Goal: Task Accomplishment & Management: Complete application form

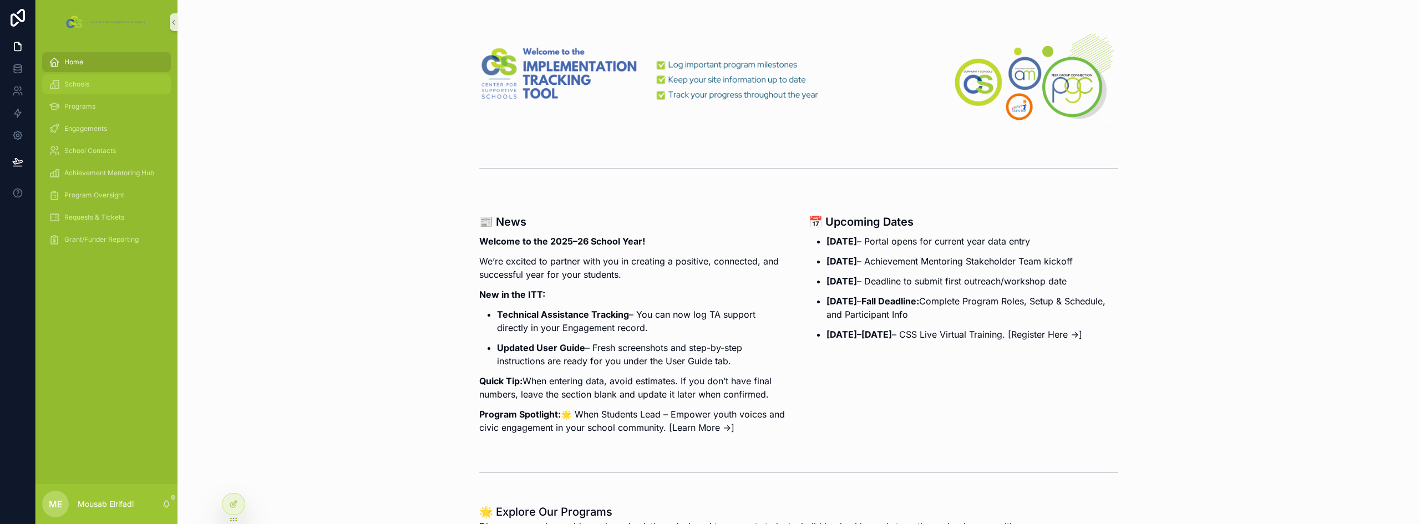
click at [81, 90] on div "Schools" at bounding box center [106, 84] width 115 height 18
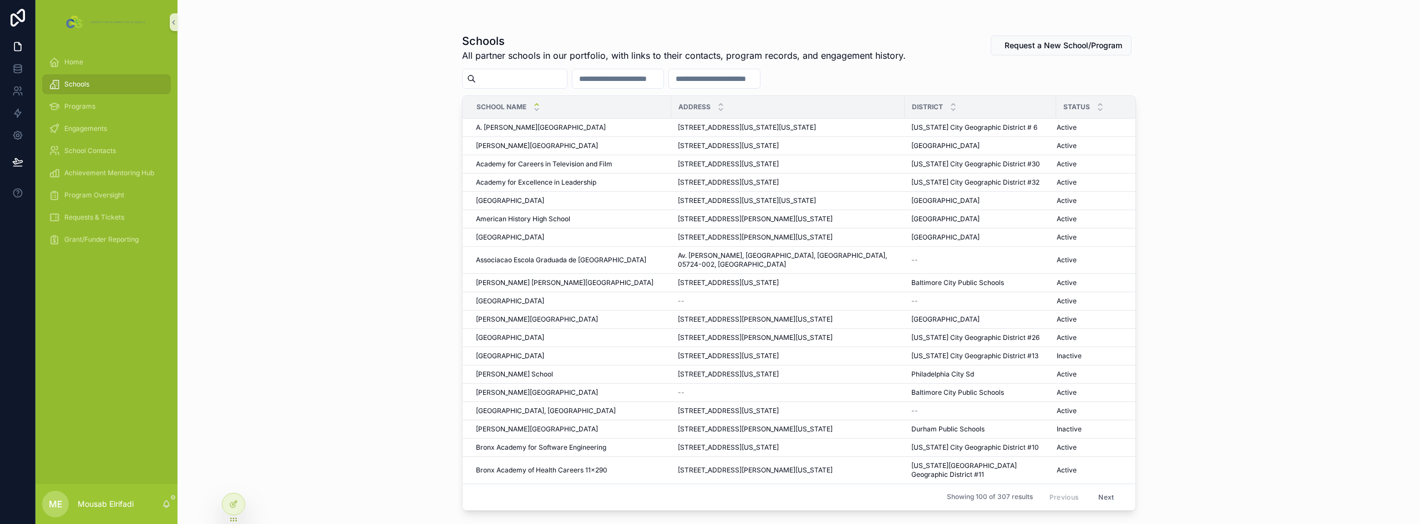
click at [301, 151] on div "Schools All partner schools in our portfolio, with links to their contacts, pro…" at bounding box center [798, 262] width 1242 height 524
click at [501, 82] on input "scrollable content" at bounding box center [521, 79] width 91 height 16
paste input "**********"
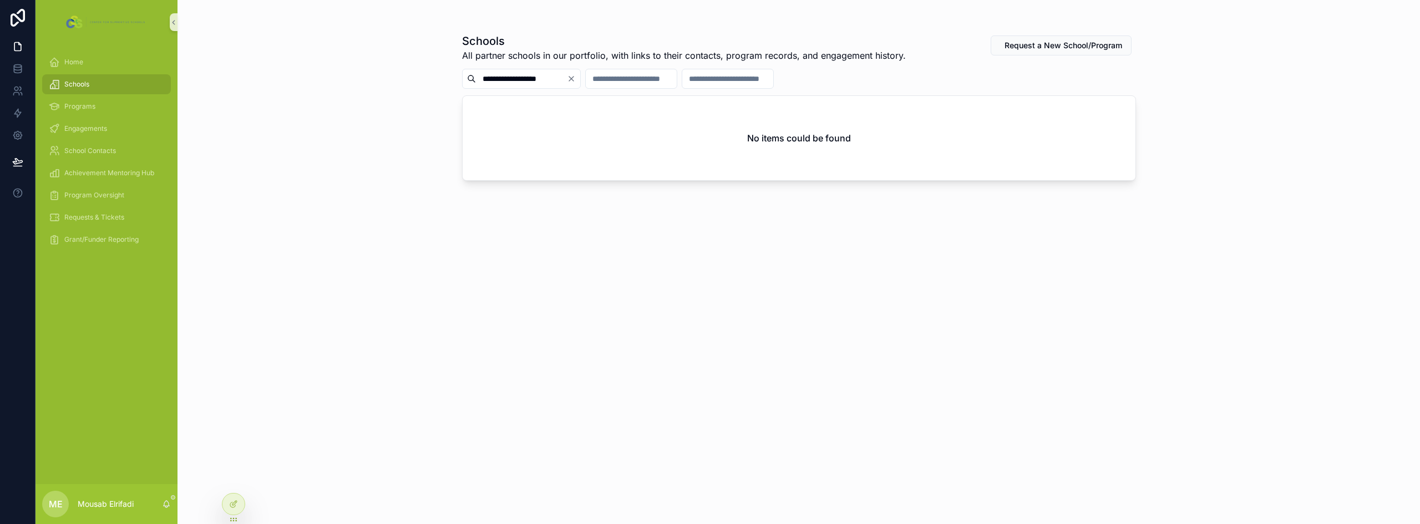
type input "**********"
click at [352, 149] on div "**********" at bounding box center [798, 262] width 1242 height 524
click at [18, 73] on icon at bounding box center [17, 71] width 7 height 4
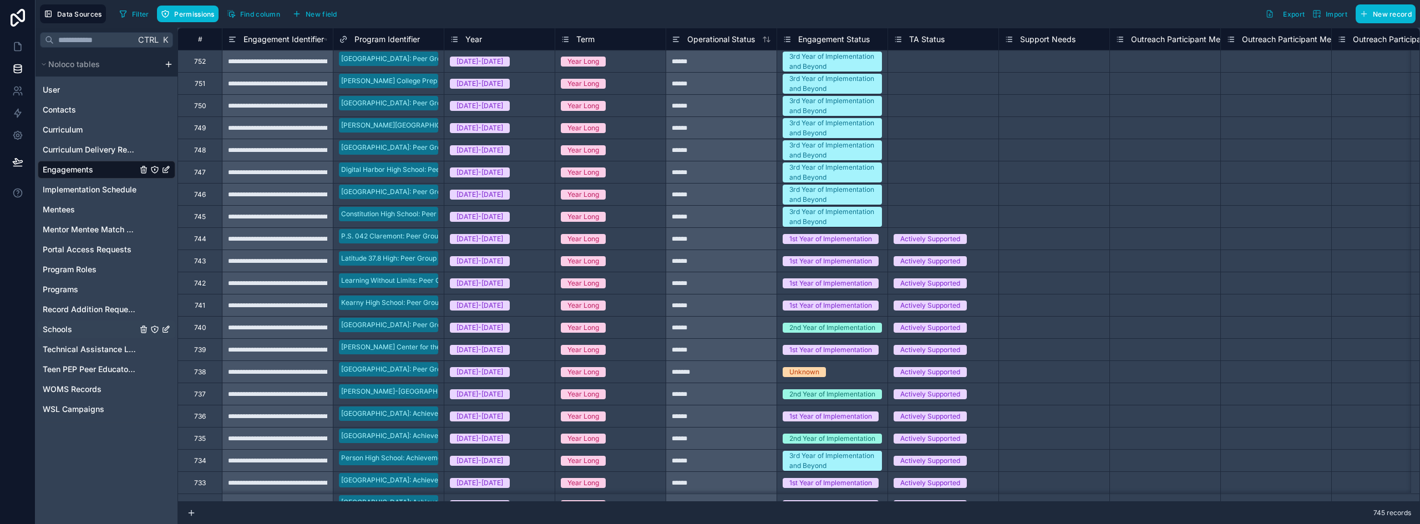
click at [64, 331] on span "Schools" at bounding box center [57, 329] width 29 height 11
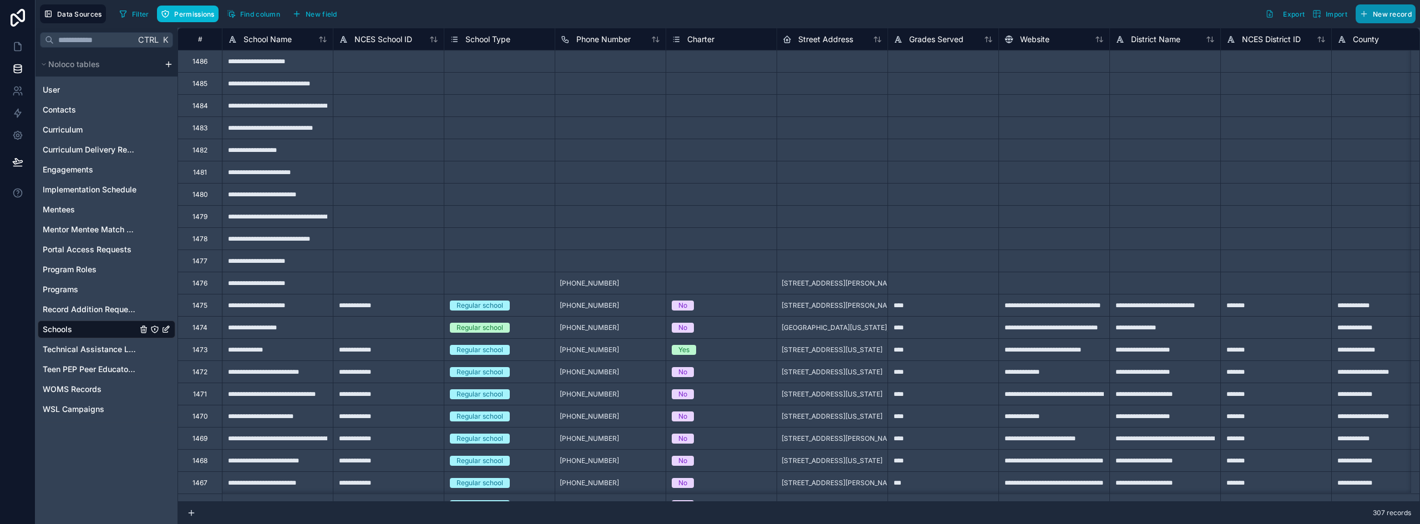
click at [1397, 15] on span "New record" at bounding box center [1392, 14] width 39 height 8
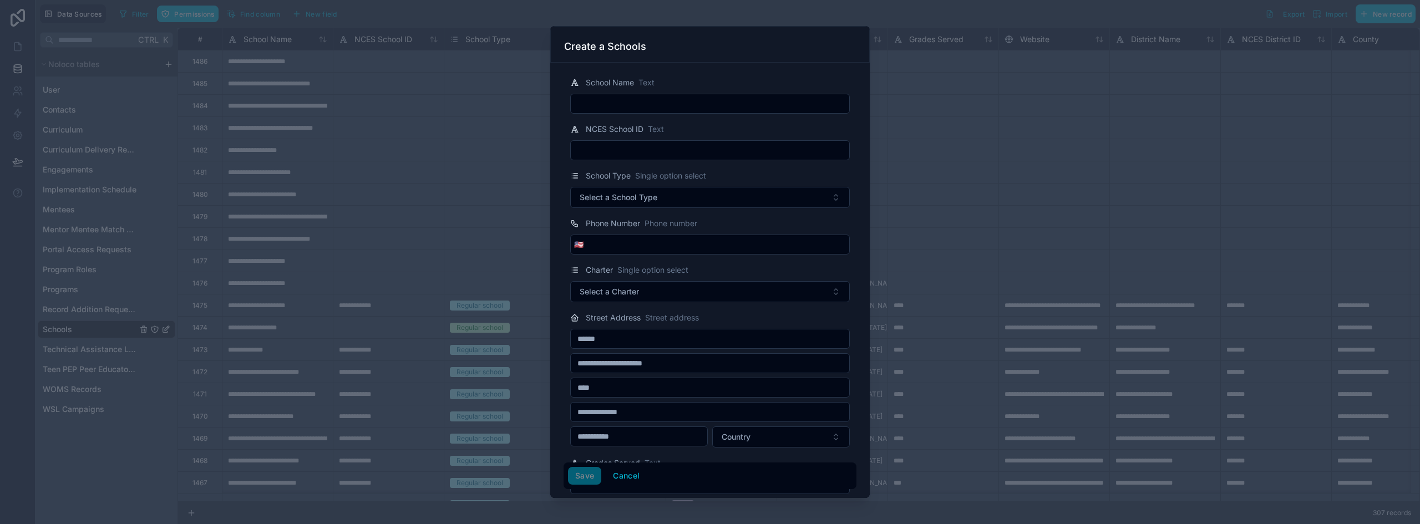
click at [685, 101] on input "text" at bounding box center [710, 104] width 278 height 16
paste input "**********"
type input "**********"
click at [616, 150] on input "text" at bounding box center [710, 151] width 278 height 16
paste input "**********"
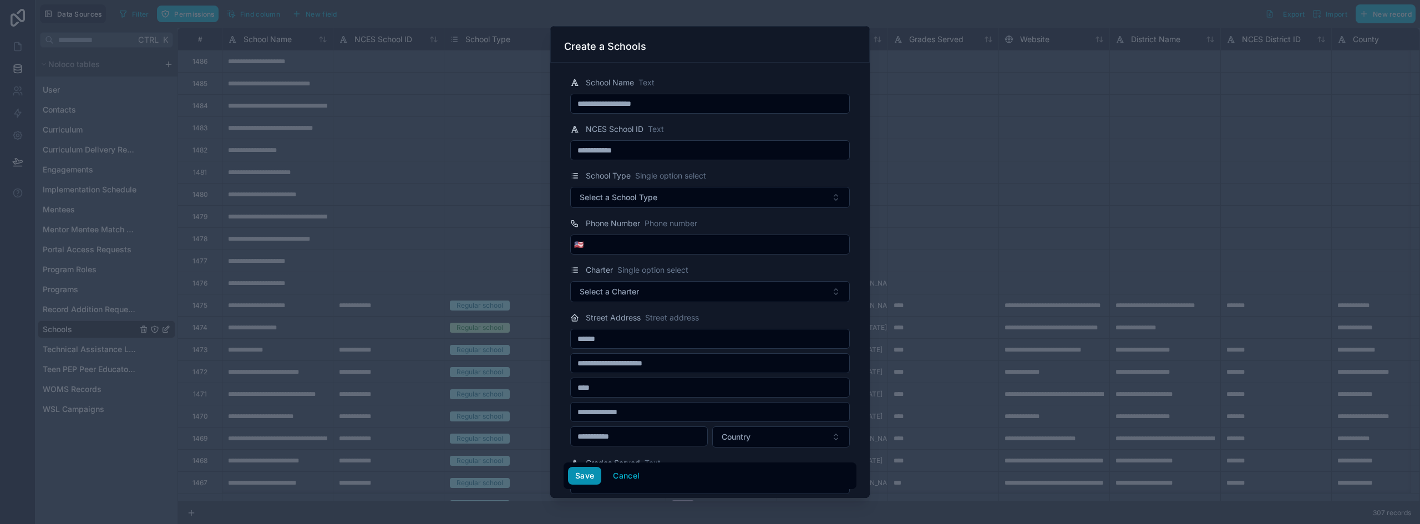
type input "**********"
click at [581, 482] on button "Save" at bounding box center [584, 476] width 33 height 18
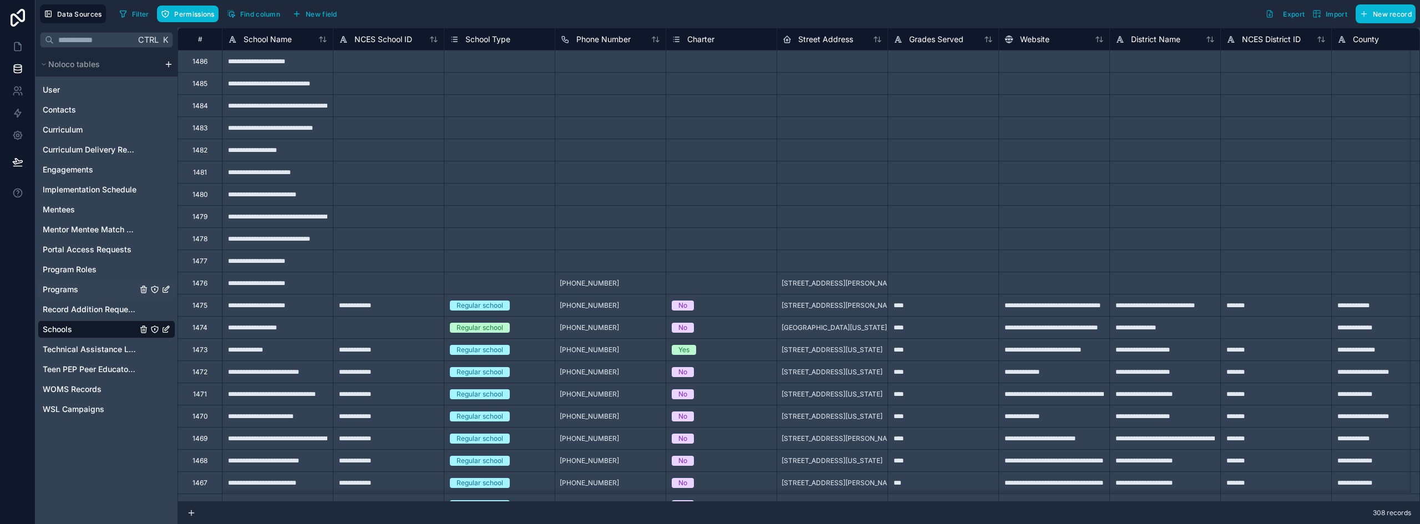
click at [80, 282] on div "Programs" at bounding box center [107, 290] width 138 height 18
click at [81, 293] on link "Programs" at bounding box center [90, 289] width 94 height 11
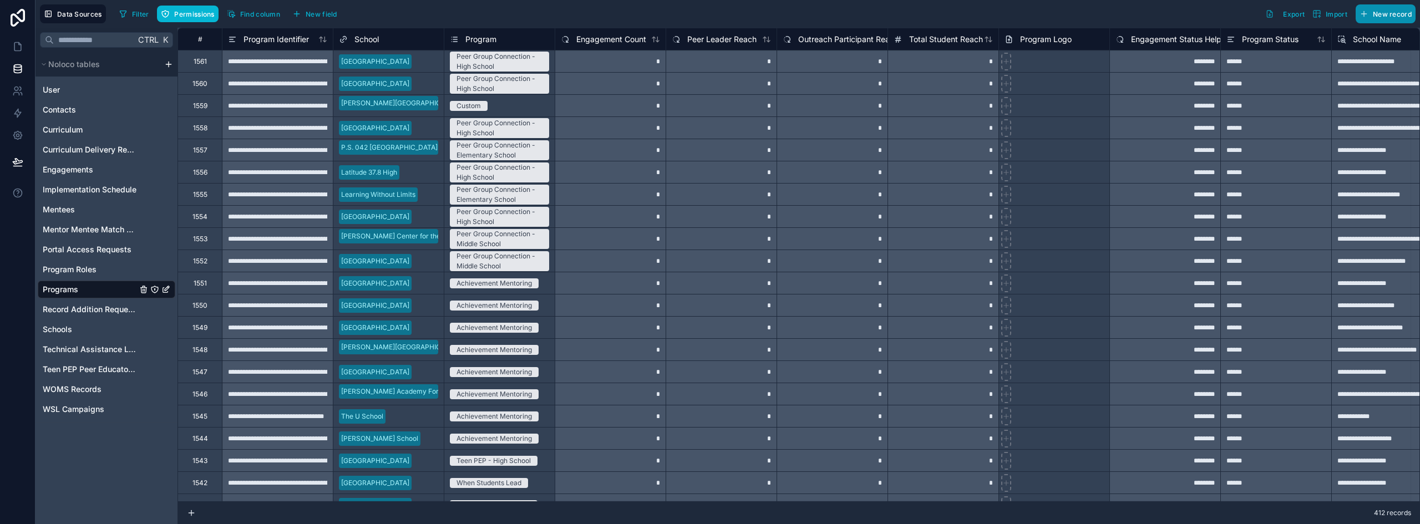
click at [1382, 14] on span "New record" at bounding box center [1392, 14] width 39 height 8
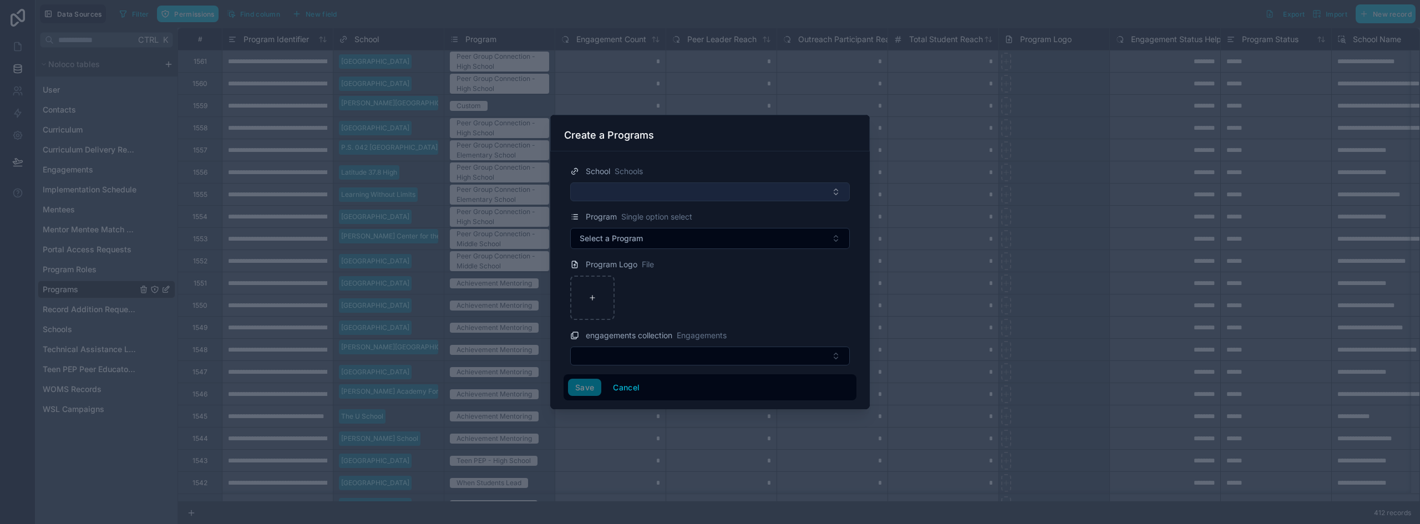
click at [690, 187] on button "Select Button" at bounding box center [710, 191] width 280 height 19
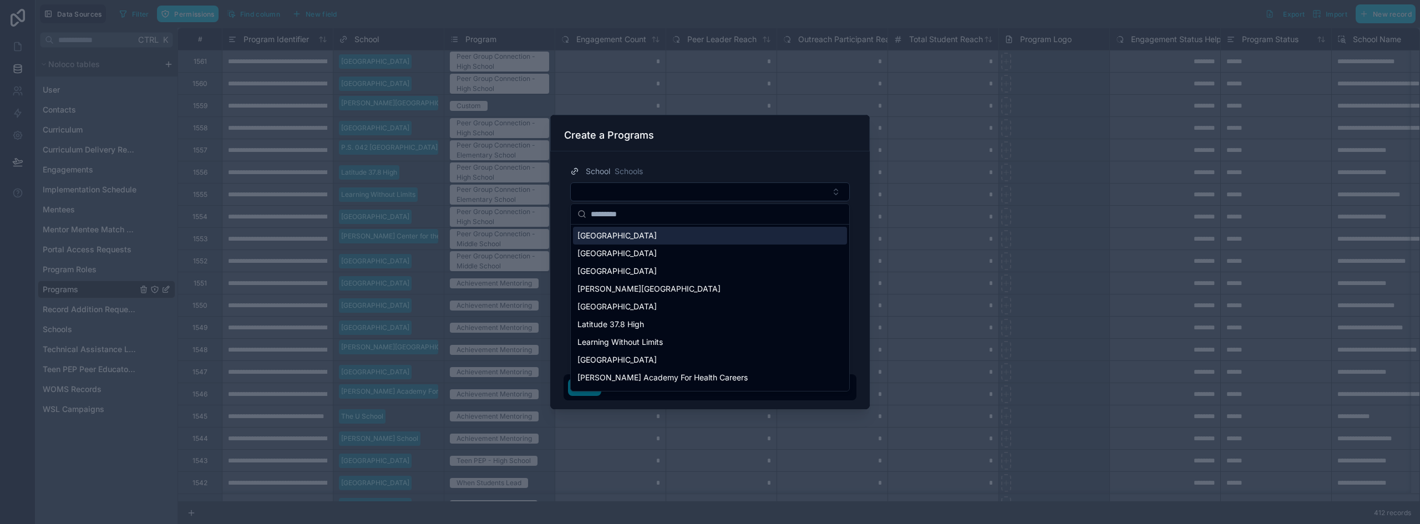
click at [644, 234] on span "[GEOGRAPHIC_DATA]" at bounding box center [616, 235] width 79 height 11
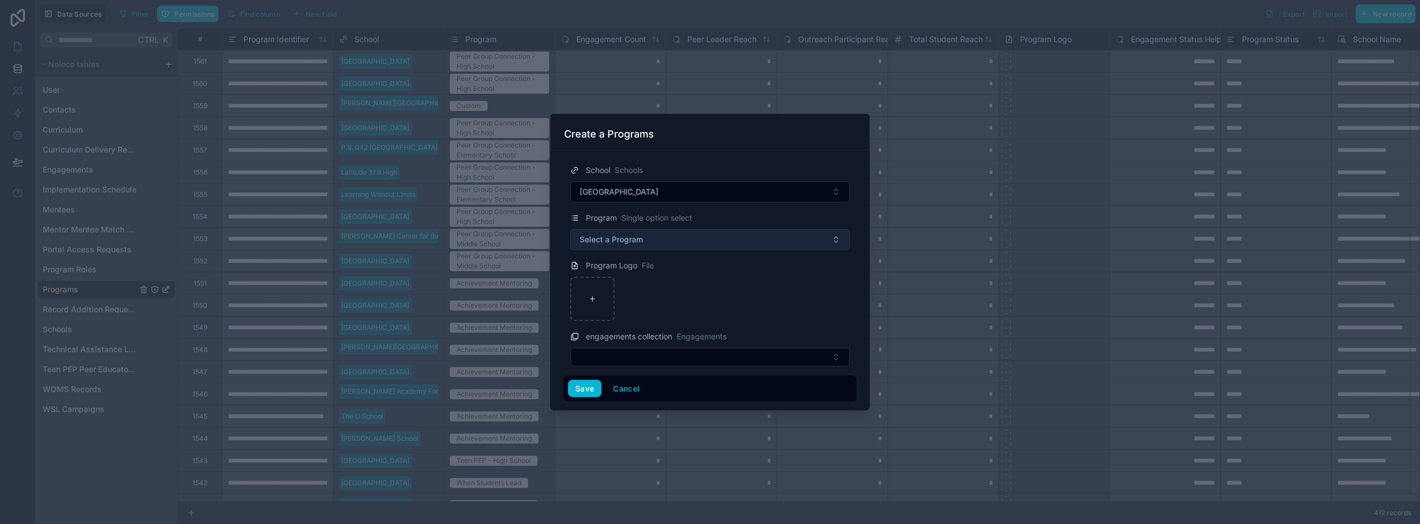
click at [633, 243] on span "Select a Program" at bounding box center [611, 239] width 63 height 11
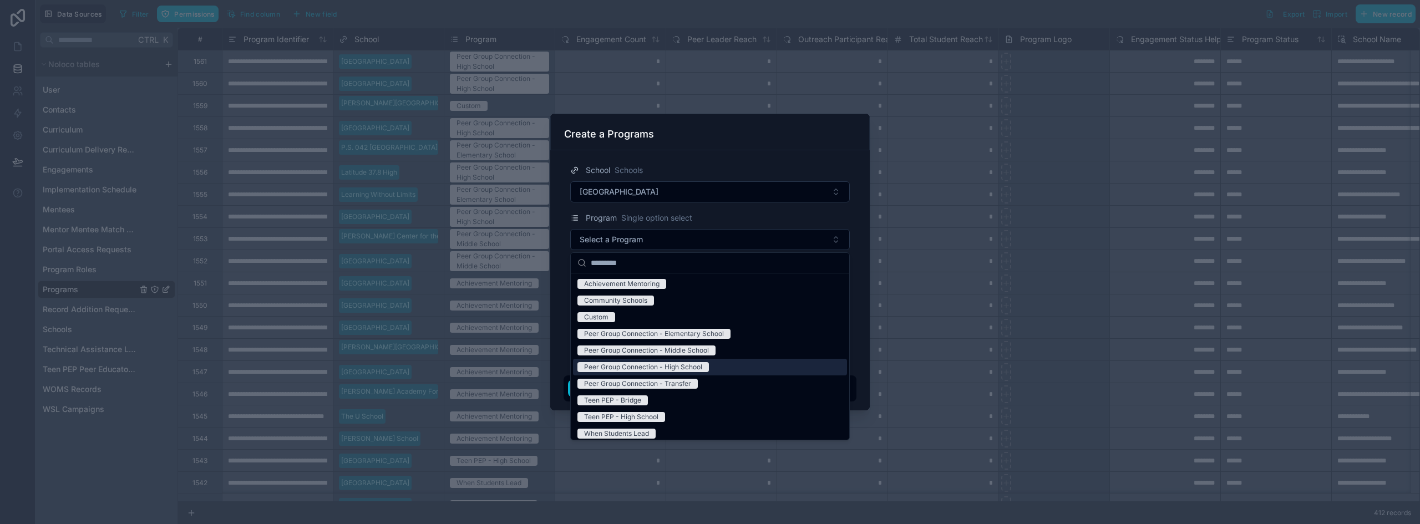
click at [697, 369] on div "Peer Group Connection - High School" at bounding box center [643, 367] width 118 height 10
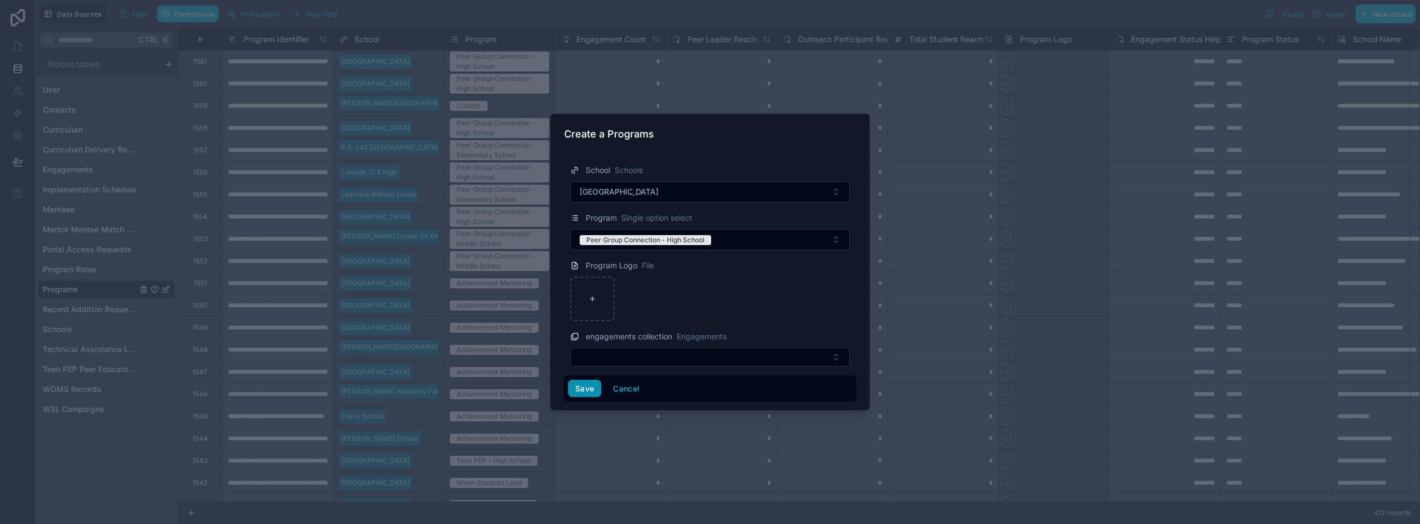
click at [581, 382] on button "Save" at bounding box center [584, 389] width 33 height 18
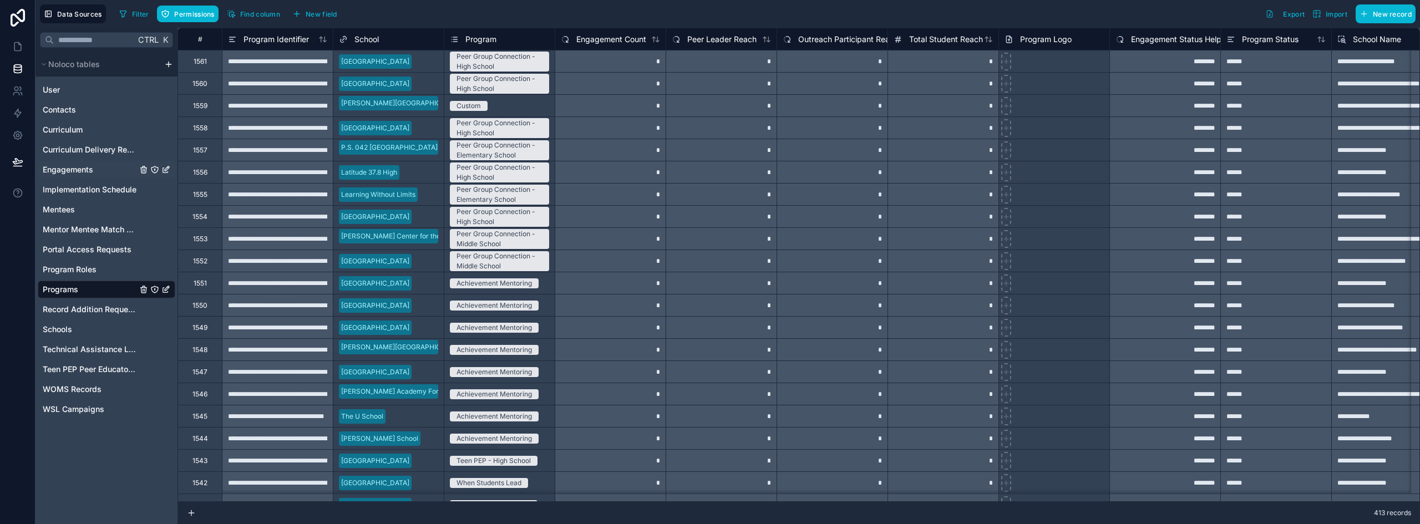
click at [66, 167] on span "Engagements" at bounding box center [68, 169] width 50 height 11
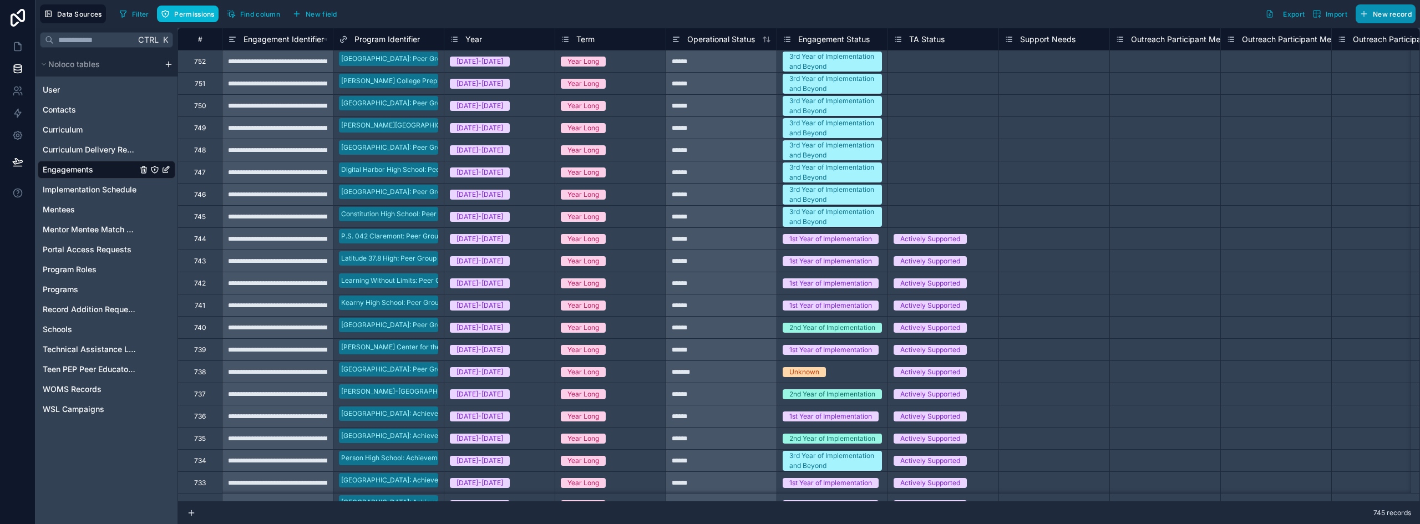
click at [1382, 11] on span "New record" at bounding box center [1392, 14] width 39 height 8
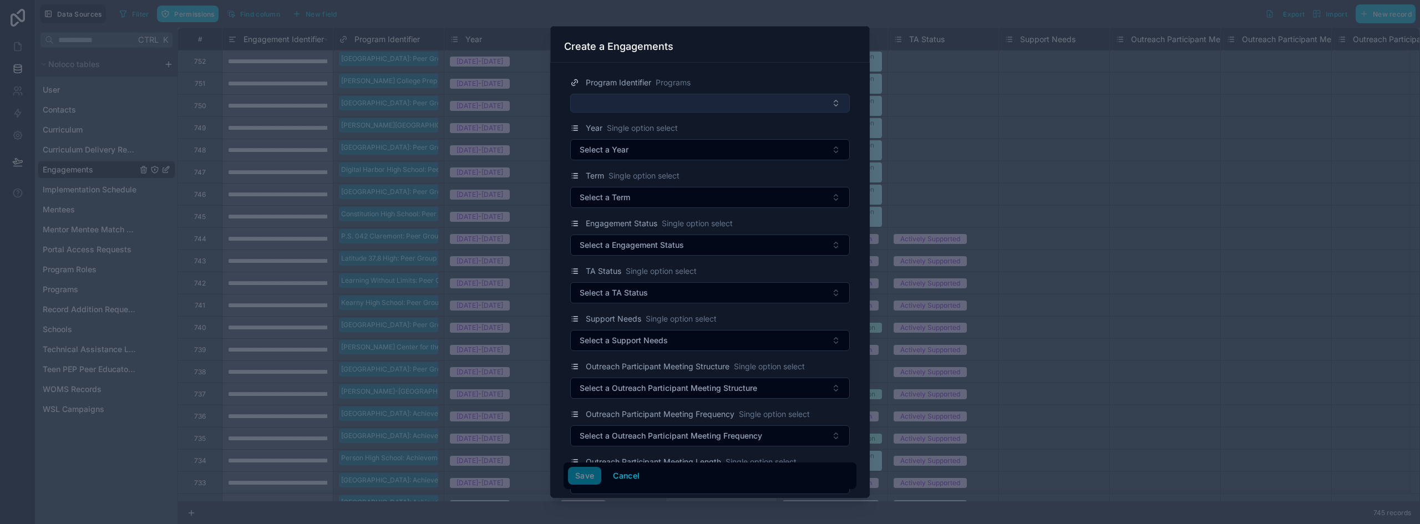
click at [696, 104] on button "Select Button" at bounding box center [710, 103] width 280 height 19
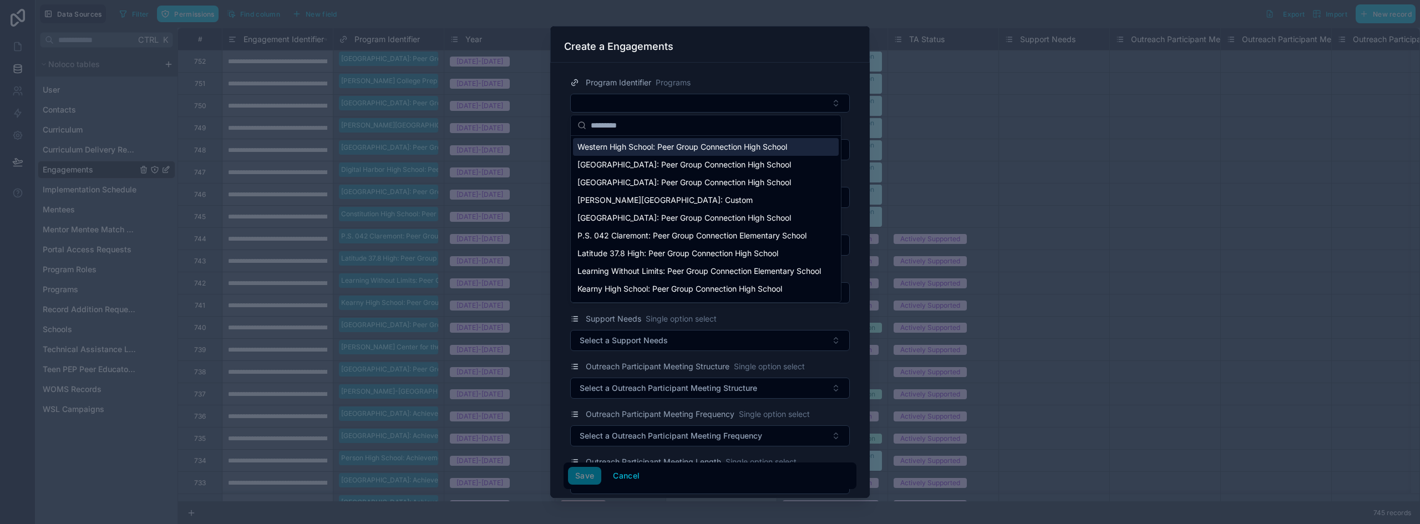
click at [659, 146] on span "Western High School: Peer Group Connection High School" at bounding box center [682, 146] width 210 height 11
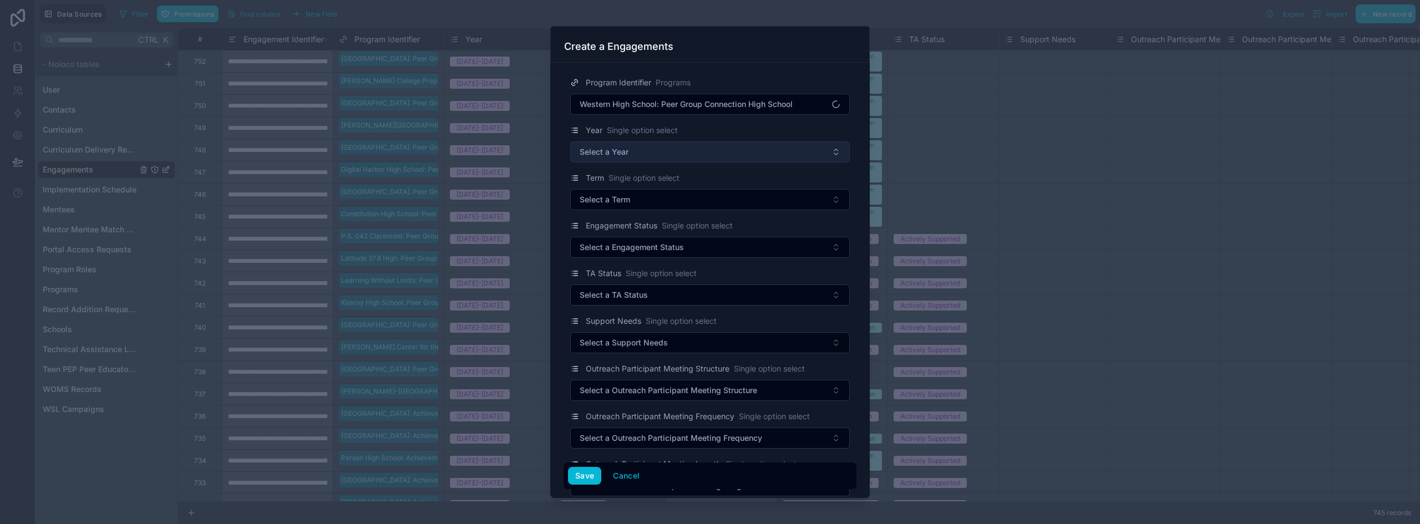
click at [657, 148] on button "Select a Year" at bounding box center [710, 151] width 280 height 21
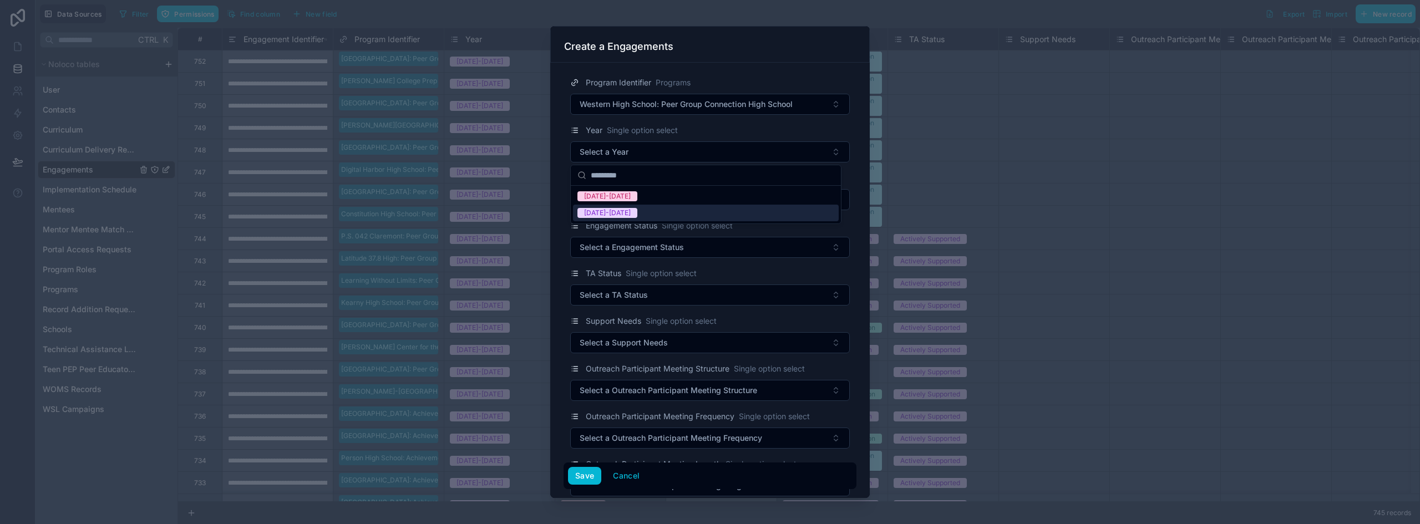
click at [627, 211] on div "[DATE]-[DATE]" at bounding box center [706, 213] width 266 height 17
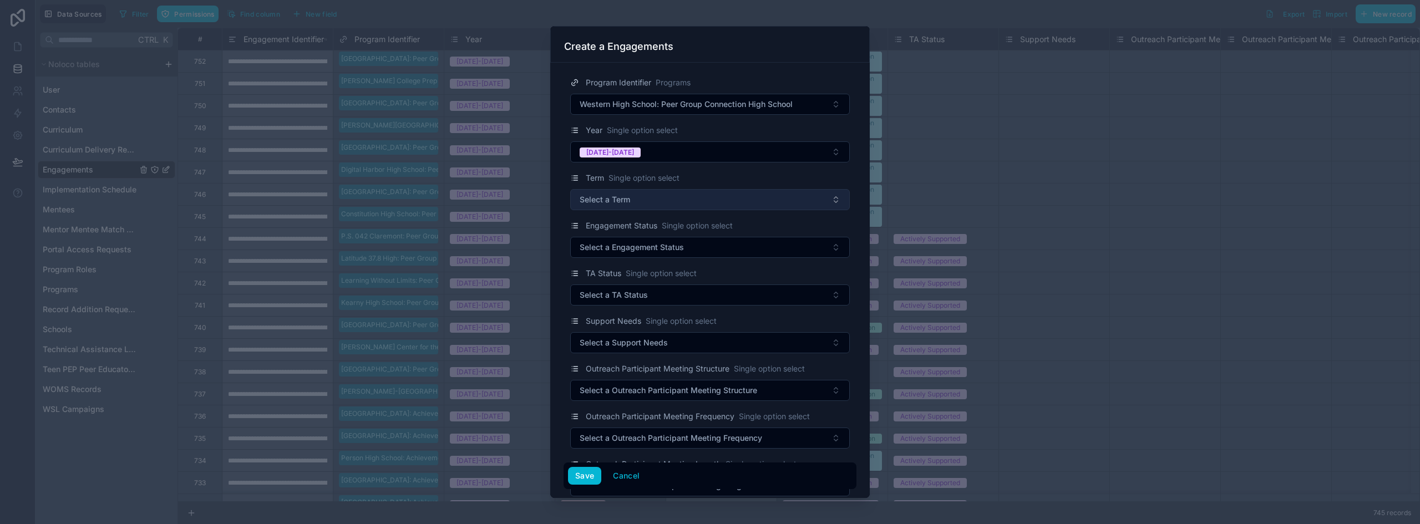
click at [627, 203] on span "Select a Term" at bounding box center [605, 199] width 50 height 11
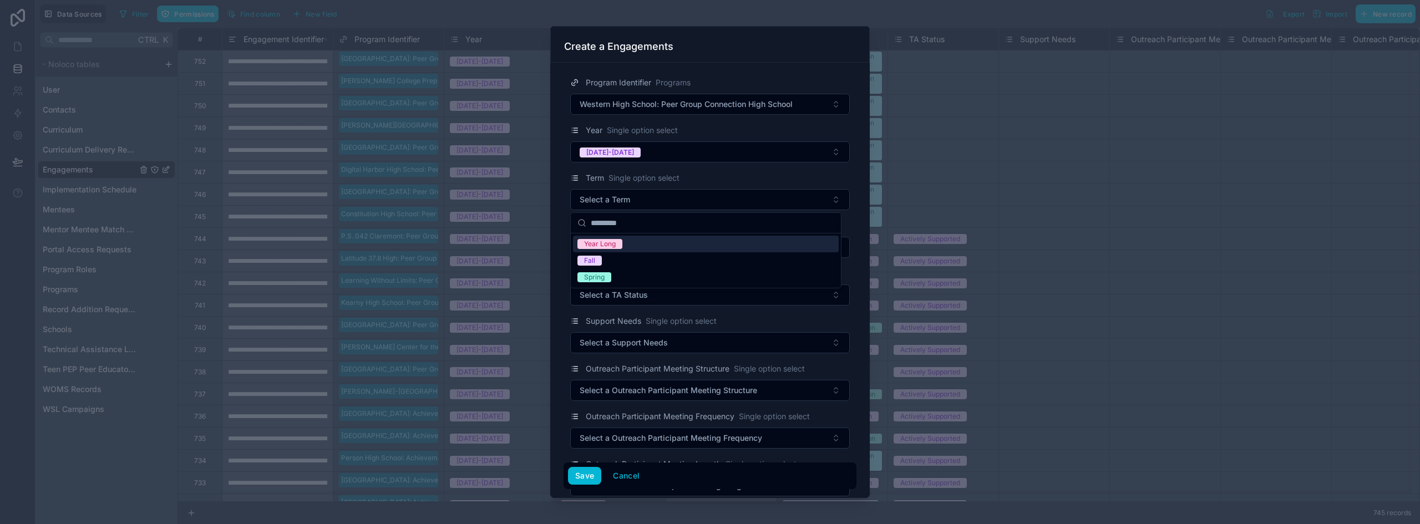
click at [616, 245] on span "Year Long" at bounding box center [599, 244] width 45 height 10
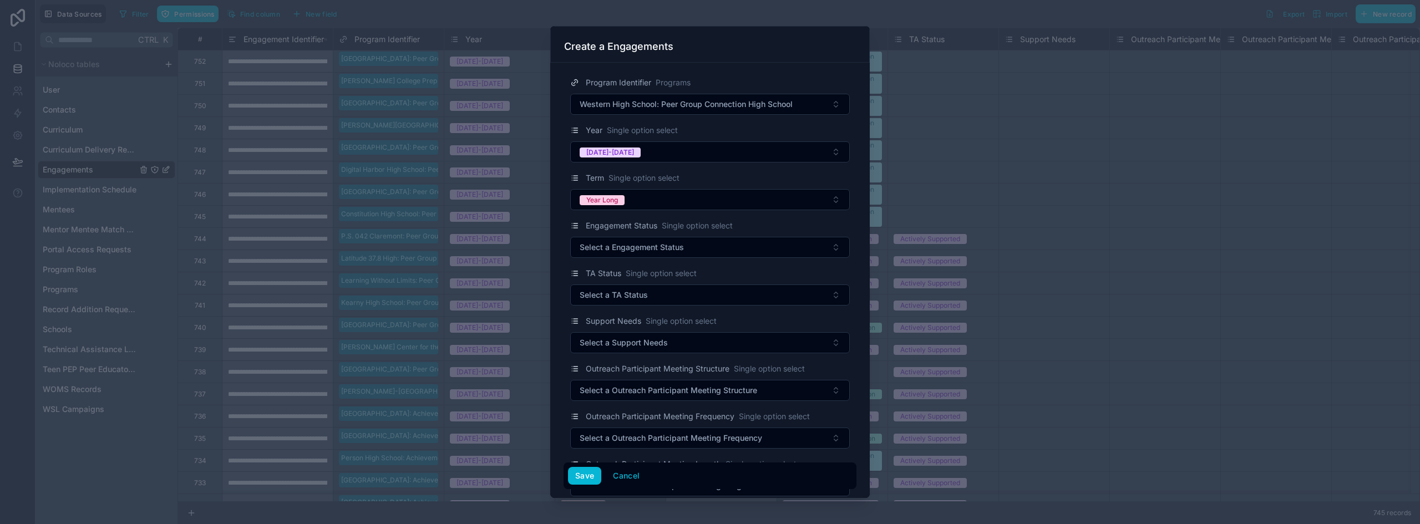
click at [616, 245] on span "Select a Engagement Status" at bounding box center [632, 247] width 104 height 11
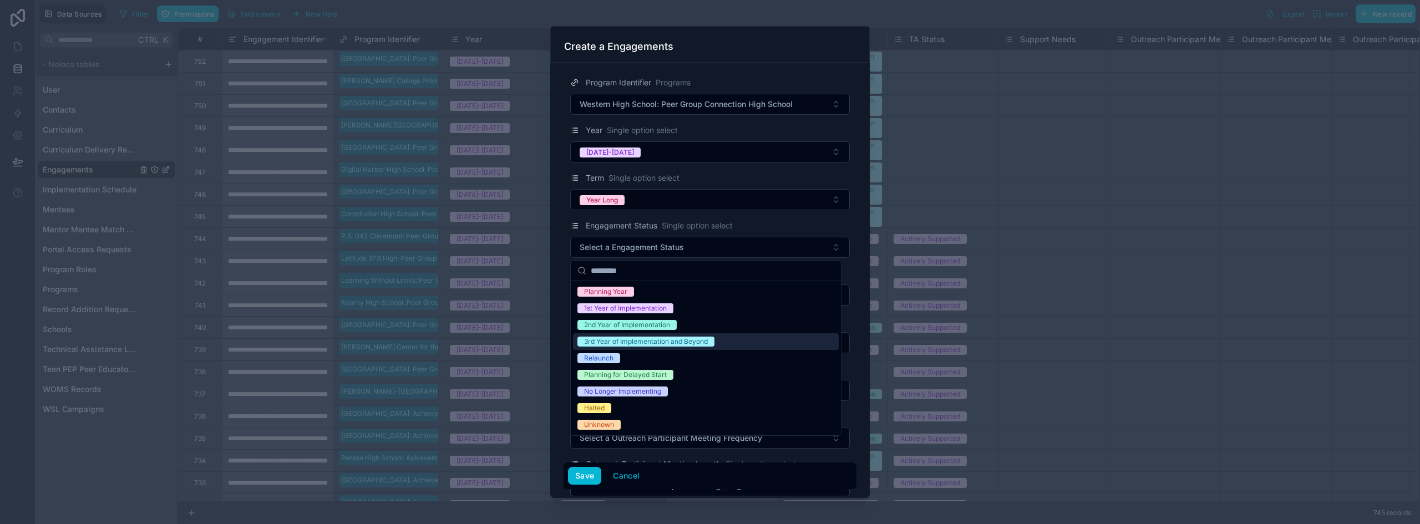
click at [628, 341] on div "3rd Year of Implementation and Beyond" at bounding box center [646, 342] width 124 height 10
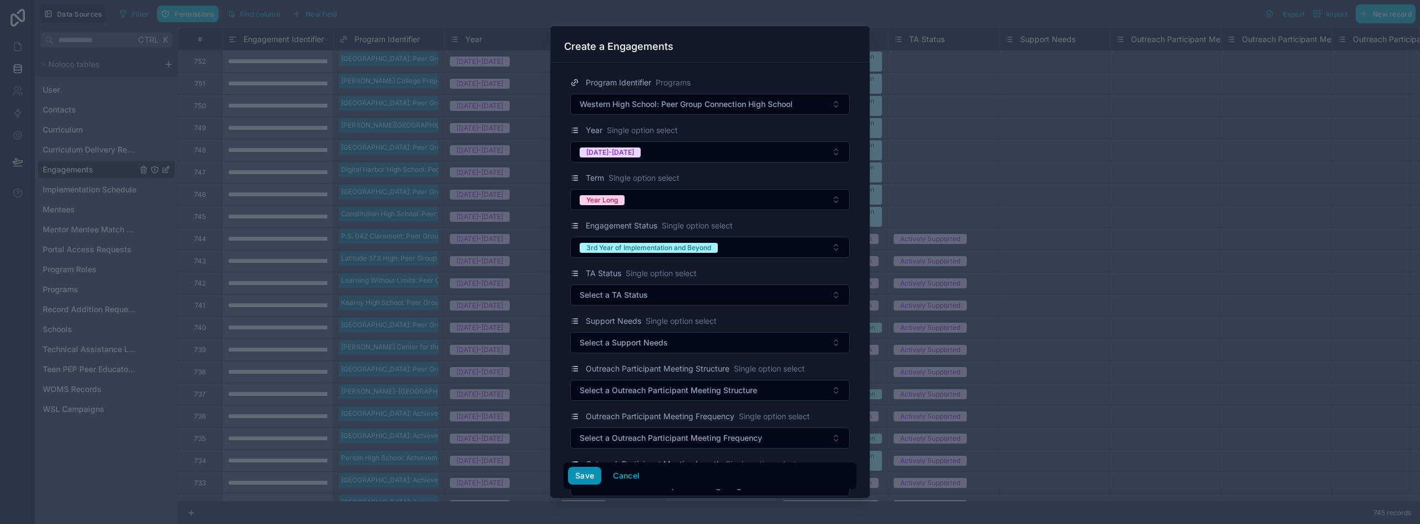
click at [583, 471] on button "Save" at bounding box center [584, 476] width 33 height 18
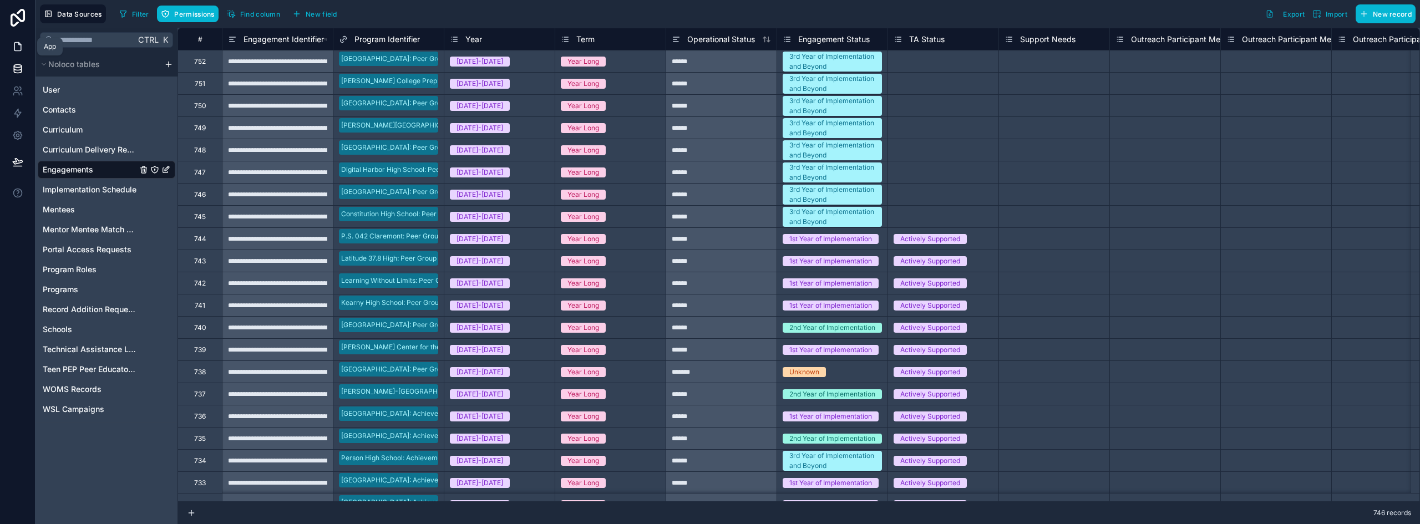
click at [23, 44] on icon at bounding box center [17, 46] width 11 height 11
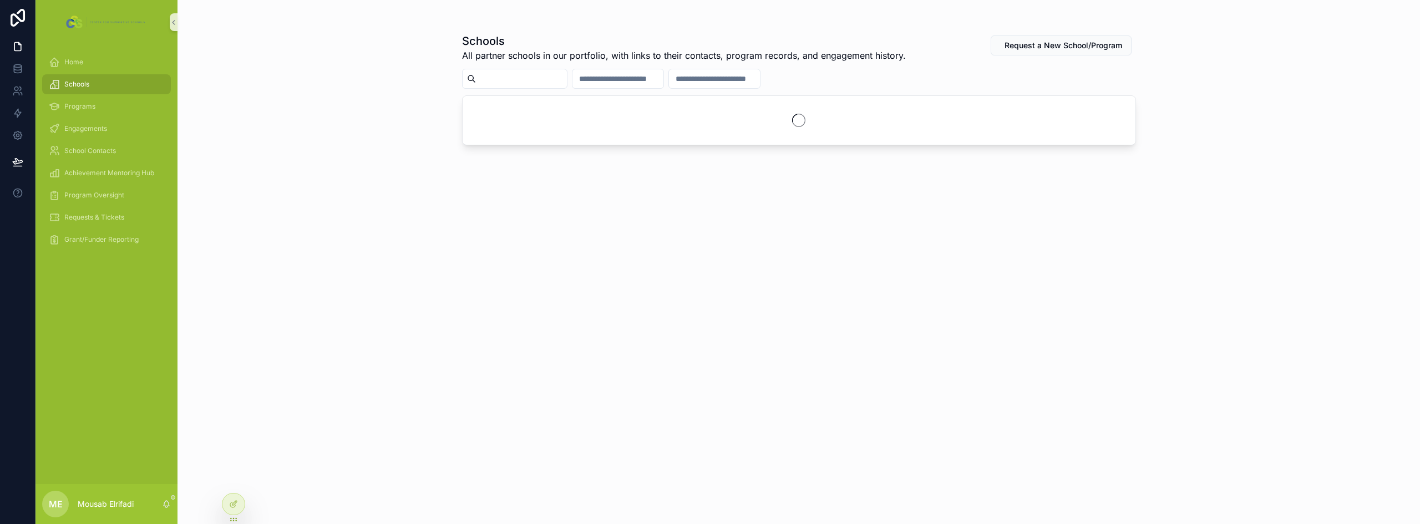
click at [509, 77] on input "scrollable content" at bounding box center [521, 79] width 91 height 16
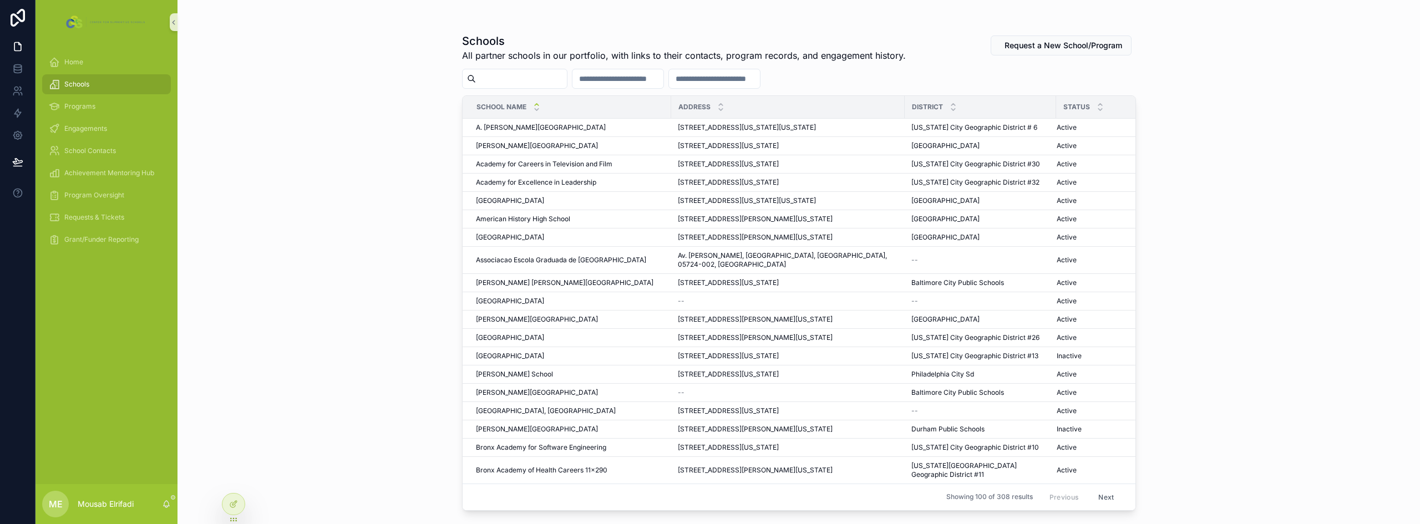
paste input "**********"
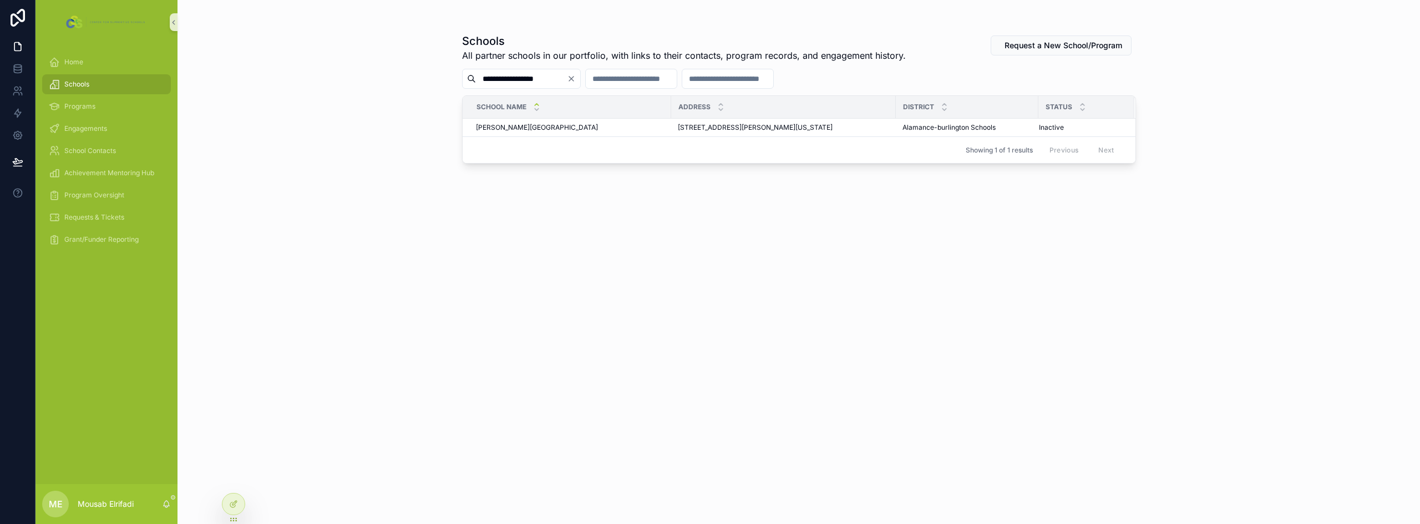
type input "**********"
click at [354, 142] on div "**********" at bounding box center [798, 262] width 1242 height 524
click at [637, 121] on td "[PERSON_NAME][GEOGRAPHIC_DATA] [PERSON_NAME][GEOGRAPHIC_DATA]" at bounding box center [567, 128] width 209 height 18
click at [634, 128] on div "[PERSON_NAME][GEOGRAPHIC_DATA] [PERSON_NAME][GEOGRAPHIC_DATA]" at bounding box center [570, 127] width 189 height 9
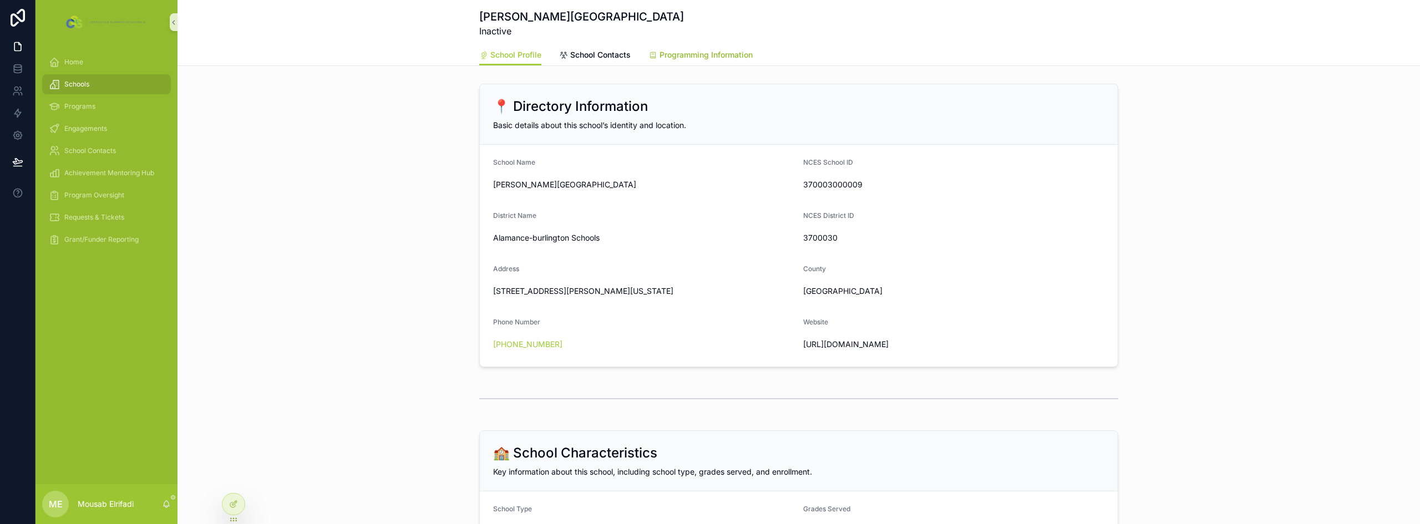
click at [727, 52] on span "Programming Information" at bounding box center [705, 54] width 93 height 11
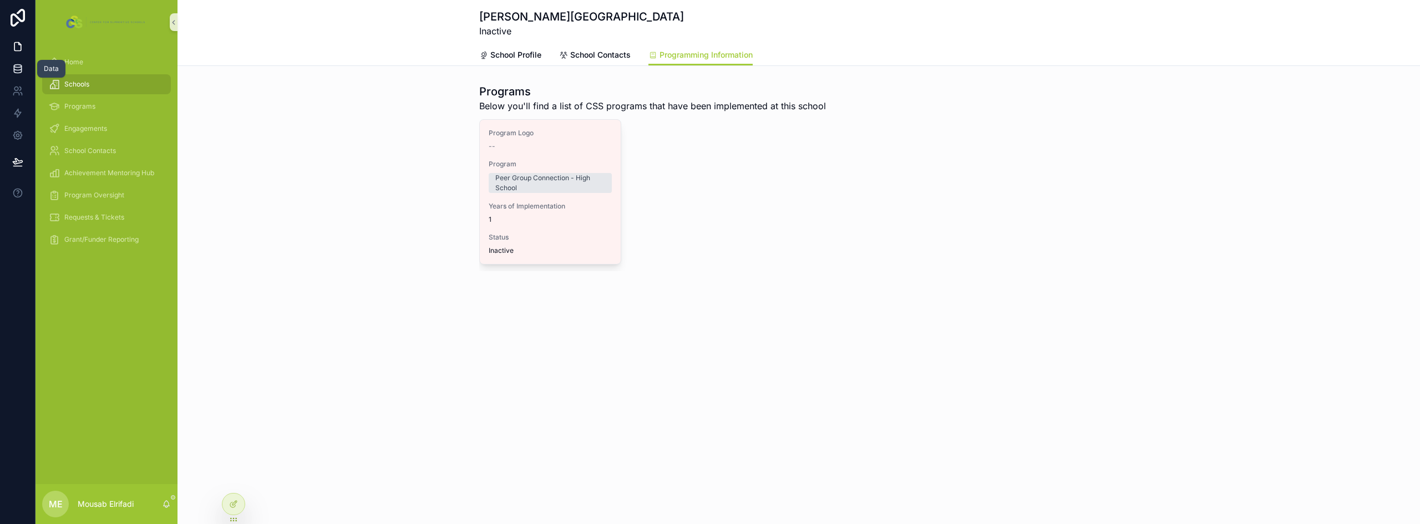
click at [21, 68] on icon at bounding box center [17, 68] width 7 height 4
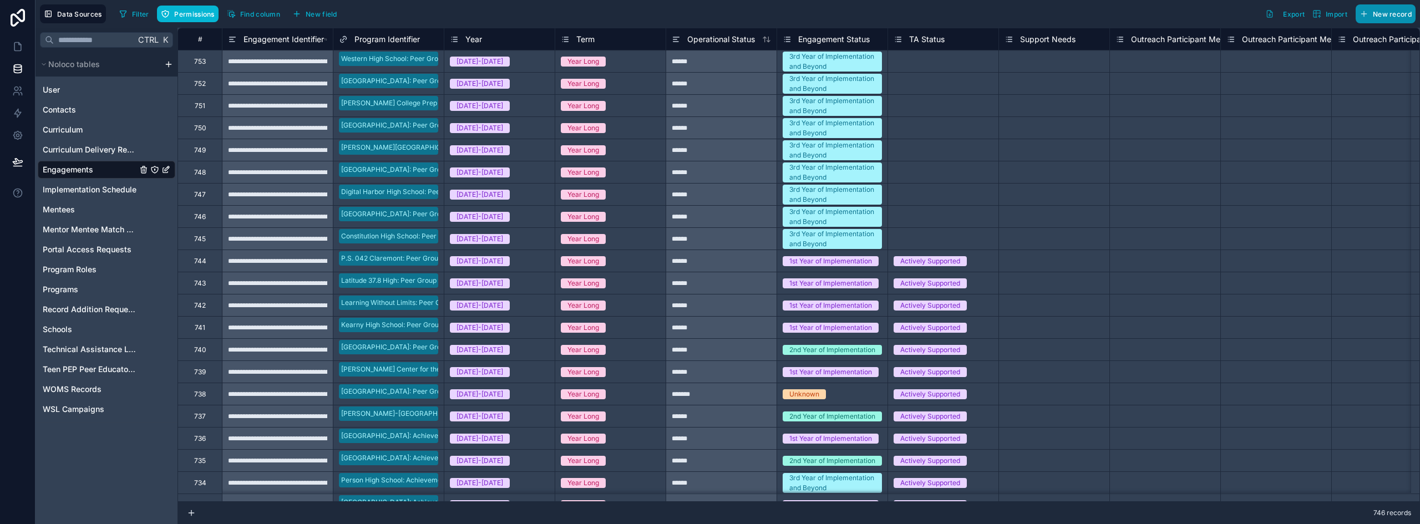
click at [1375, 13] on span "New record" at bounding box center [1392, 14] width 39 height 8
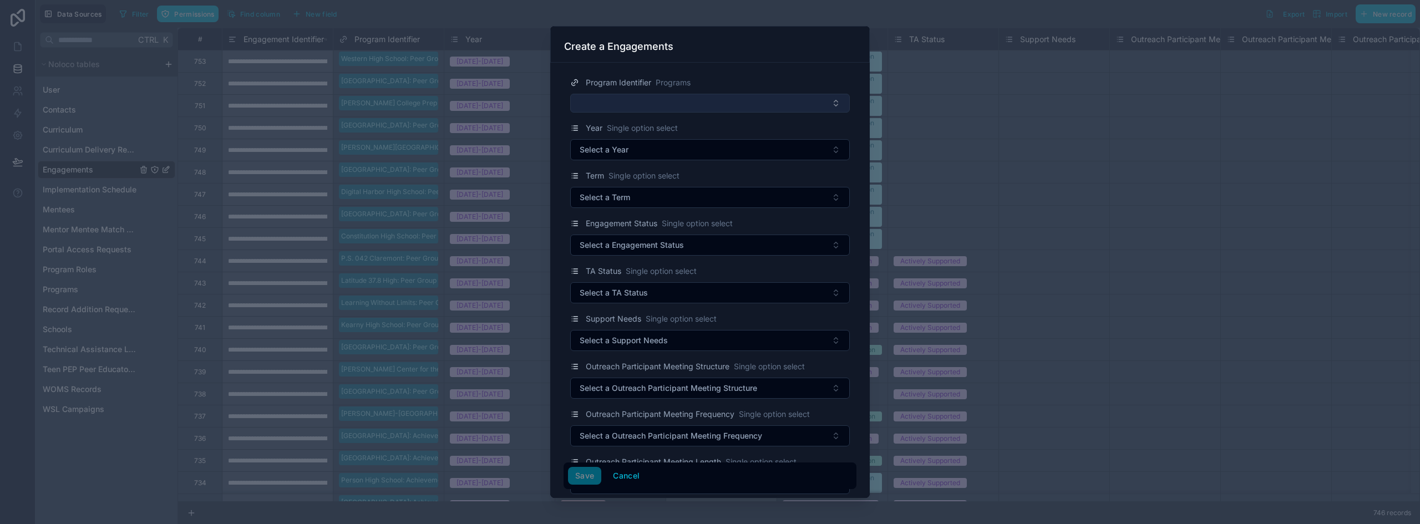
click at [657, 98] on button "Select Button" at bounding box center [710, 103] width 280 height 19
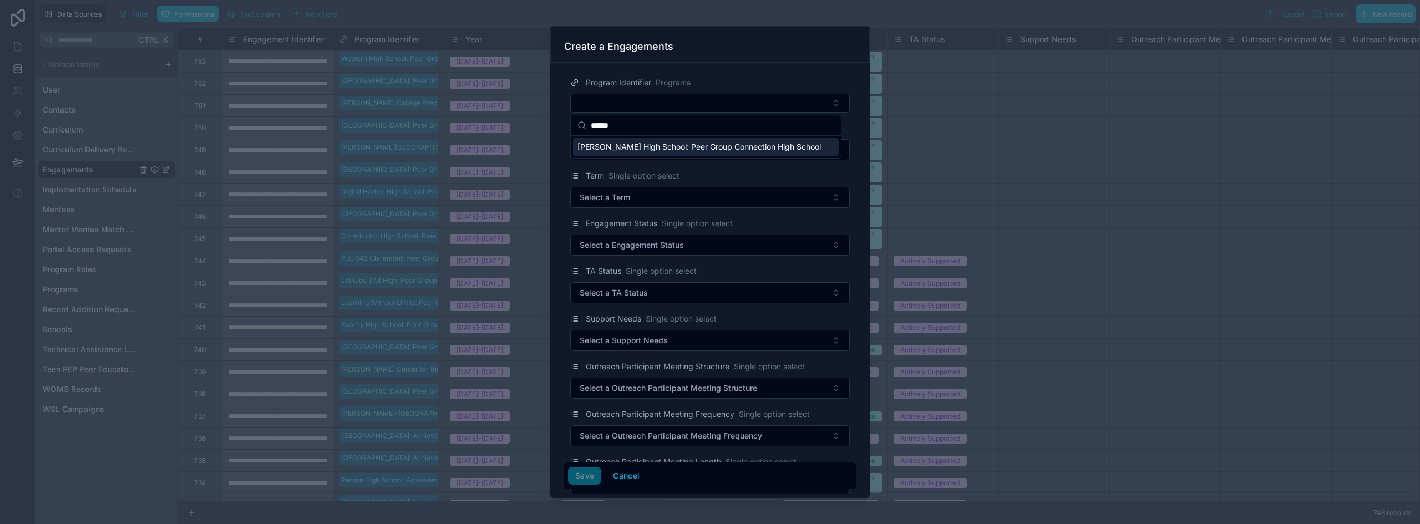
type input "******"
click at [669, 148] on span "[PERSON_NAME] High School: Peer Group Connection High School" at bounding box center [698, 146] width 243 height 11
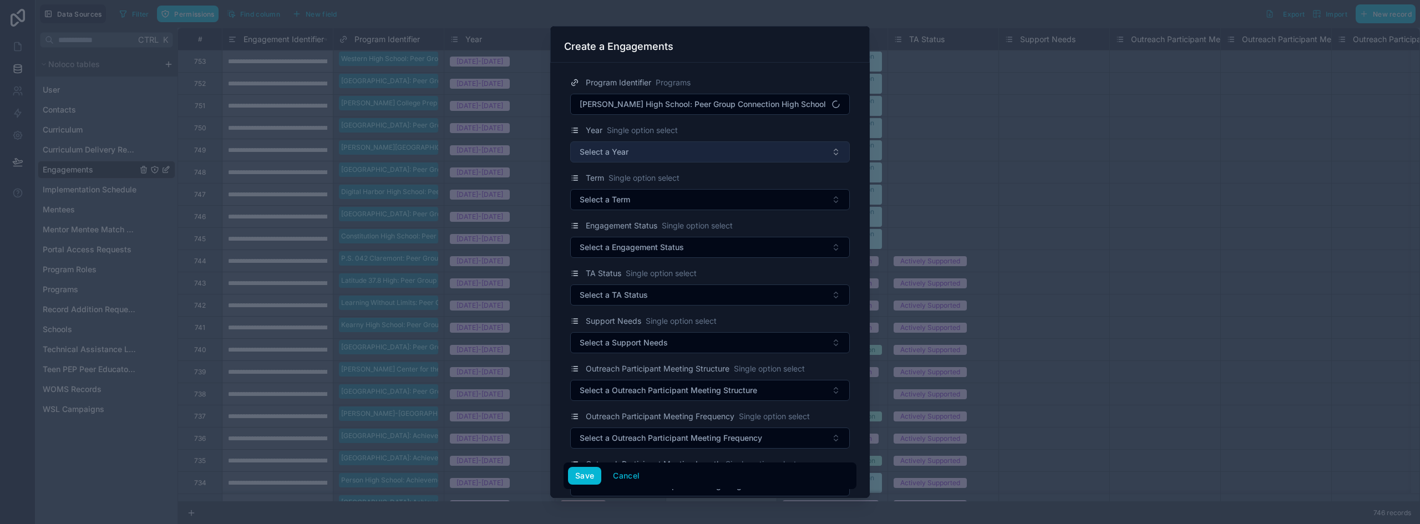
click at [648, 157] on button "Select a Year" at bounding box center [710, 151] width 280 height 21
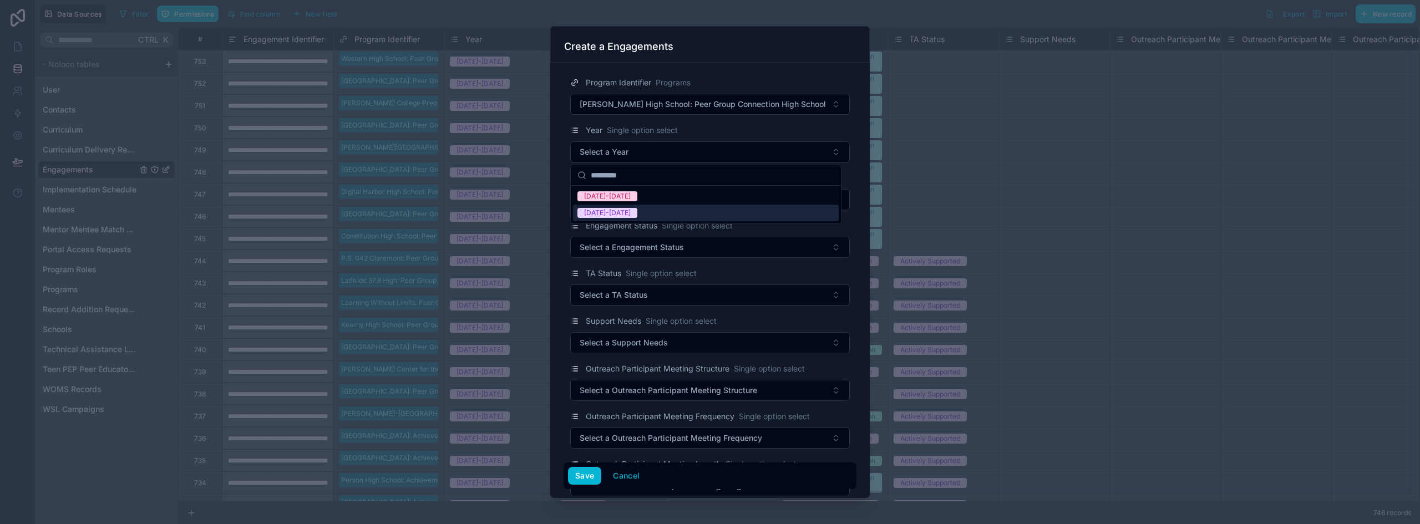
click at [630, 215] on div "[DATE]-[DATE]" at bounding box center [706, 213] width 266 height 17
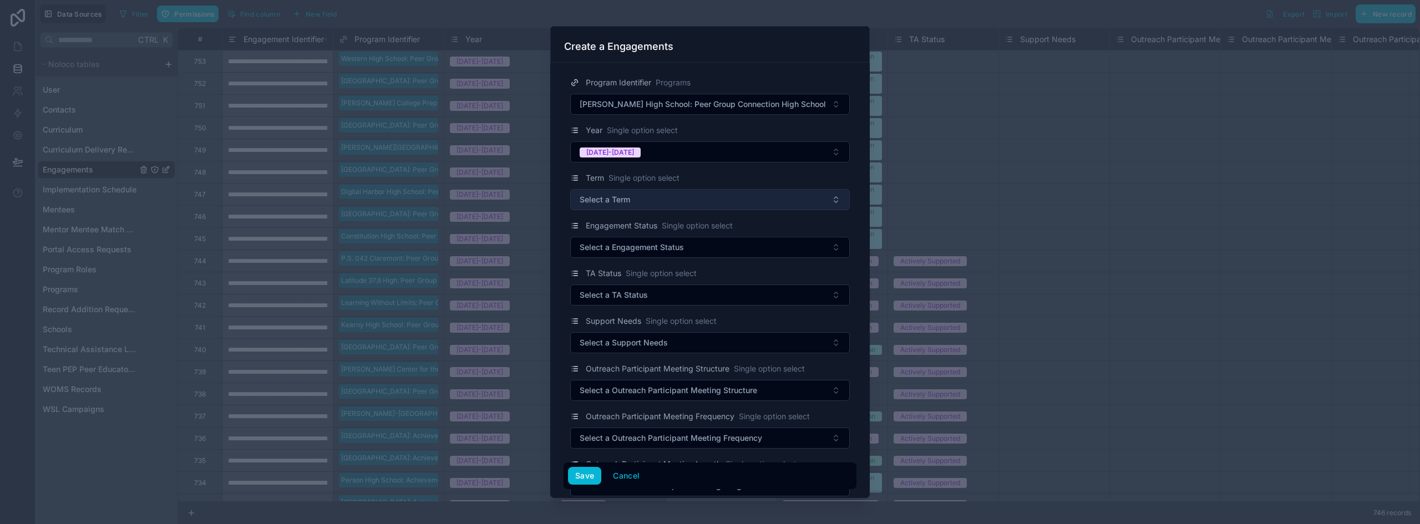
click at [629, 202] on span "Select a Term" at bounding box center [605, 199] width 50 height 11
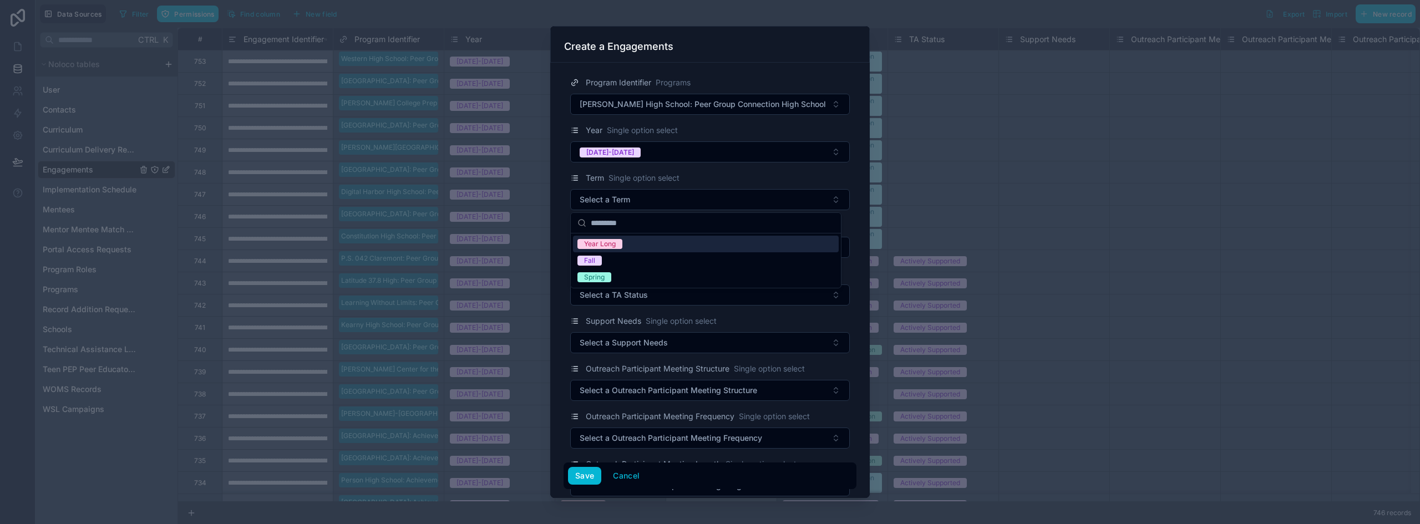
click at [620, 243] on span "Year Long" at bounding box center [599, 244] width 45 height 10
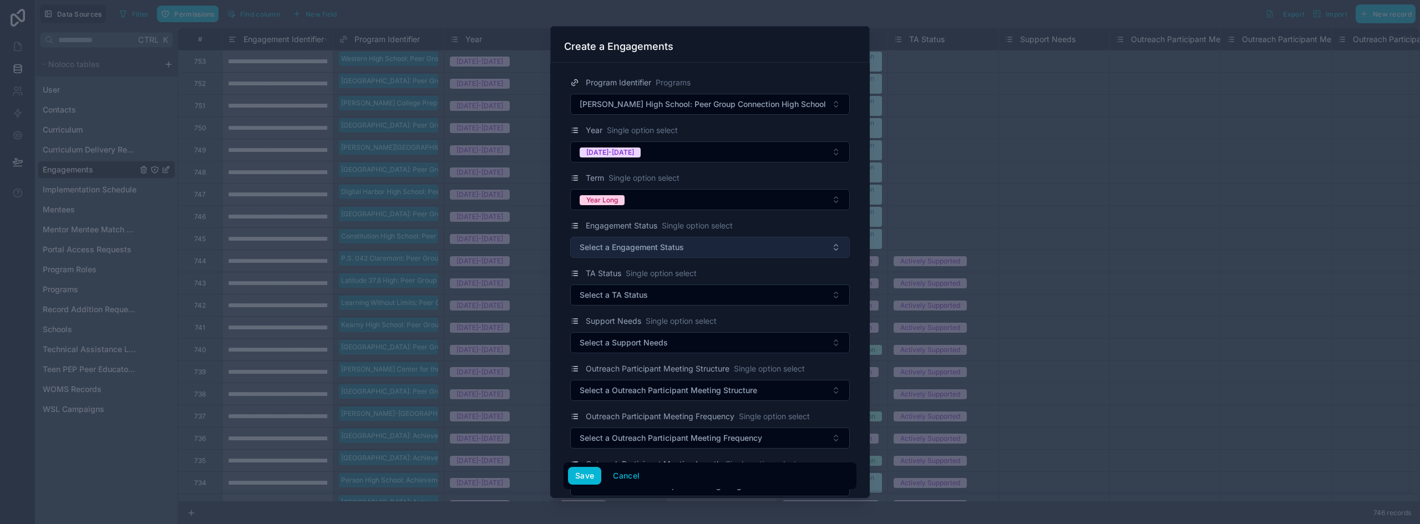
click at [622, 246] on span "Select a Engagement Status" at bounding box center [632, 247] width 104 height 11
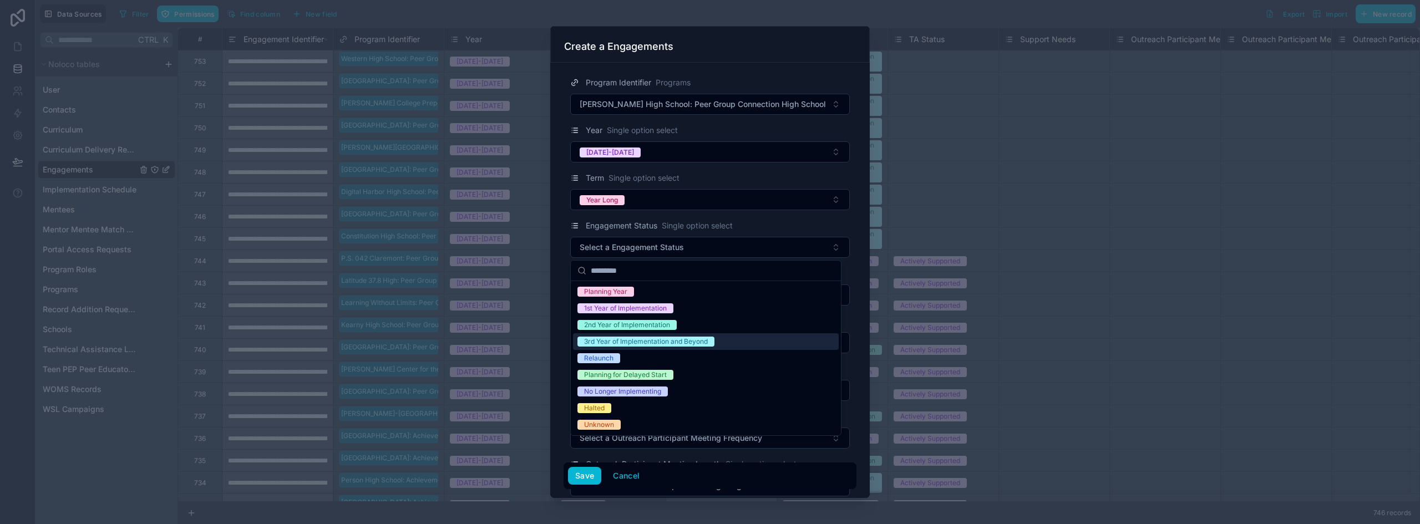
click at [649, 342] on div "3rd Year of Implementation and Beyond" at bounding box center [646, 342] width 124 height 10
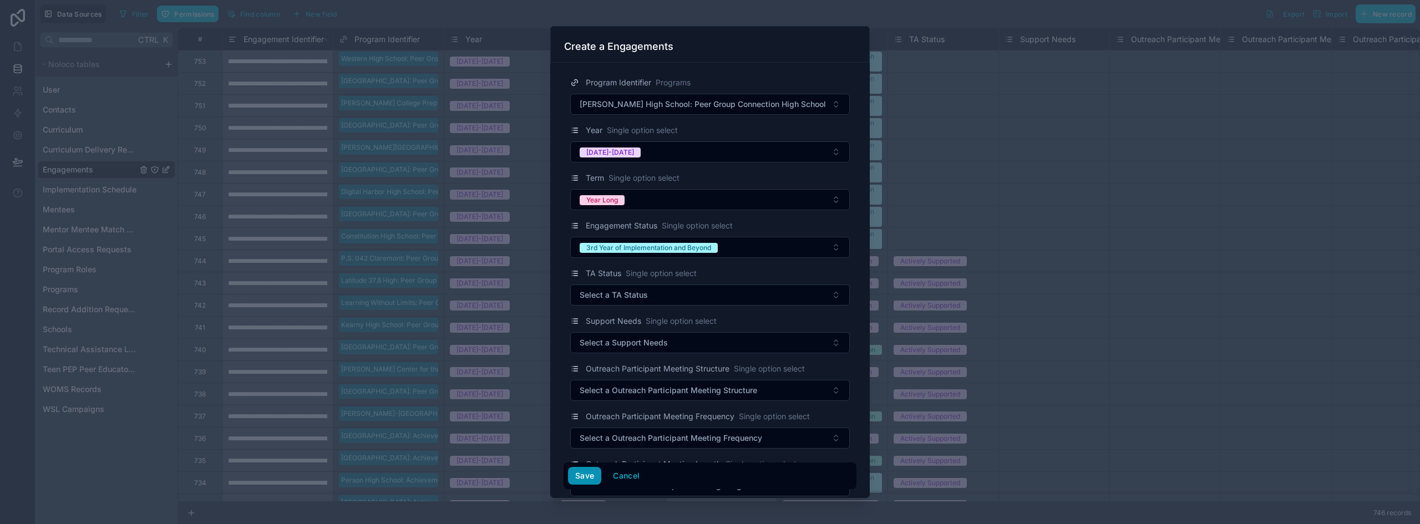
click at [585, 478] on button "Save" at bounding box center [584, 476] width 33 height 18
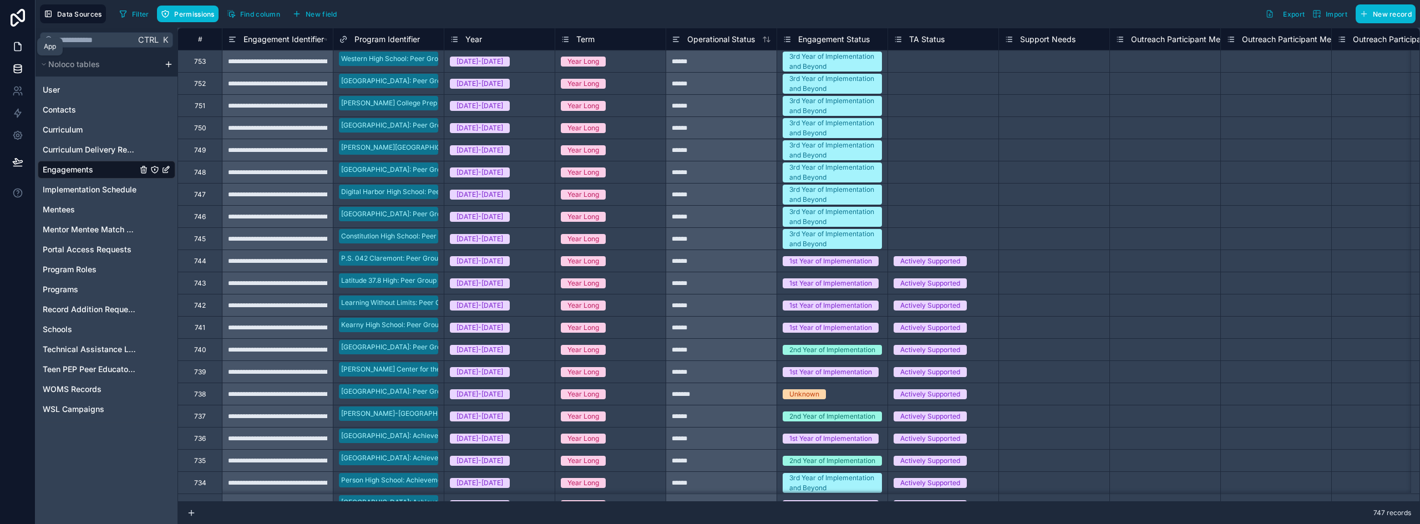
click at [14, 48] on icon at bounding box center [17, 47] width 7 height 8
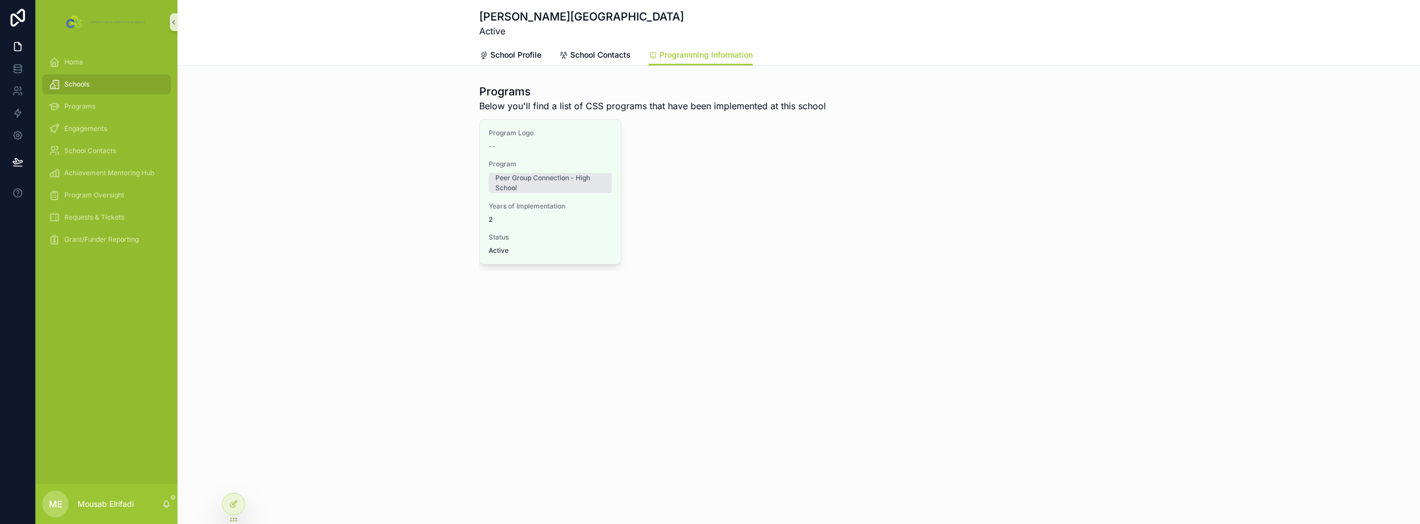
click at [389, 133] on div "Programs Below you'll find a list of CSS programs that have been implemented at…" at bounding box center [798, 177] width 1242 height 196
click at [75, 80] on span "Schools" at bounding box center [76, 84] width 25 height 9
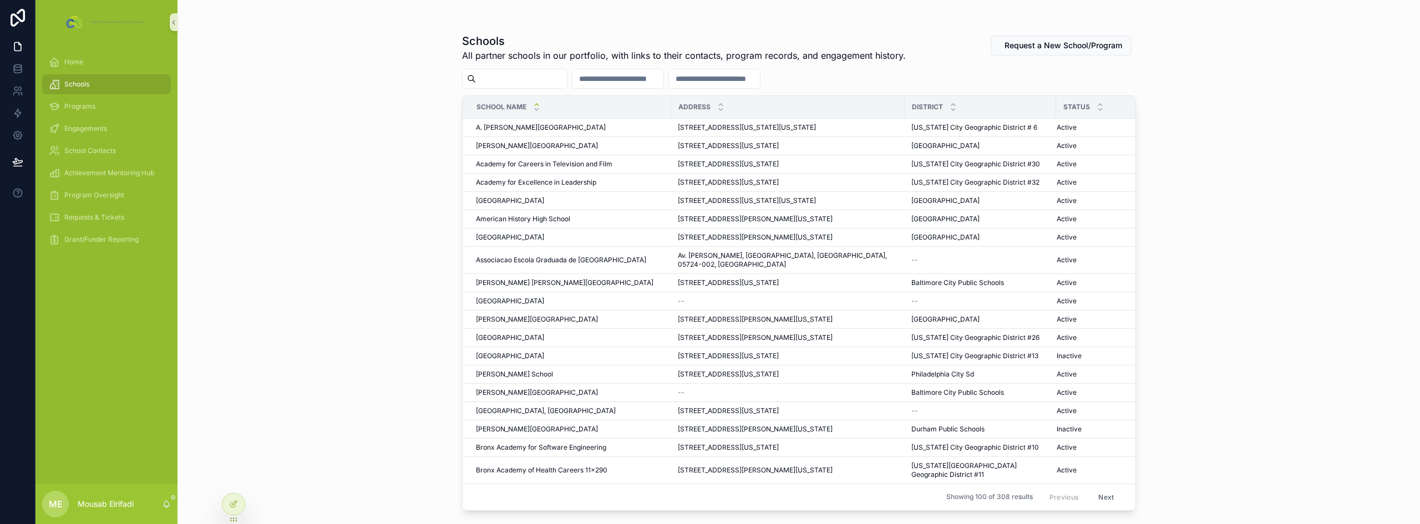
click at [545, 87] on div "scrollable content" at bounding box center [514, 79] width 105 height 20
click at [541, 78] on input "scrollable content" at bounding box center [521, 79] width 91 height 16
paste input "**********"
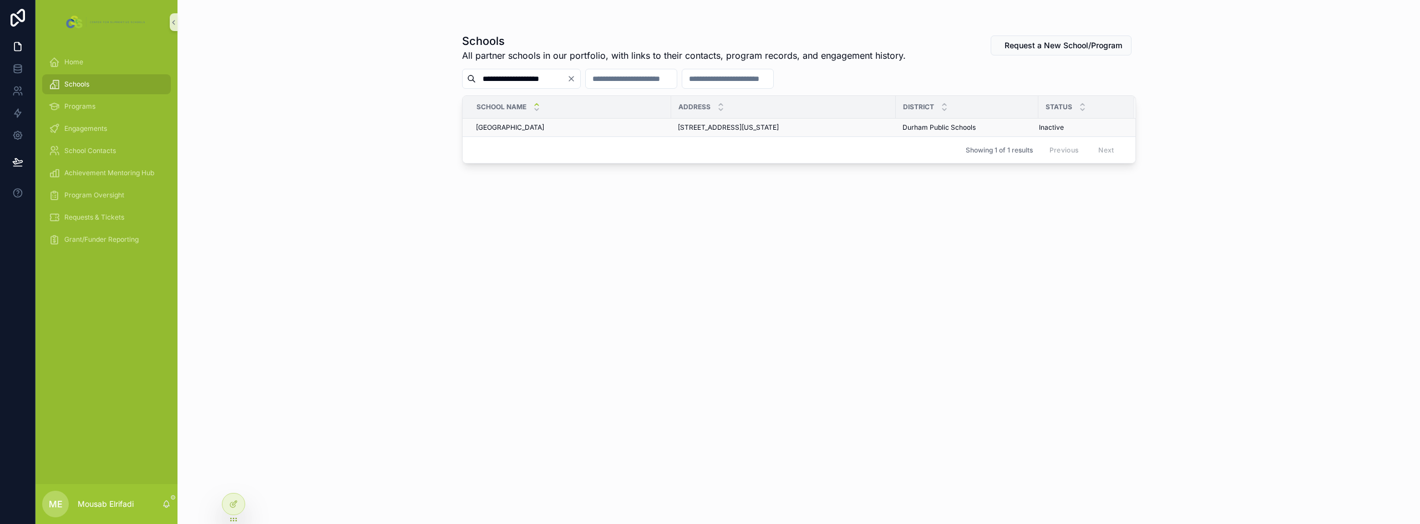
type input "**********"
click at [592, 135] on td "[GEOGRAPHIC_DATA]" at bounding box center [567, 128] width 209 height 18
click at [593, 134] on td "[GEOGRAPHIC_DATA]" at bounding box center [567, 128] width 209 height 18
click at [596, 126] on div "[GEOGRAPHIC_DATA]" at bounding box center [570, 127] width 189 height 9
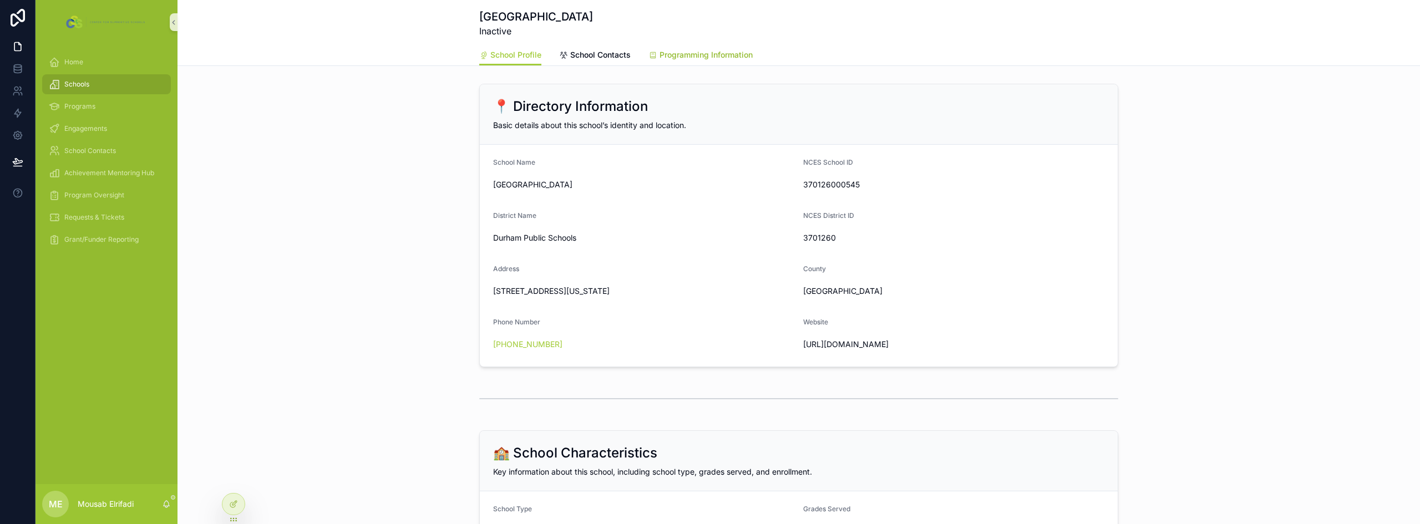
click at [720, 59] on span "Programming Information" at bounding box center [705, 54] width 93 height 11
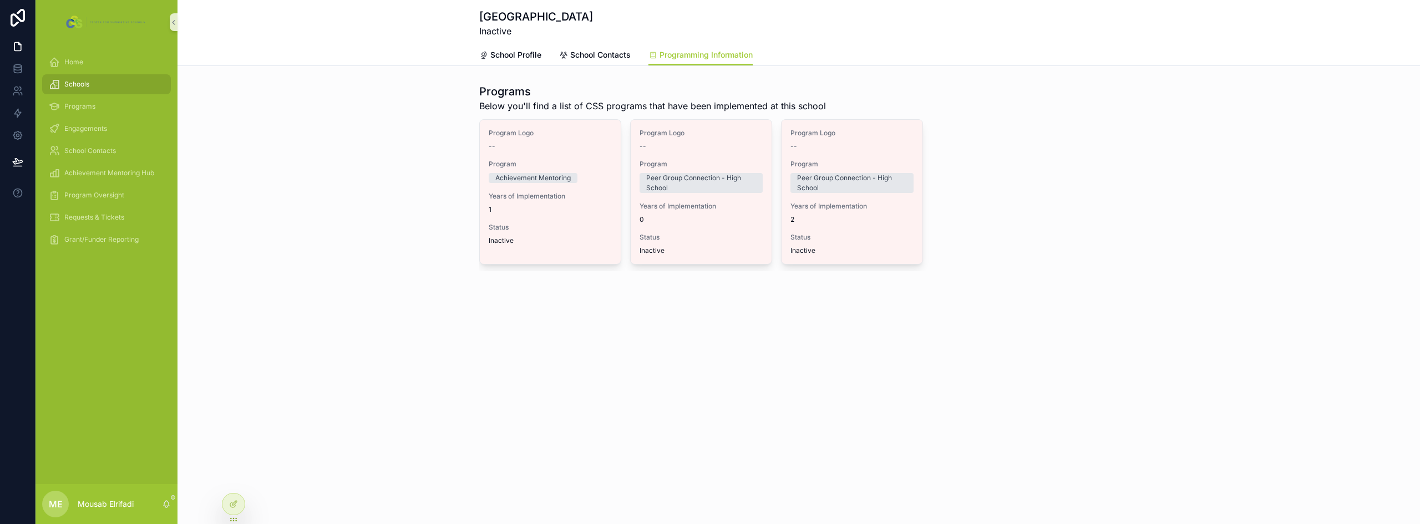
click at [367, 231] on div "Programs Below you'll find a list of CSS programs that have been implemented at…" at bounding box center [798, 177] width 1242 height 196
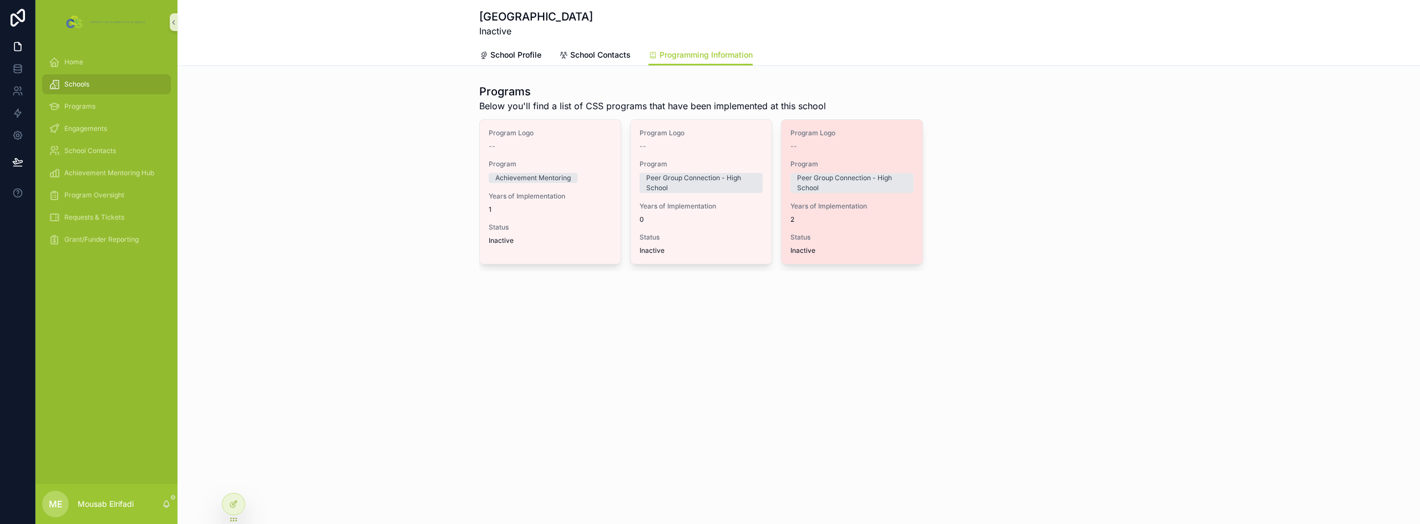
click at [837, 224] on div "Program Logo -- Program Peer Group Connection - High School Years of Implementa…" at bounding box center [851, 192] width 141 height 144
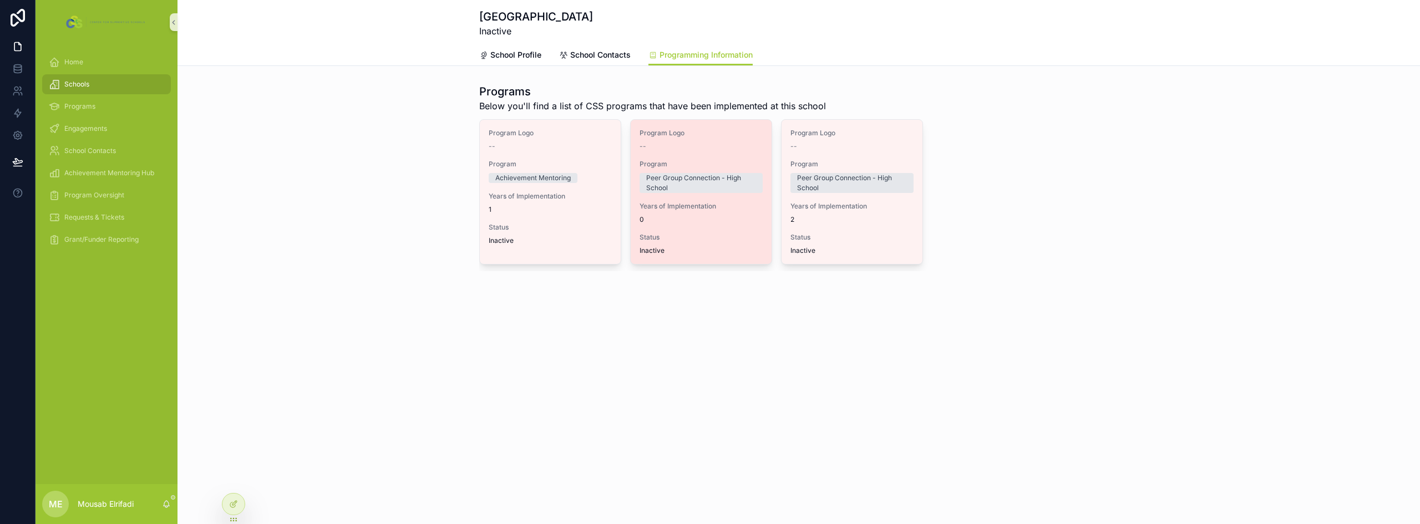
click at [715, 233] on span "Status" at bounding box center [700, 237] width 123 height 9
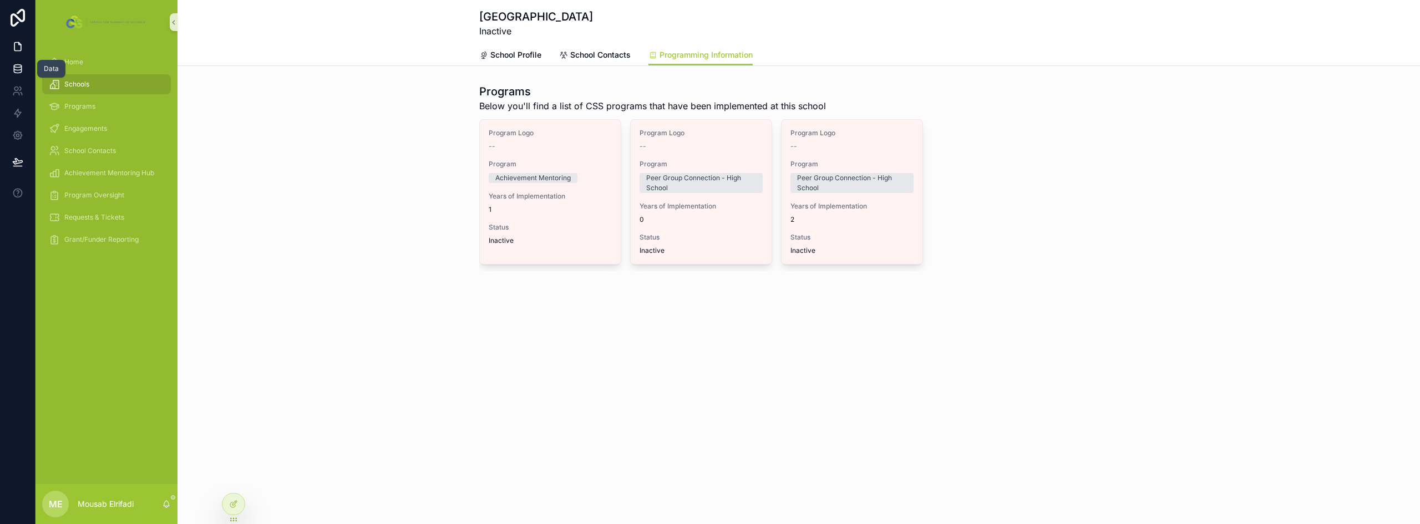
click at [19, 74] on icon at bounding box center [17, 68] width 11 height 11
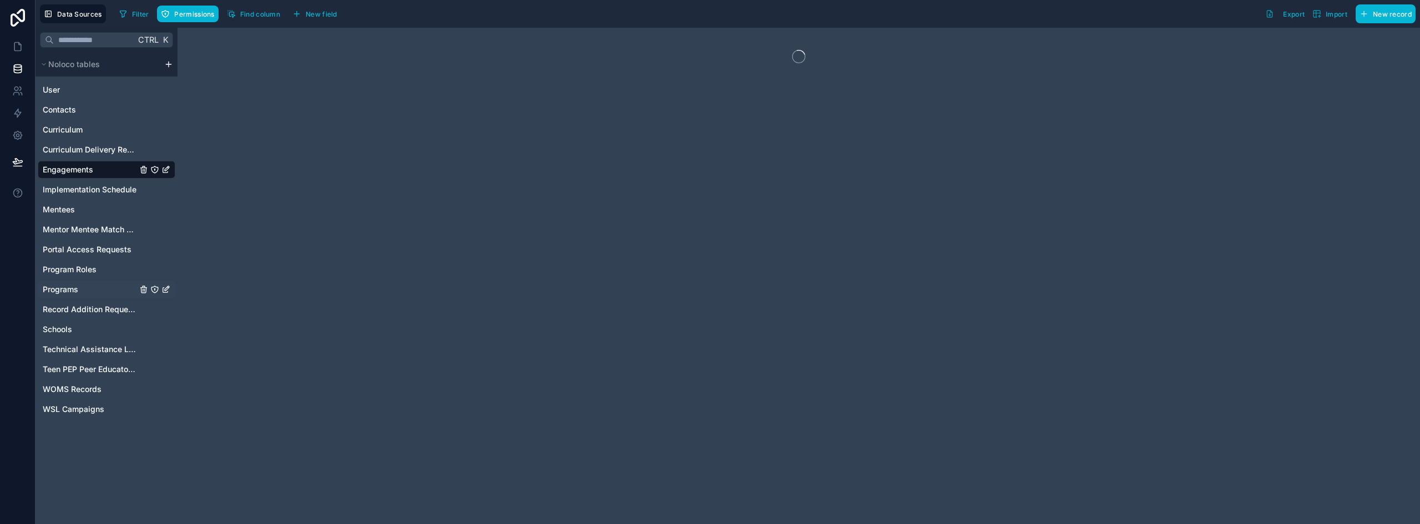
click at [73, 291] on span "Programs" at bounding box center [60, 289] width 35 height 11
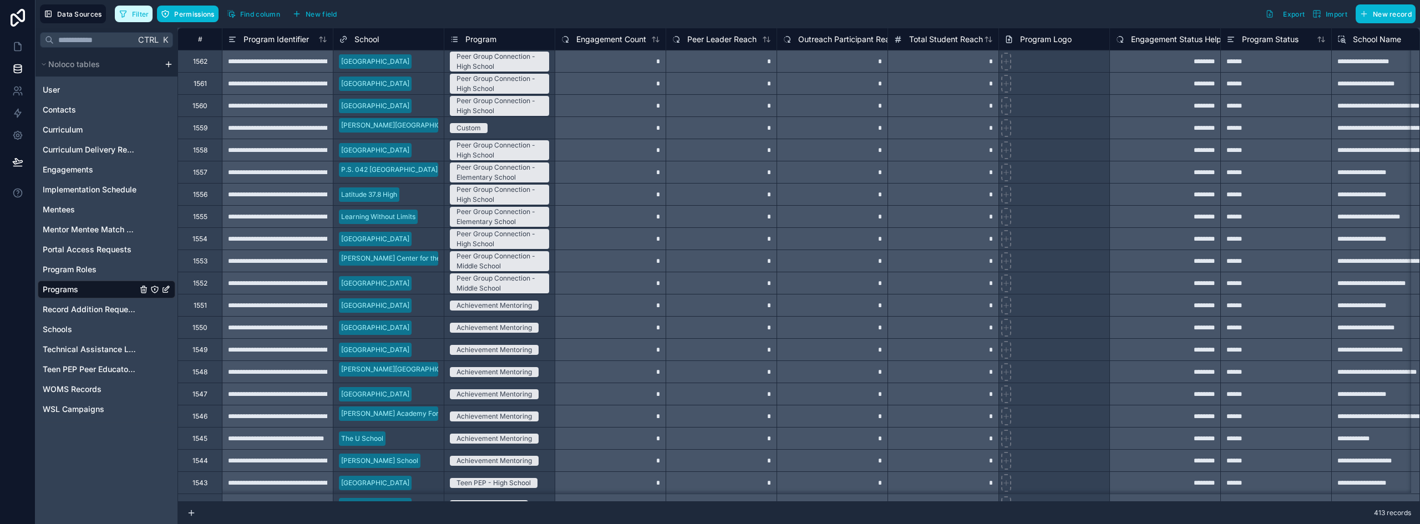
click at [145, 17] on span "Filter" at bounding box center [140, 14] width 17 height 8
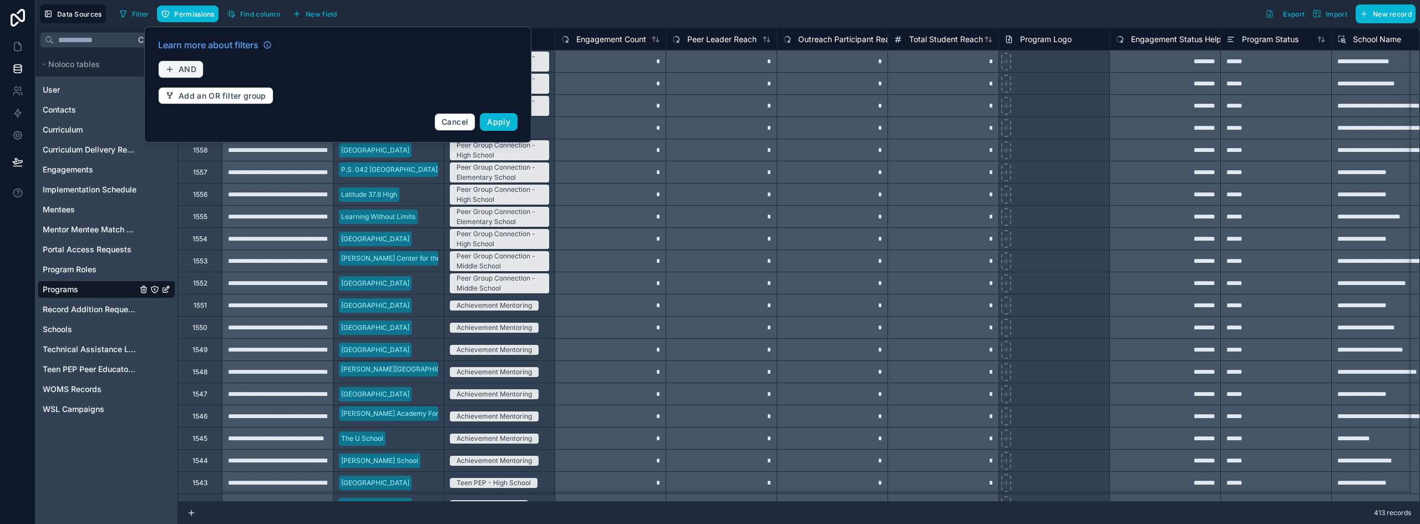
click at [186, 70] on span "AND" at bounding box center [188, 69] width 18 height 10
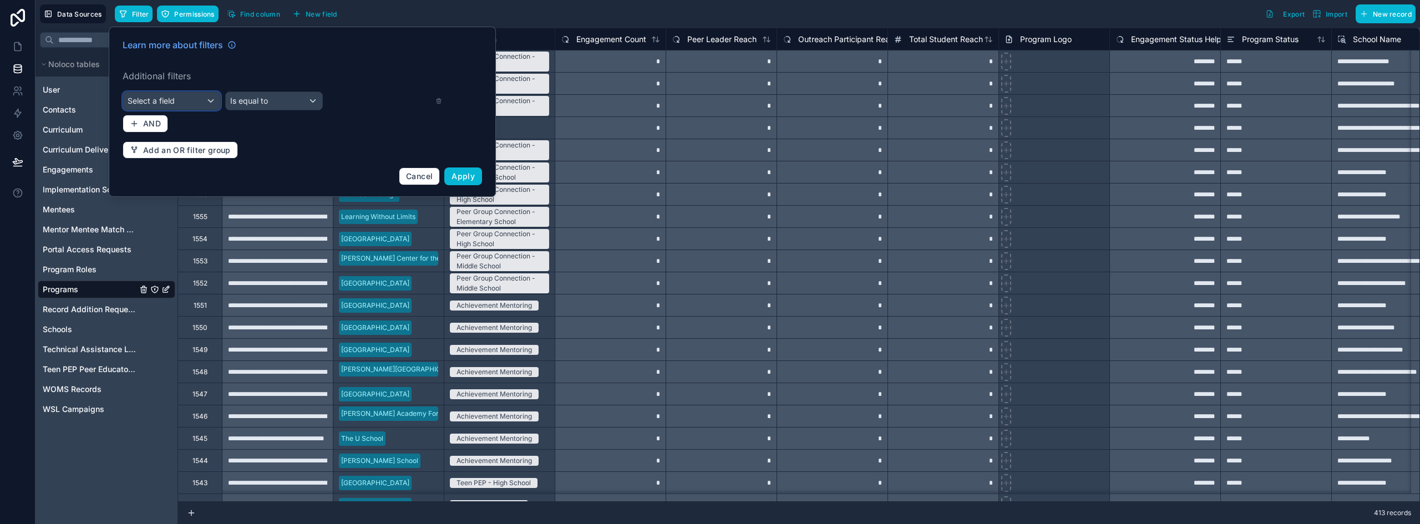
click at [209, 97] on div "Select a field" at bounding box center [171, 101] width 97 height 18
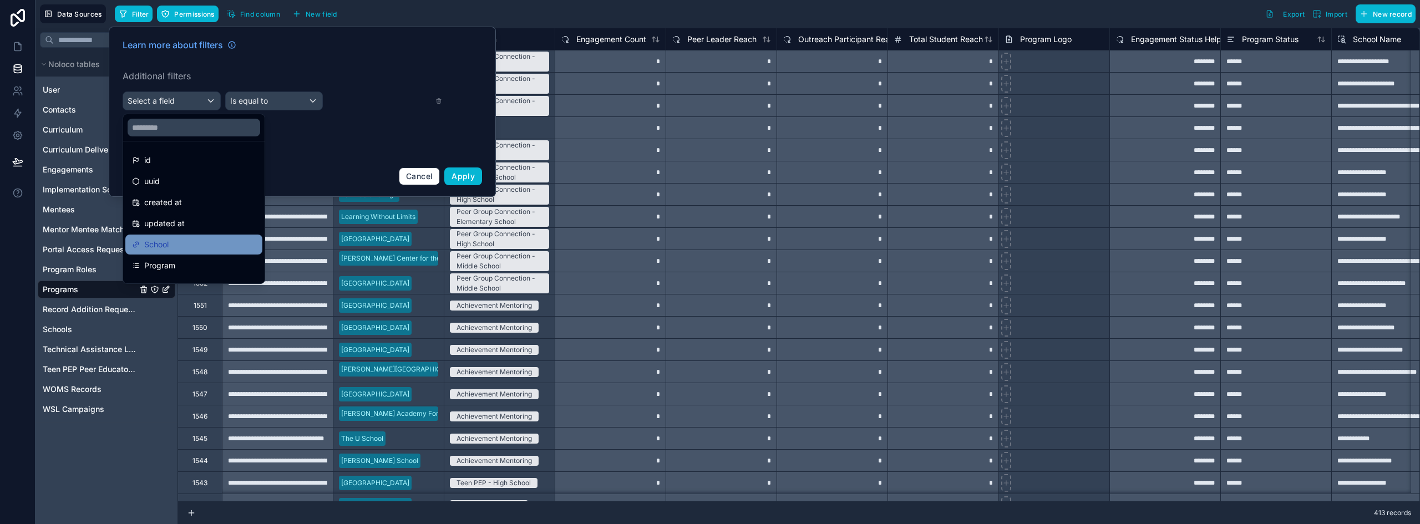
click at [176, 241] on div "School" at bounding box center [194, 244] width 124 height 13
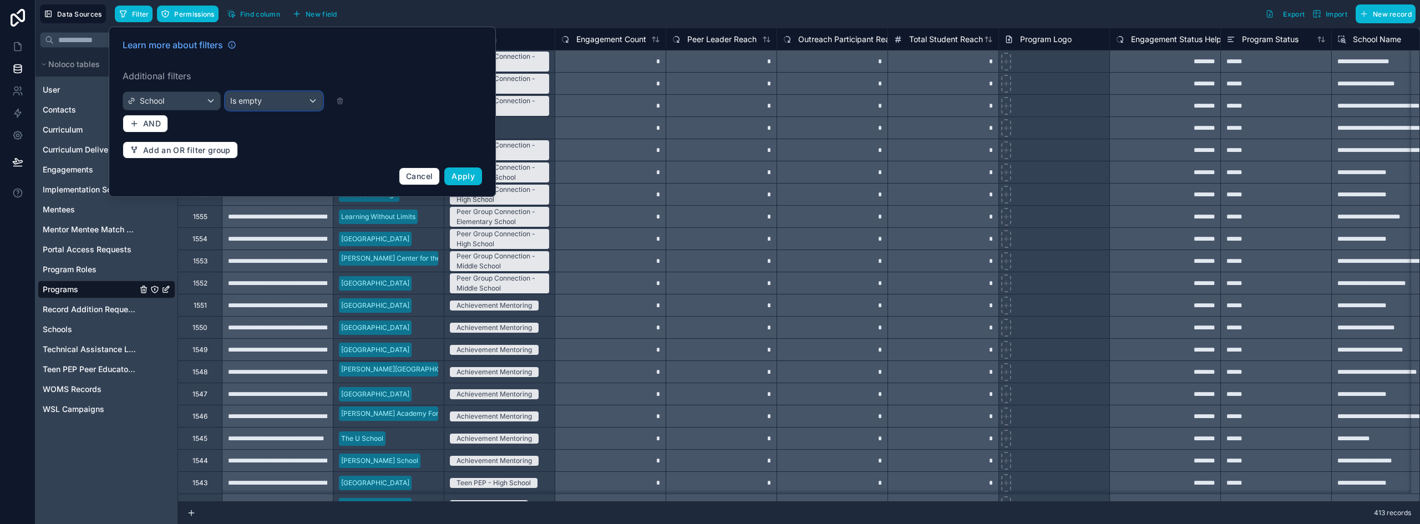
click at [263, 99] on div "Is empty" at bounding box center [274, 101] width 97 height 18
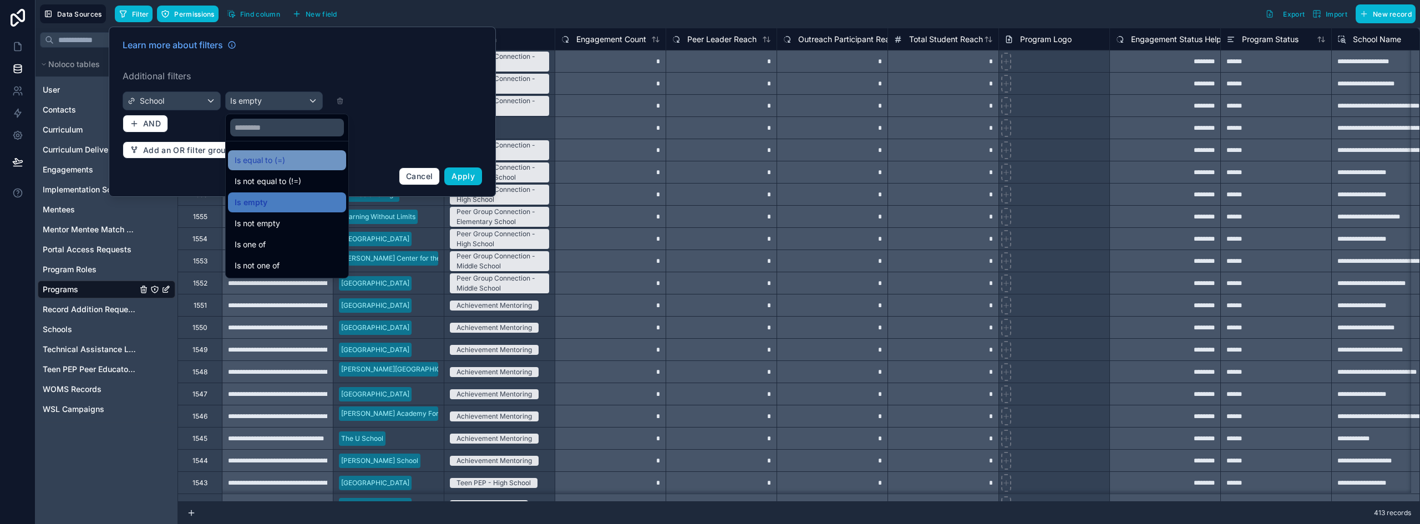
click at [260, 156] on span "Is equal to (=)" at bounding box center [260, 160] width 50 height 13
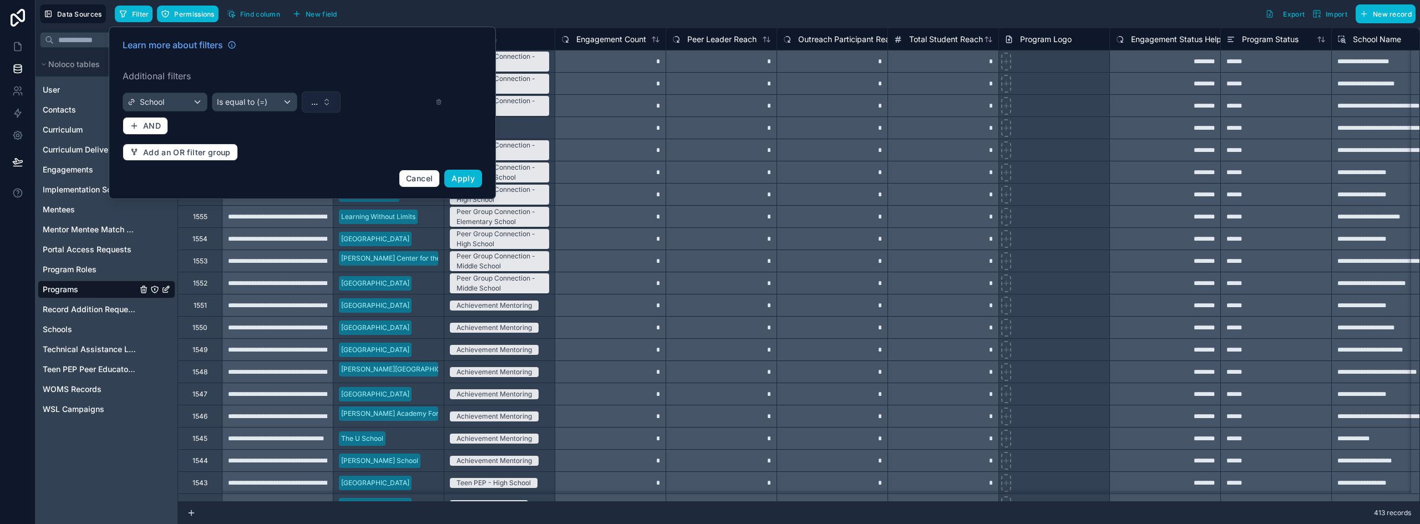
click at [315, 105] on span "..." at bounding box center [314, 102] width 7 height 11
type input "********"
click at [359, 170] on div "[GEOGRAPHIC_DATA]" at bounding box center [321, 165] width 133 height 18
click at [474, 177] on span "Apply" at bounding box center [462, 178] width 23 height 9
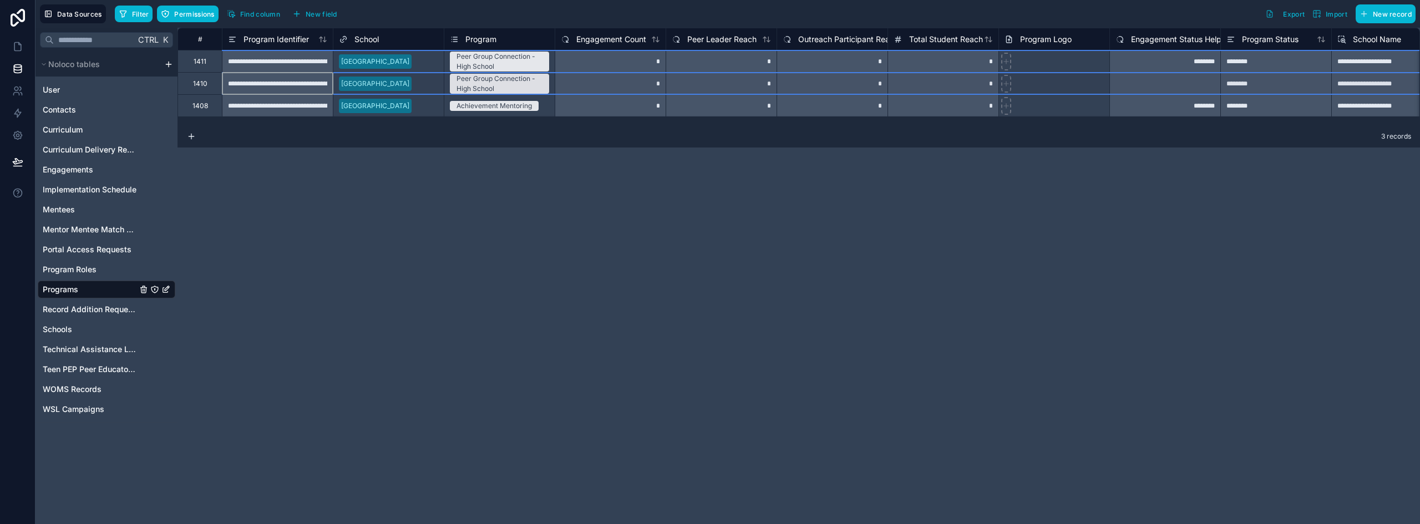
click at [199, 86] on div "1410" at bounding box center [200, 83] width 14 height 9
click at [230, 132] on div "Delete row" at bounding box center [228, 132] width 57 height 12
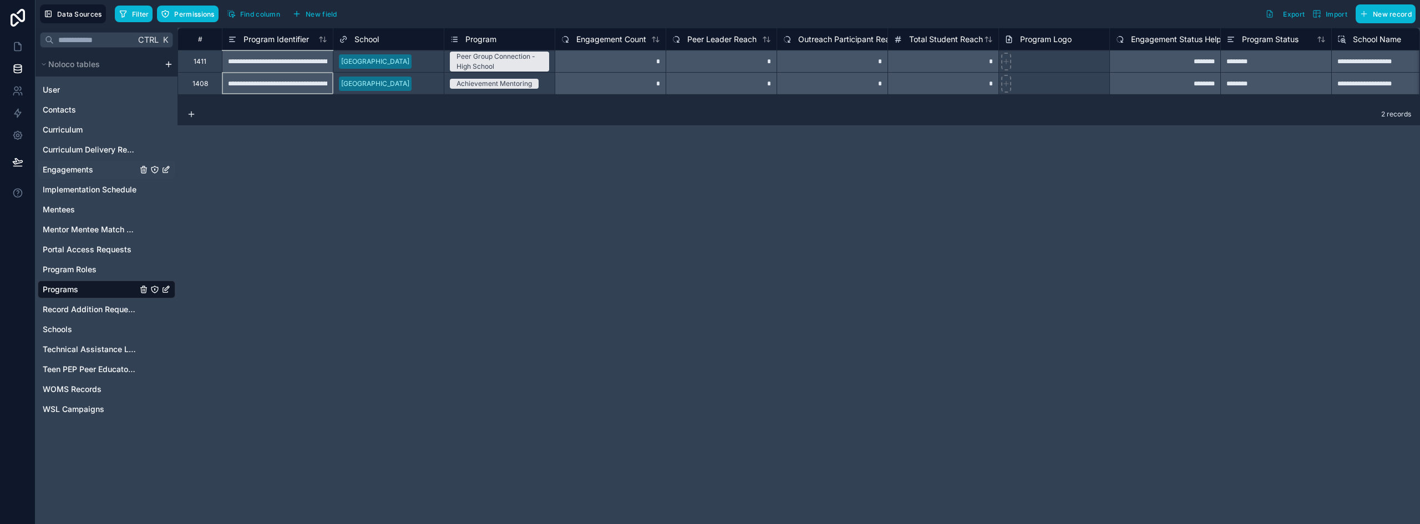
drag, startPoint x: 62, startPoint y: 170, endPoint x: 89, endPoint y: 166, distance: 26.8
click at [62, 170] on span "Engagements" at bounding box center [68, 169] width 50 height 11
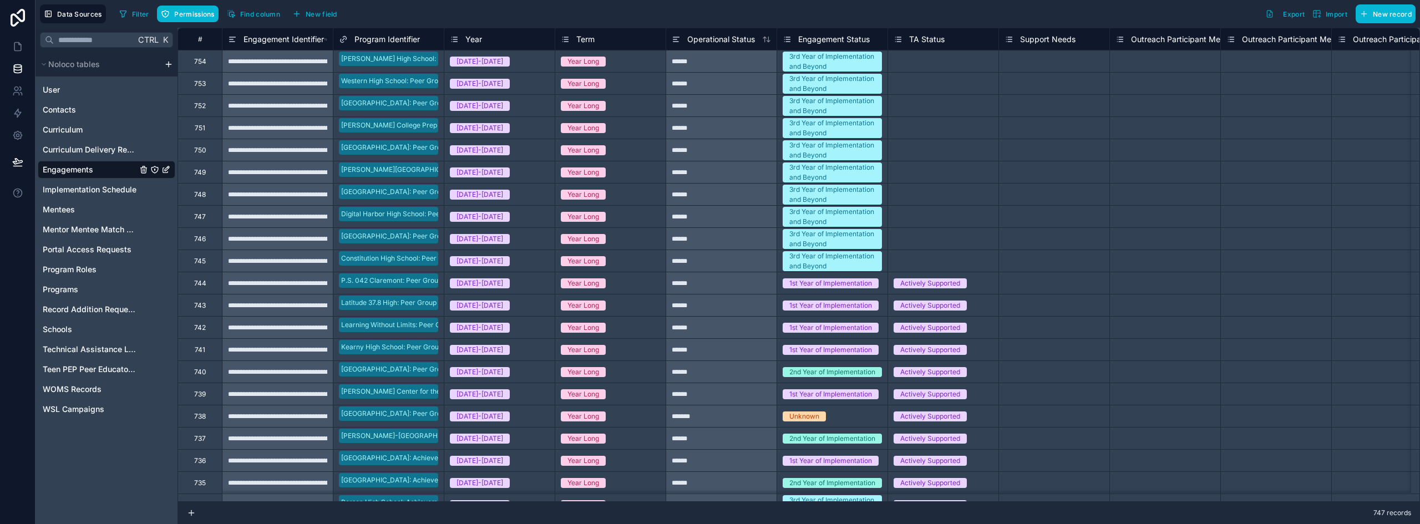
click at [1392, 2] on div "Data Sources Filter Permissions Find column New field Export Import New record" at bounding box center [727, 14] width 1384 height 28
click at [1392, 13] on span "New record" at bounding box center [1392, 14] width 39 height 8
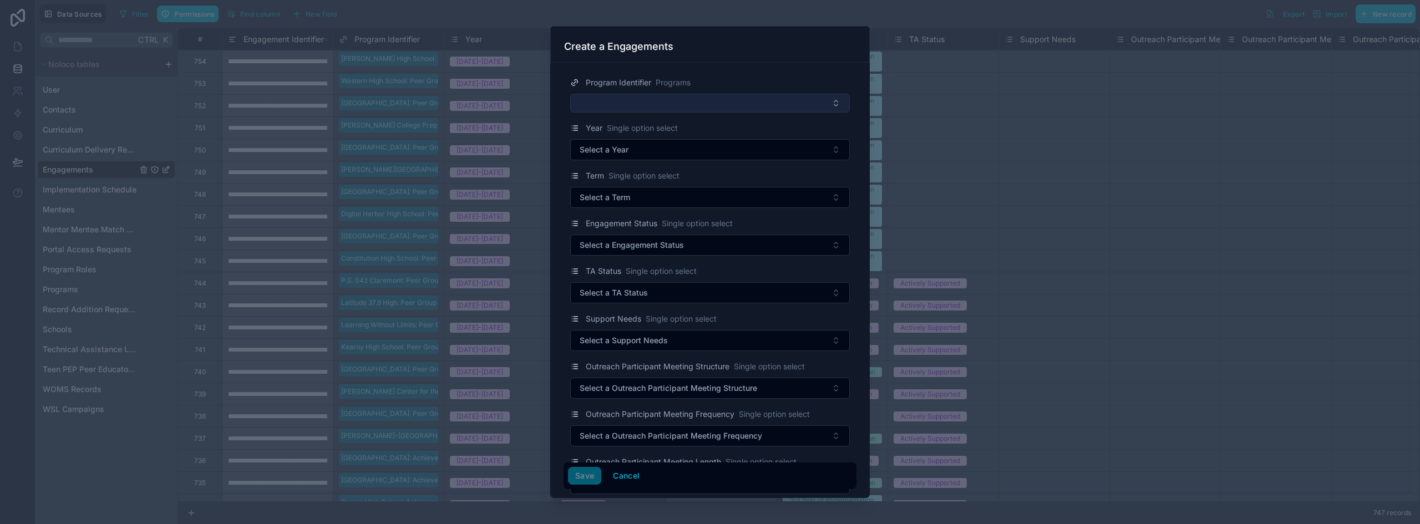
click at [612, 97] on button "Select Button" at bounding box center [710, 103] width 280 height 19
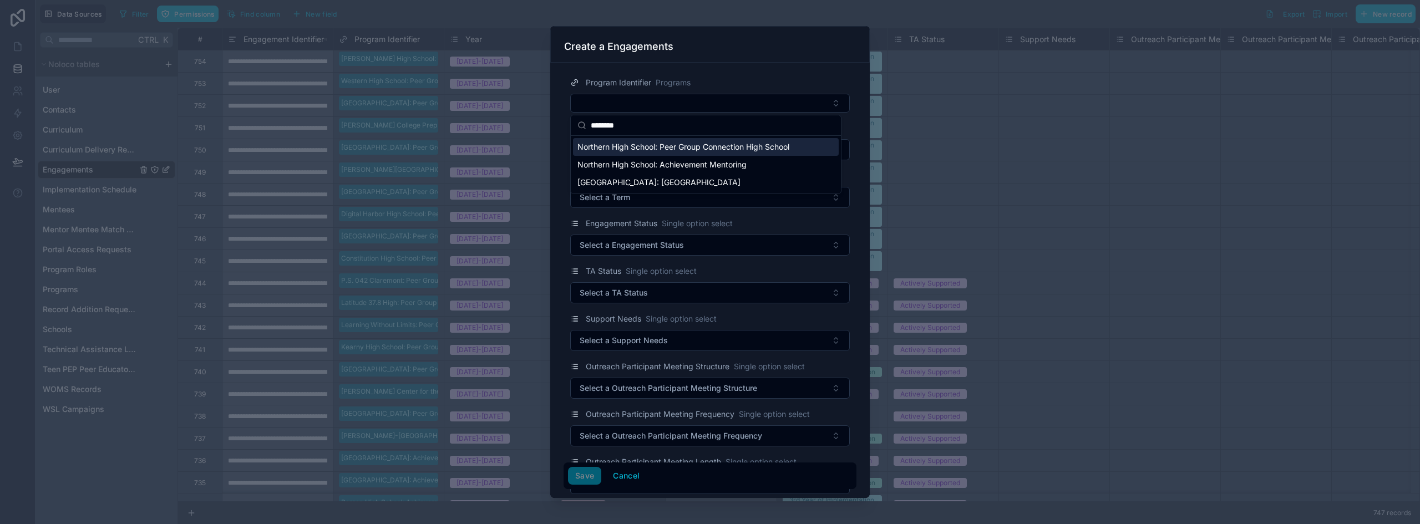
type input "********"
click at [746, 151] on span "Northern High School: Peer Group Connection High School" at bounding box center [683, 146] width 212 height 11
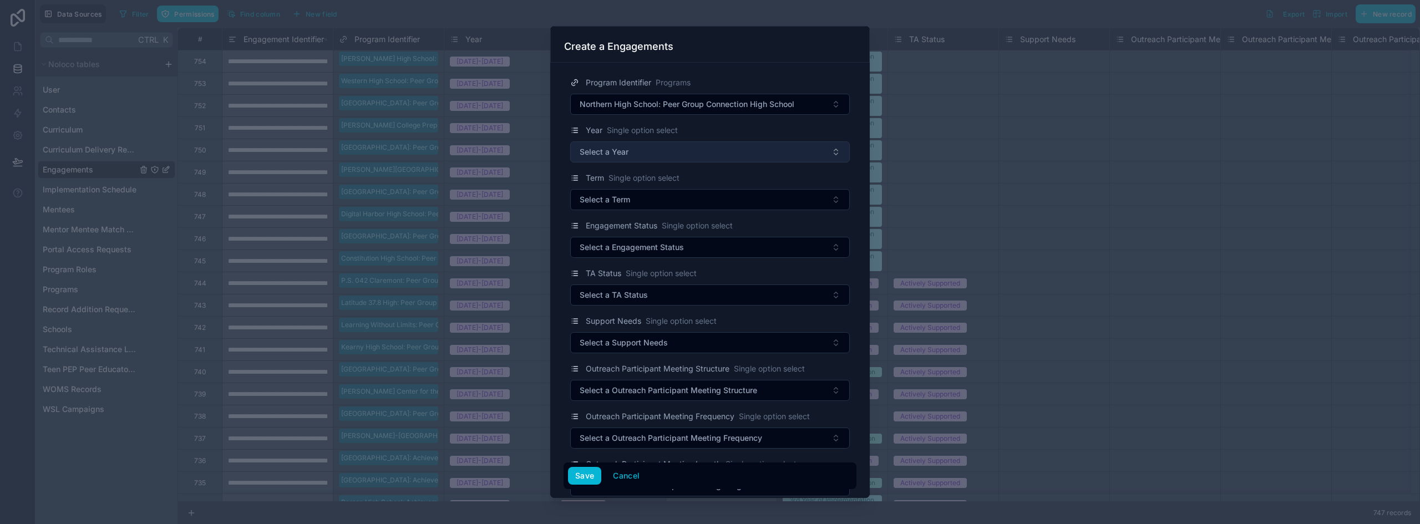
click at [649, 148] on button "Select a Year" at bounding box center [710, 151] width 280 height 21
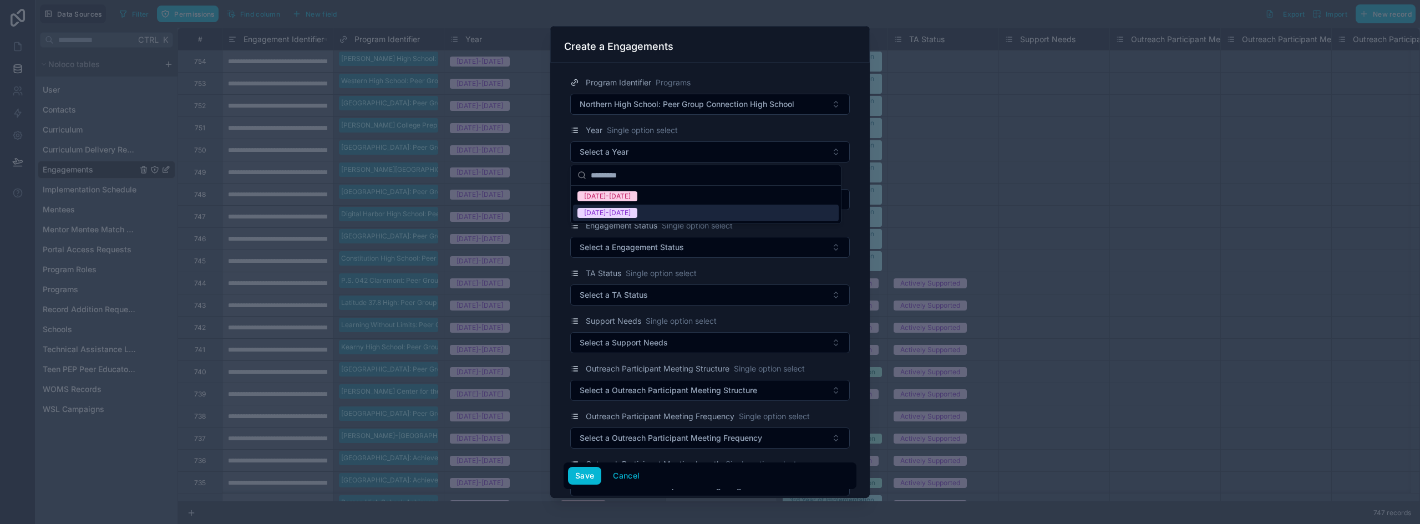
click at [626, 215] on span "[DATE]-[DATE]" at bounding box center [607, 213] width 60 height 10
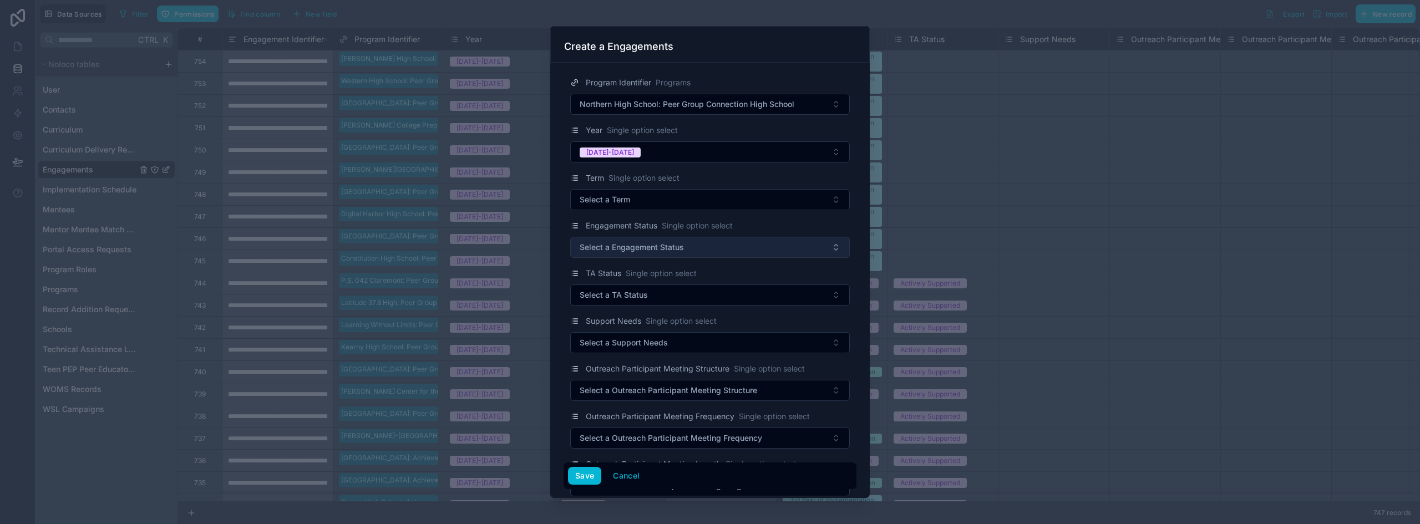
click at [642, 248] on span "Select a Engagement Status" at bounding box center [632, 247] width 104 height 11
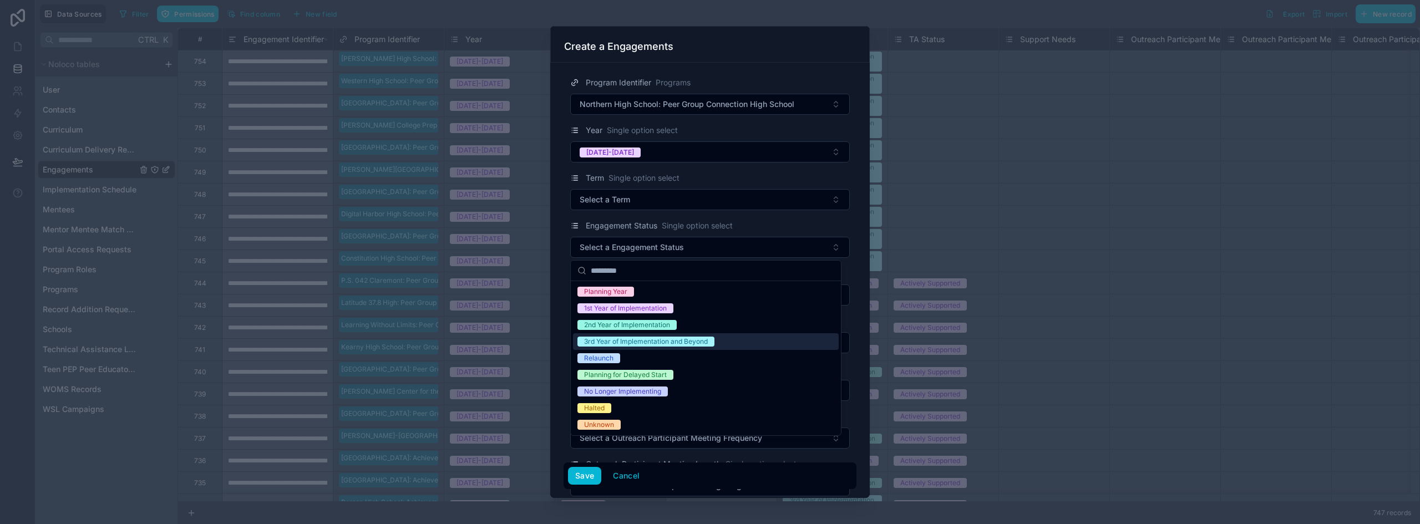
click at [617, 343] on div "3rd Year of Implementation and Beyond" at bounding box center [646, 342] width 124 height 10
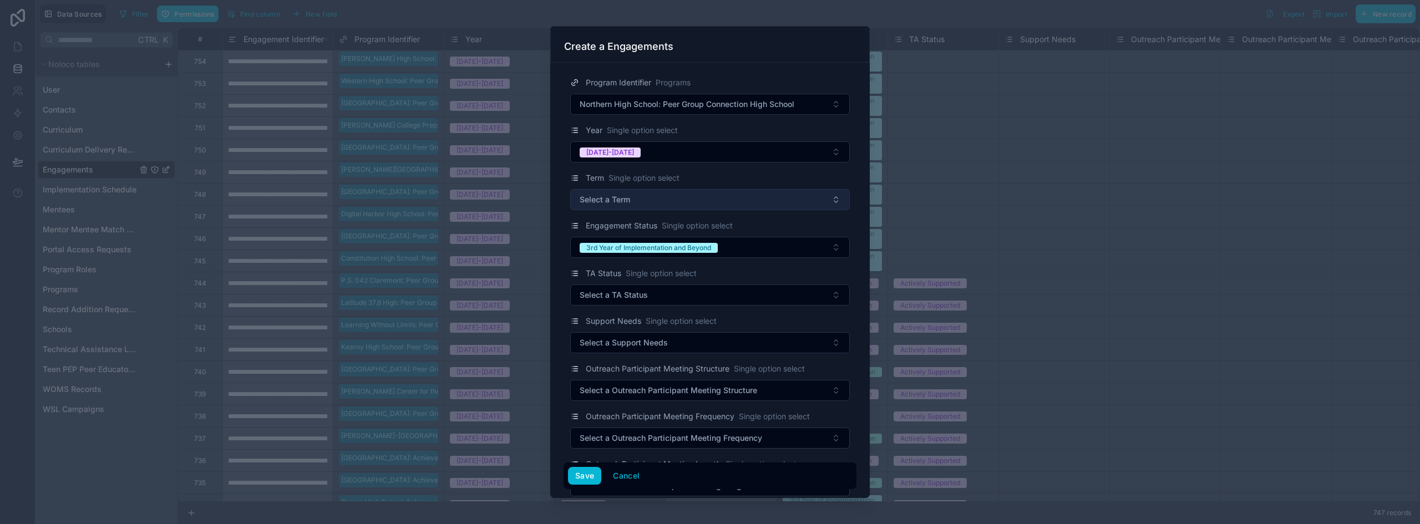
click at [647, 207] on button "Select a Term" at bounding box center [710, 199] width 280 height 21
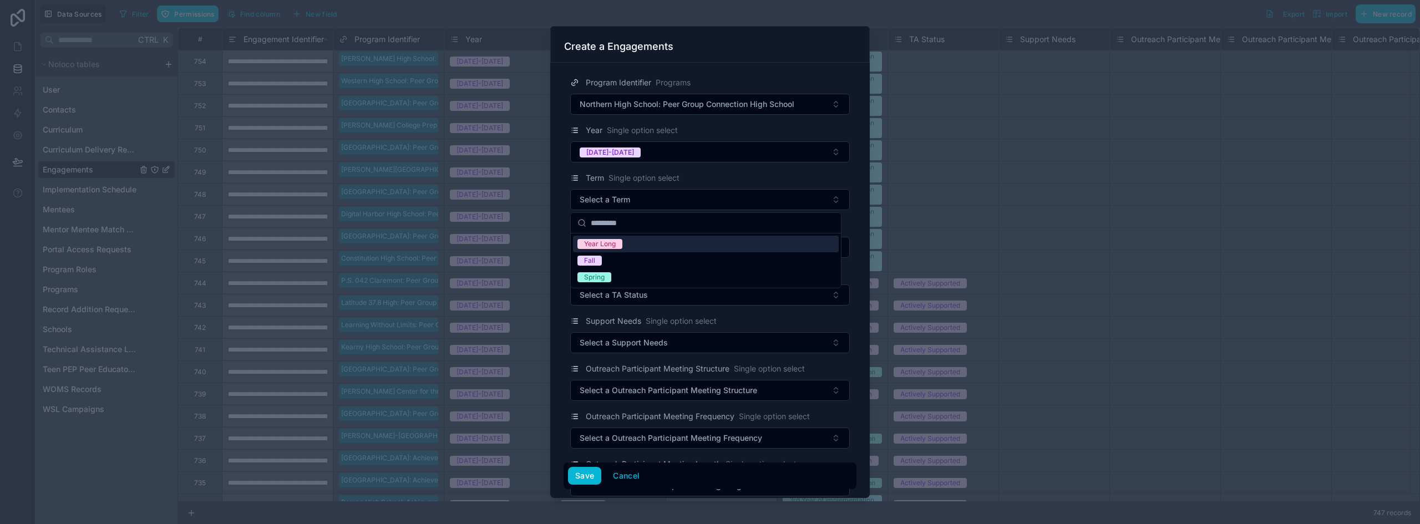
click at [560, 221] on div "Program Identifier Programs Northern High School: Peer Group Connection High Sc…" at bounding box center [709, 280] width 319 height 435
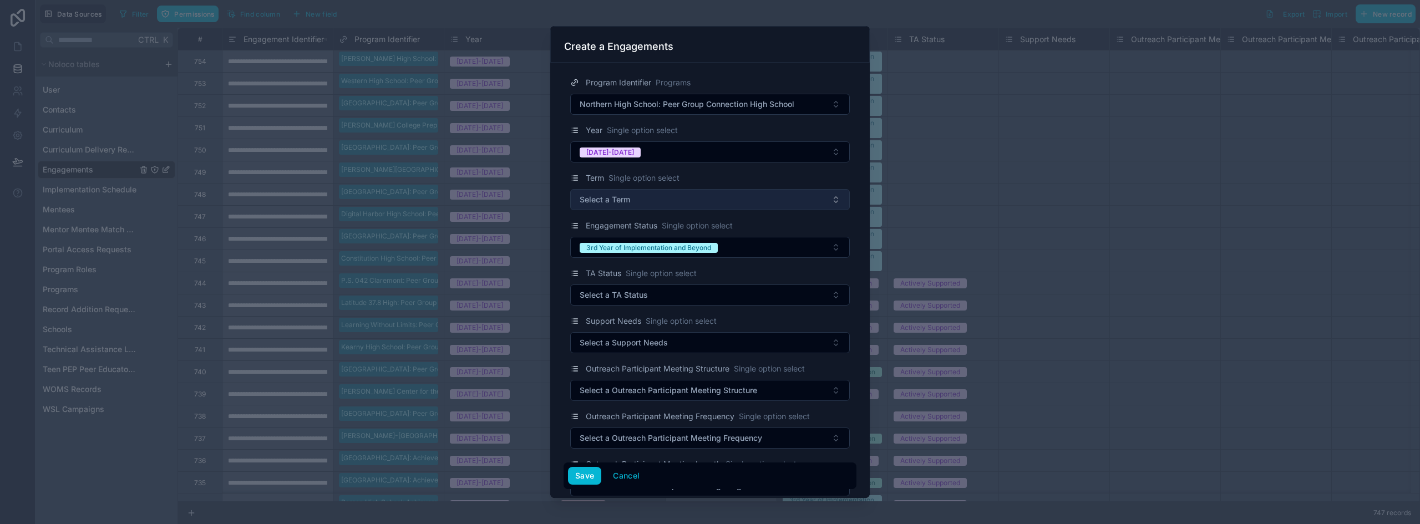
click at [667, 202] on button "Select a Term" at bounding box center [710, 199] width 280 height 21
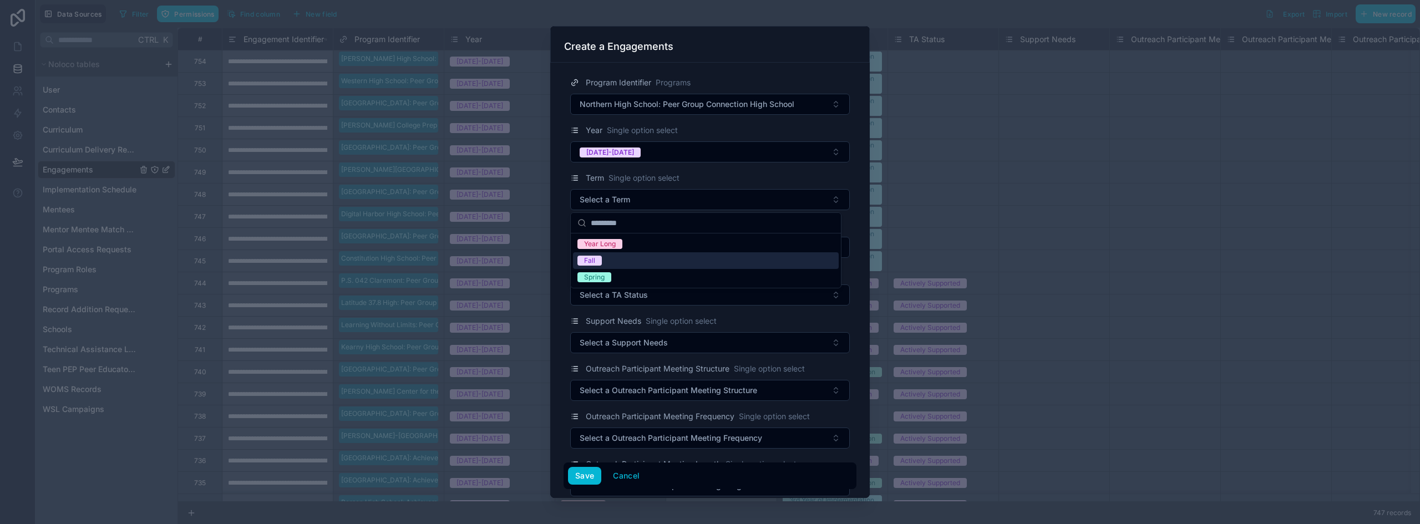
click at [611, 259] on div "Fall" at bounding box center [706, 260] width 266 height 17
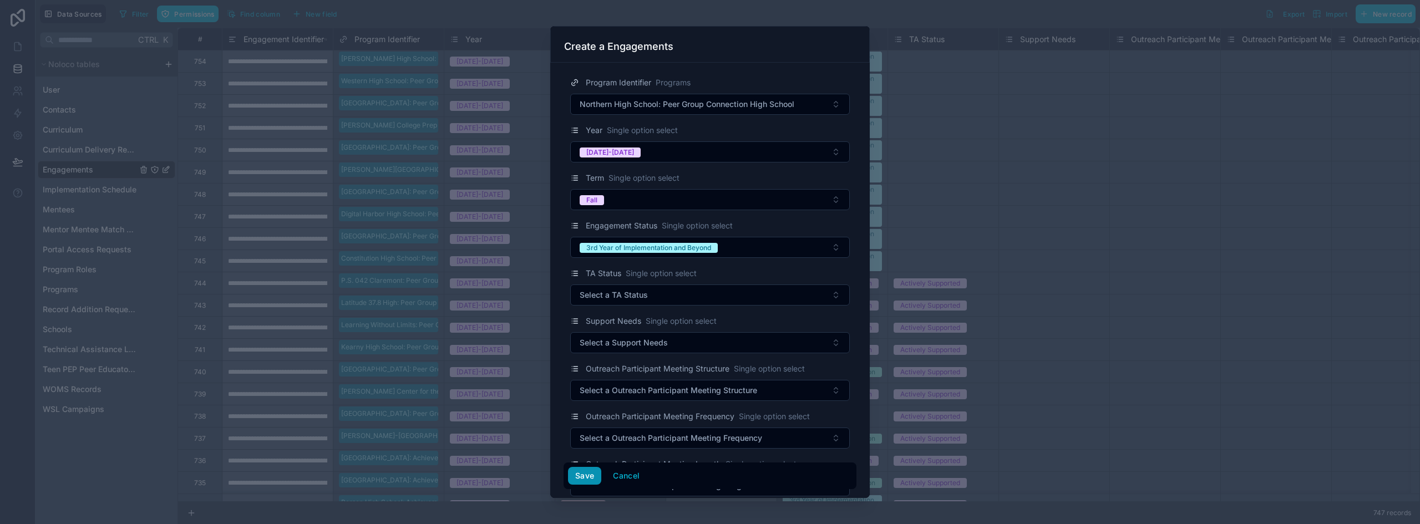
click at [581, 476] on button "Save" at bounding box center [584, 476] width 33 height 18
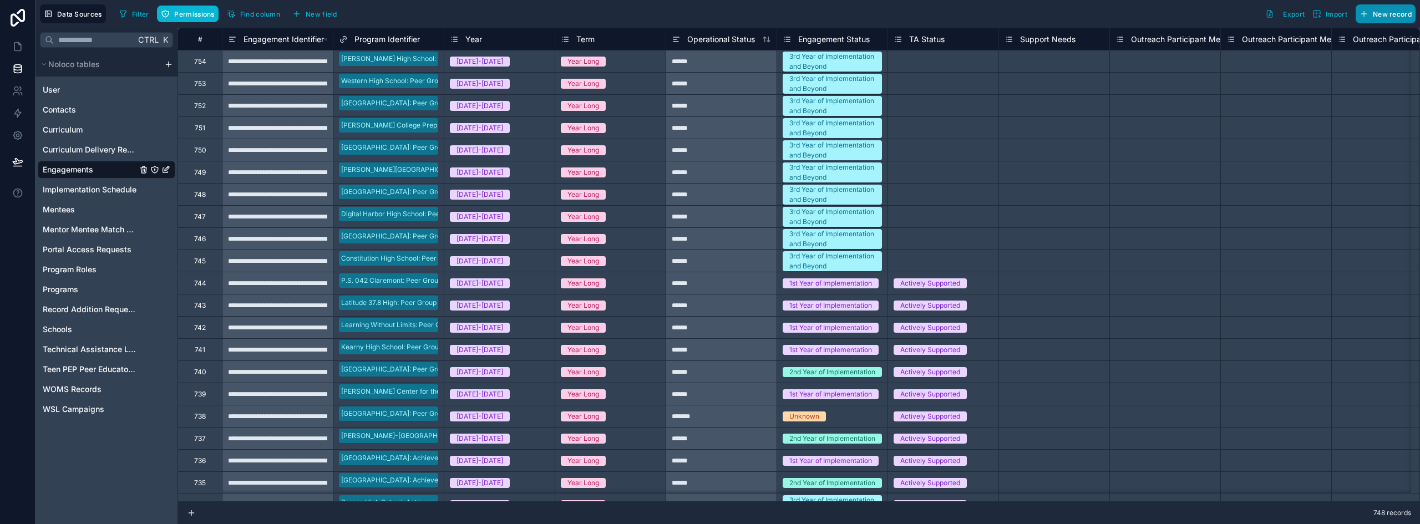
click at [1379, 15] on span "New record" at bounding box center [1392, 14] width 39 height 8
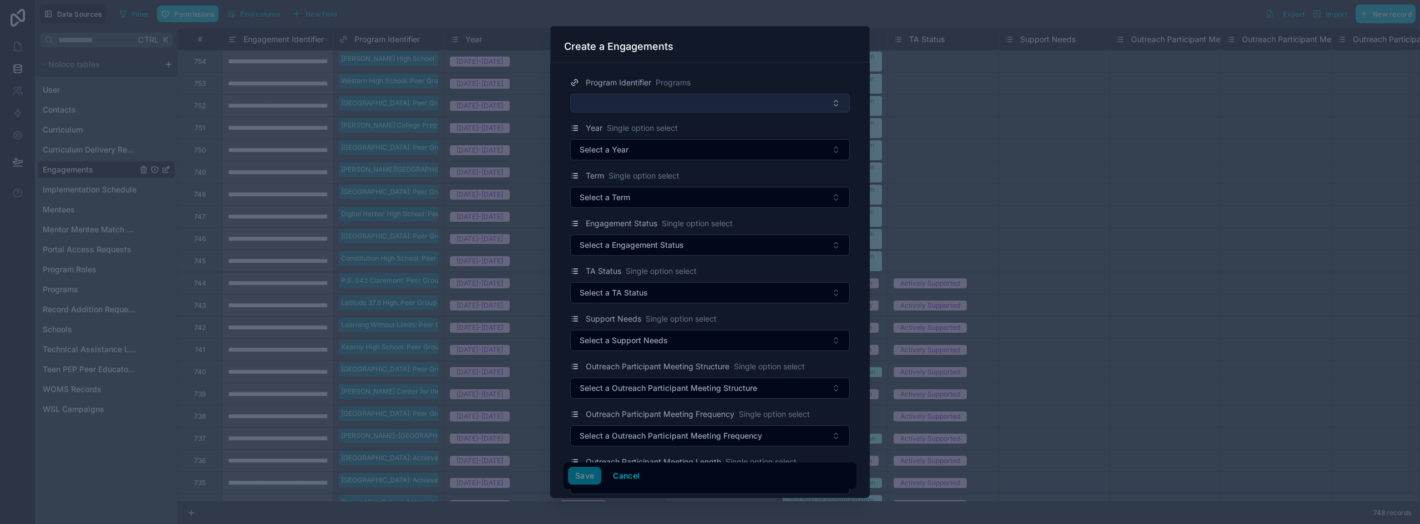
click at [711, 95] on button "Select Button" at bounding box center [710, 103] width 280 height 19
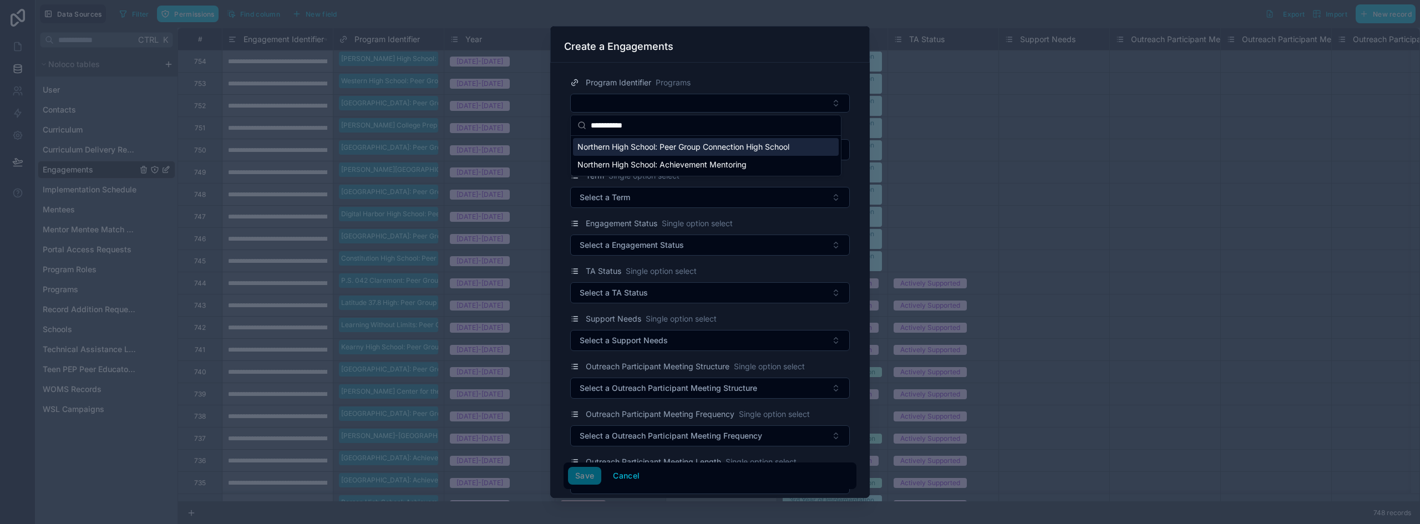
type input "**********"
click at [683, 150] on span "Northern High School: Peer Group Connection High School" at bounding box center [683, 146] width 212 height 11
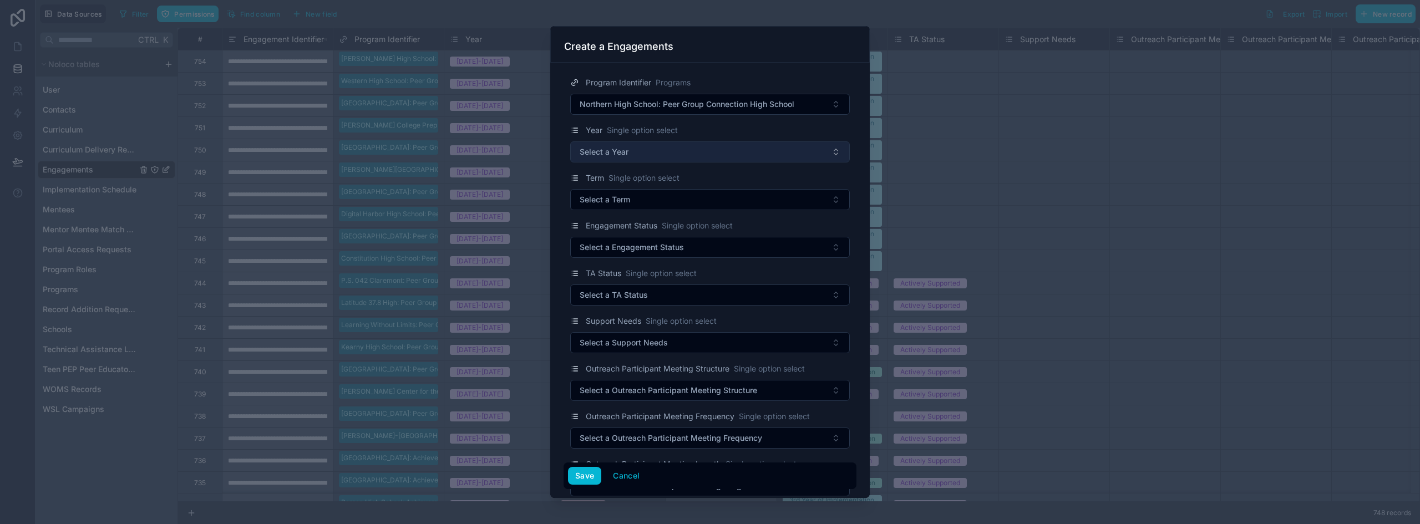
click at [665, 155] on button "Select a Year" at bounding box center [710, 151] width 280 height 21
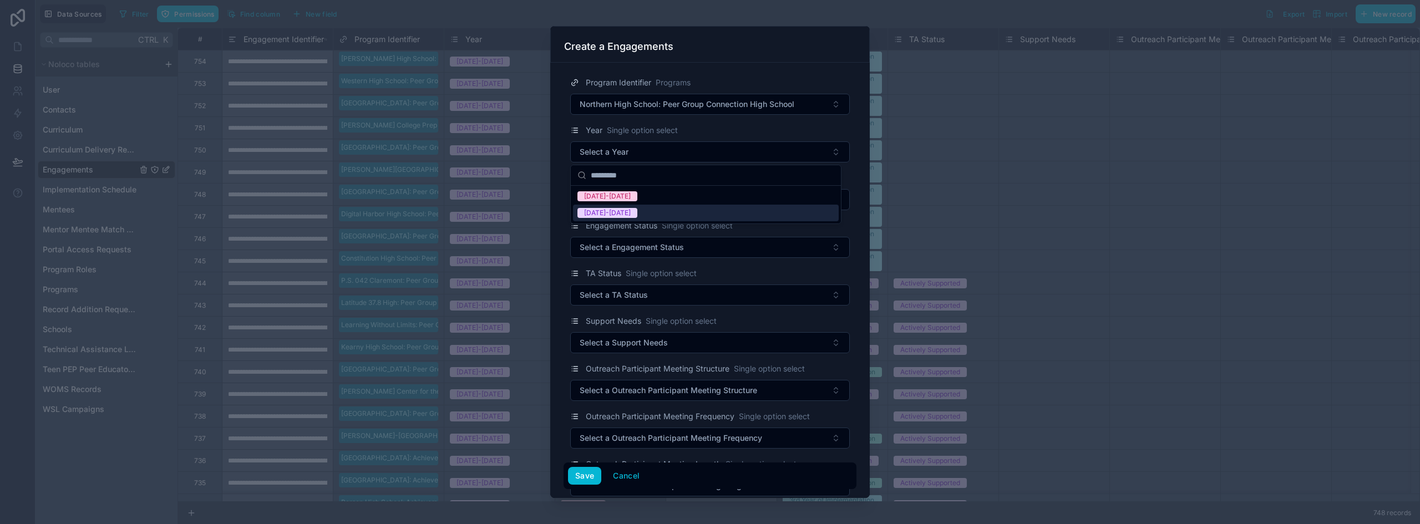
click at [635, 208] on div "[DATE]-[DATE]" at bounding box center [706, 213] width 266 height 17
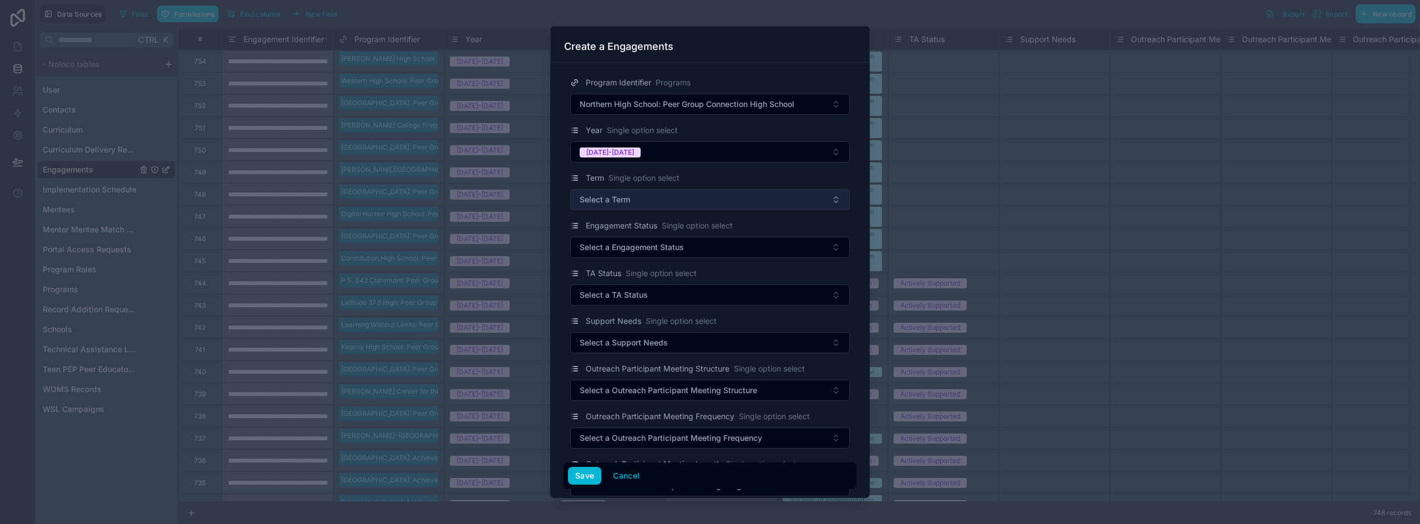
click at [639, 202] on button "Select a Term" at bounding box center [710, 199] width 280 height 21
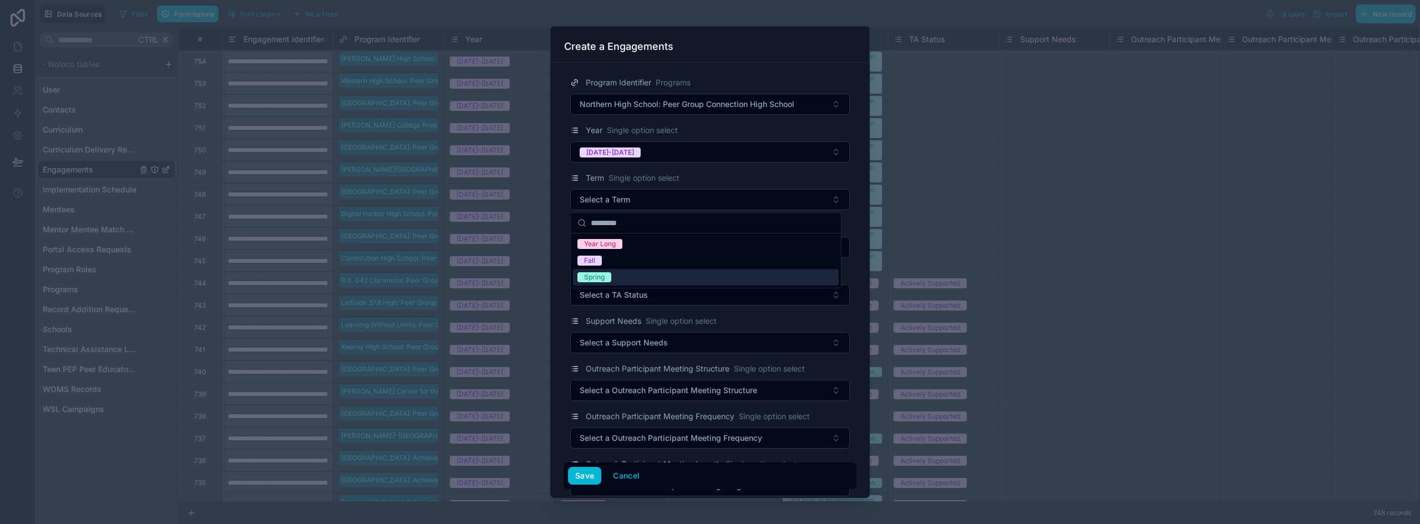
click at [615, 277] on div "Spring" at bounding box center [706, 277] width 266 height 17
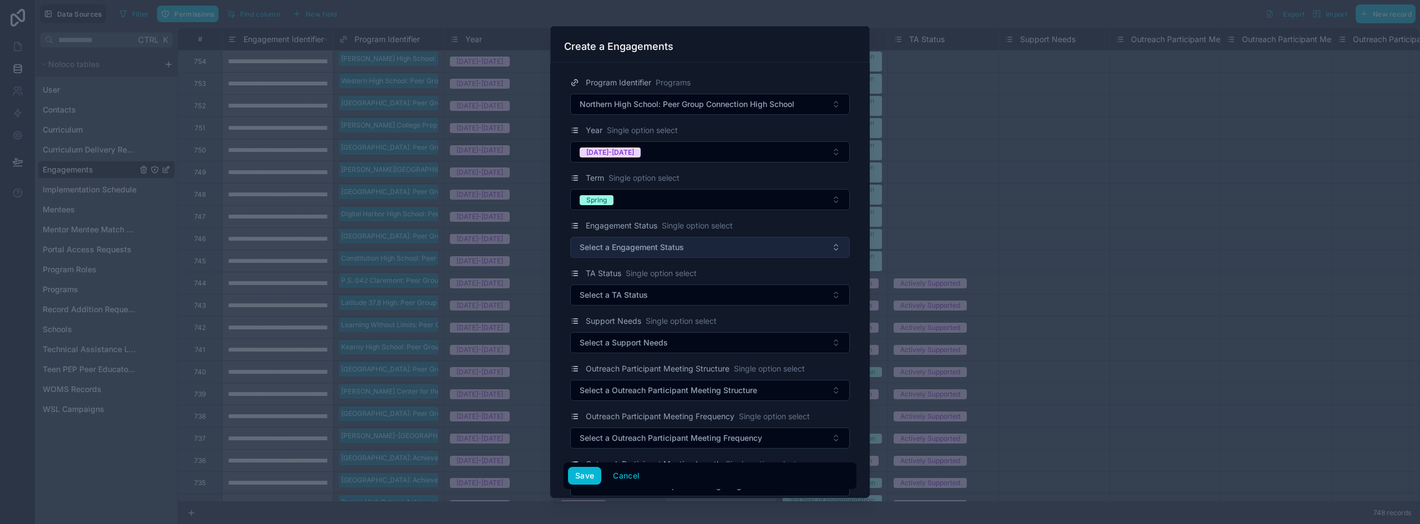
click at [637, 250] on span "Select a Engagement Status" at bounding box center [632, 247] width 104 height 11
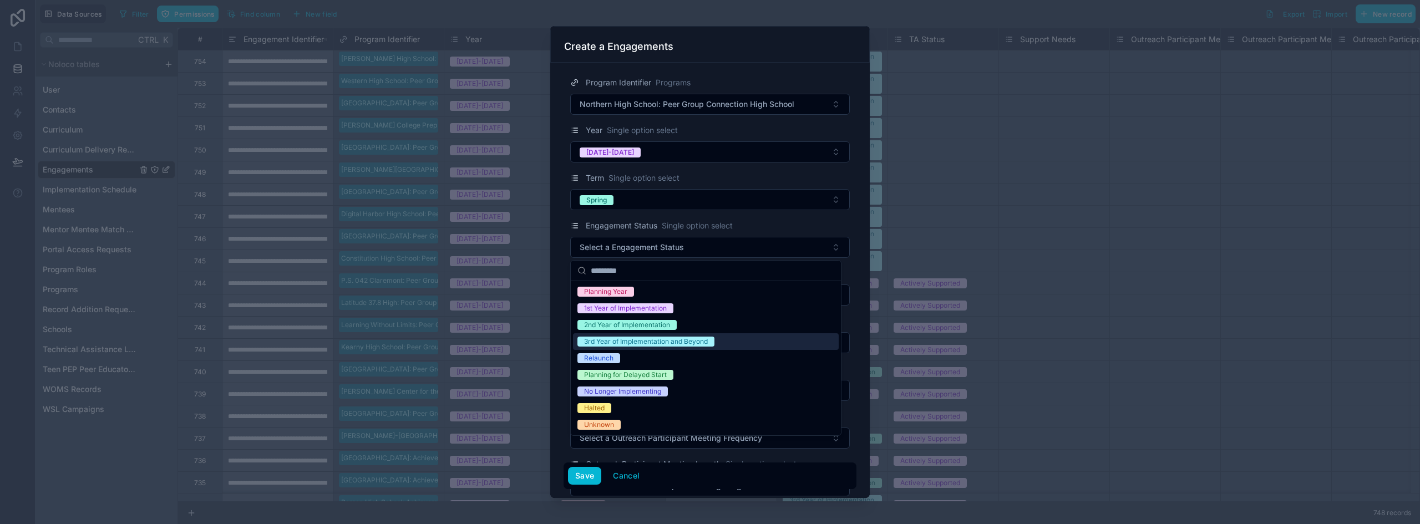
click at [627, 340] on div "3rd Year of Implementation and Beyond" at bounding box center [646, 342] width 124 height 10
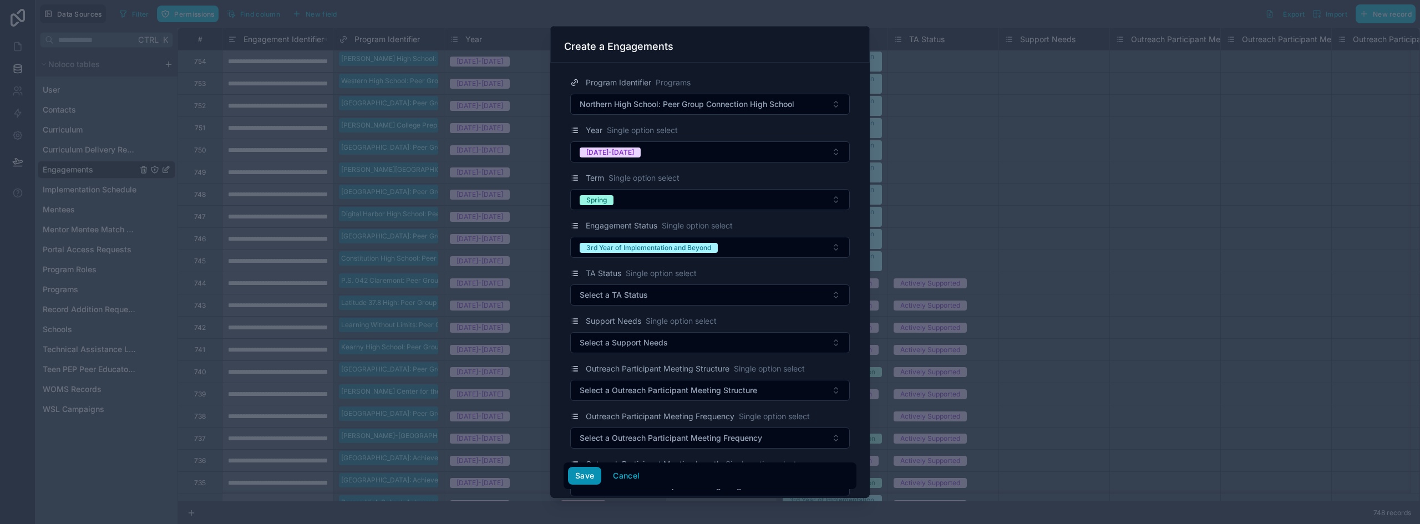
click at [585, 475] on button "Save" at bounding box center [584, 476] width 33 height 18
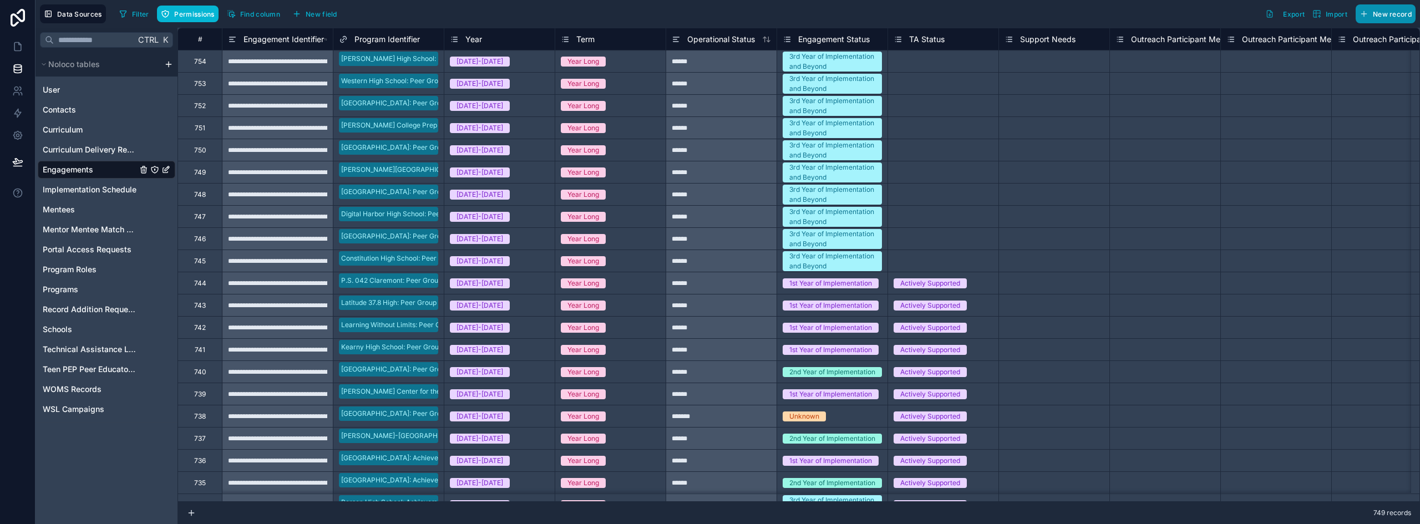
click at [1382, 12] on span "New record" at bounding box center [1392, 14] width 39 height 8
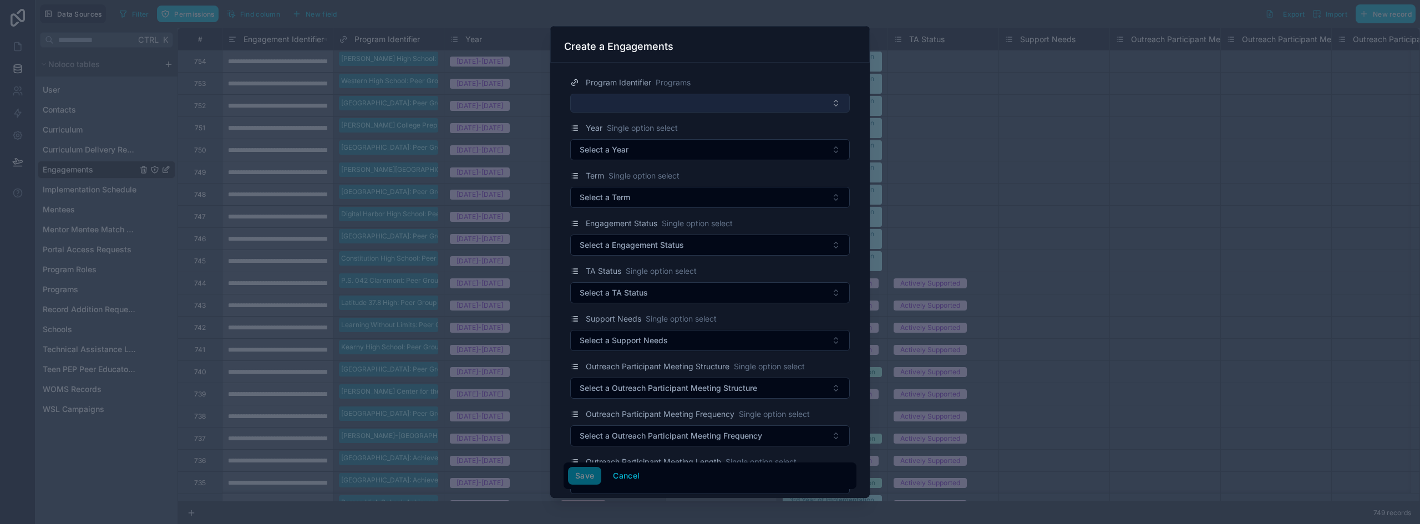
click at [677, 102] on button "Select Button" at bounding box center [710, 103] width 280 height 19
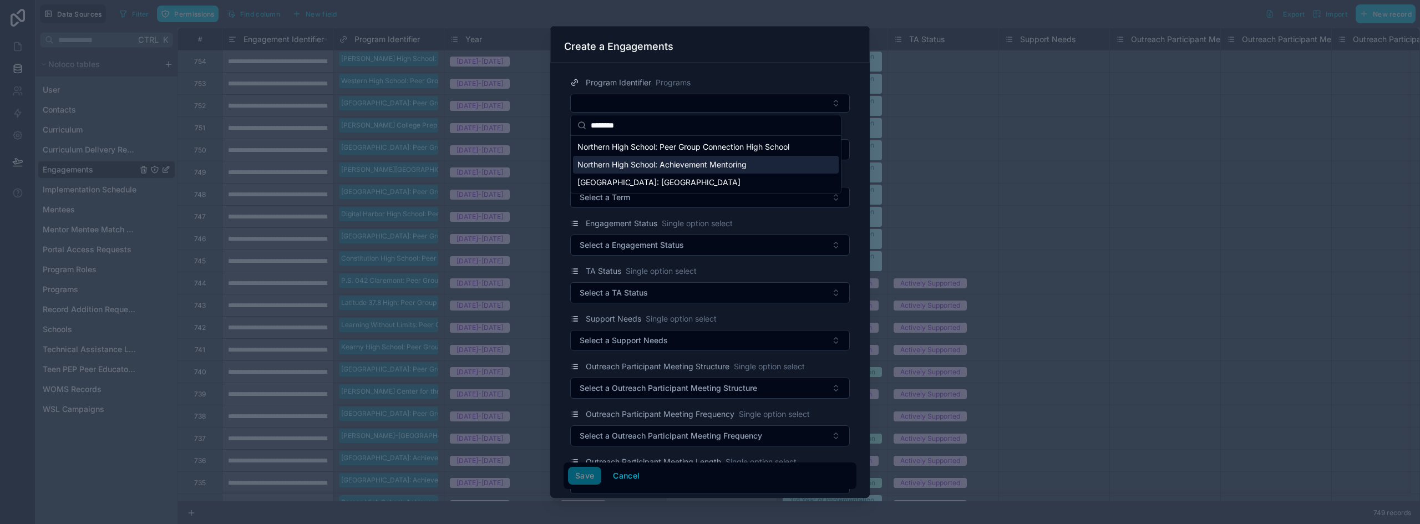
type input "********"
click at [651, 165] on span "Northern High School: Achievement Mentoring" at bounding box center [661, 164] width 169 height 11
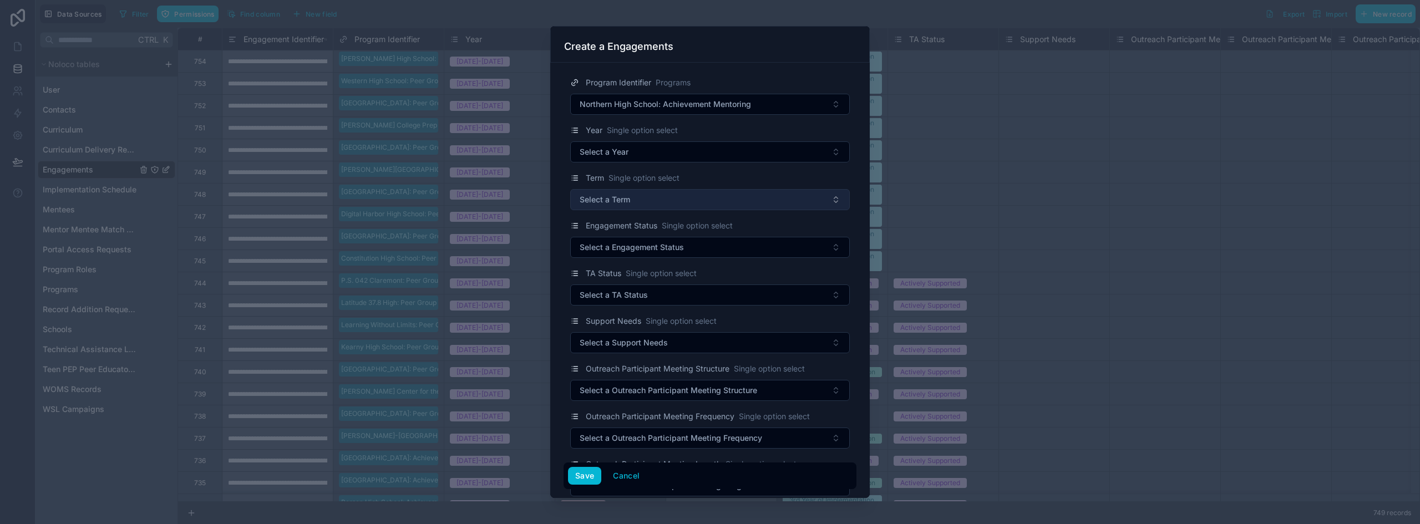
click at [601, 206] on button "Select a Term" at bounding box center [710, 199] width 280 height 21
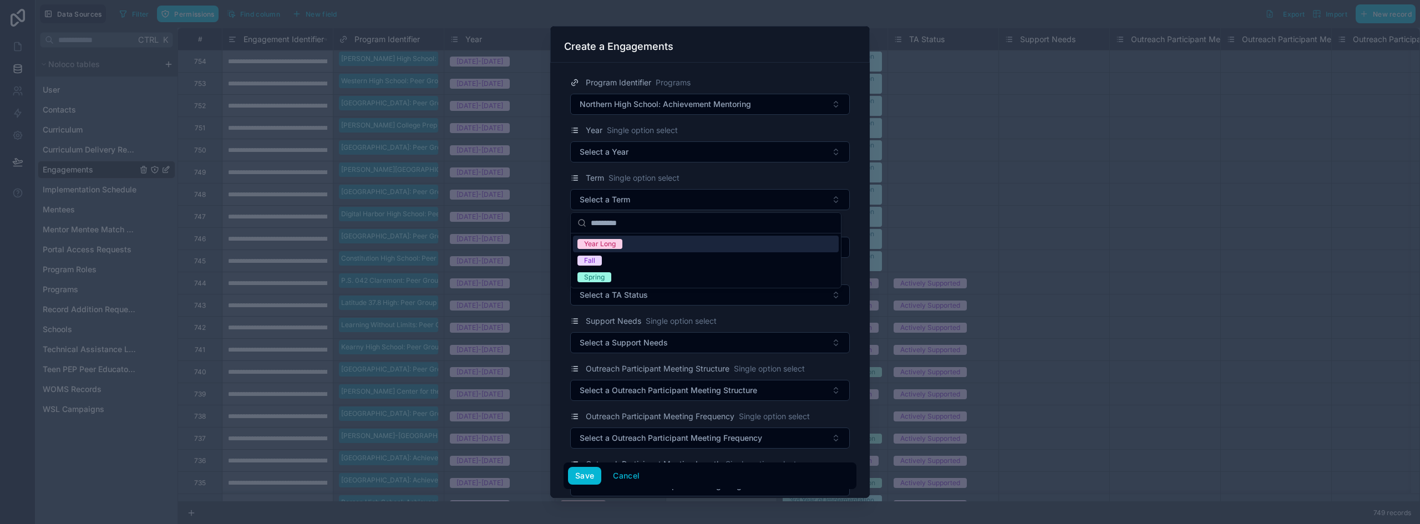
click at [617, 246] on span "Year Long" at bounding box center [599, 244] width 45 height 10
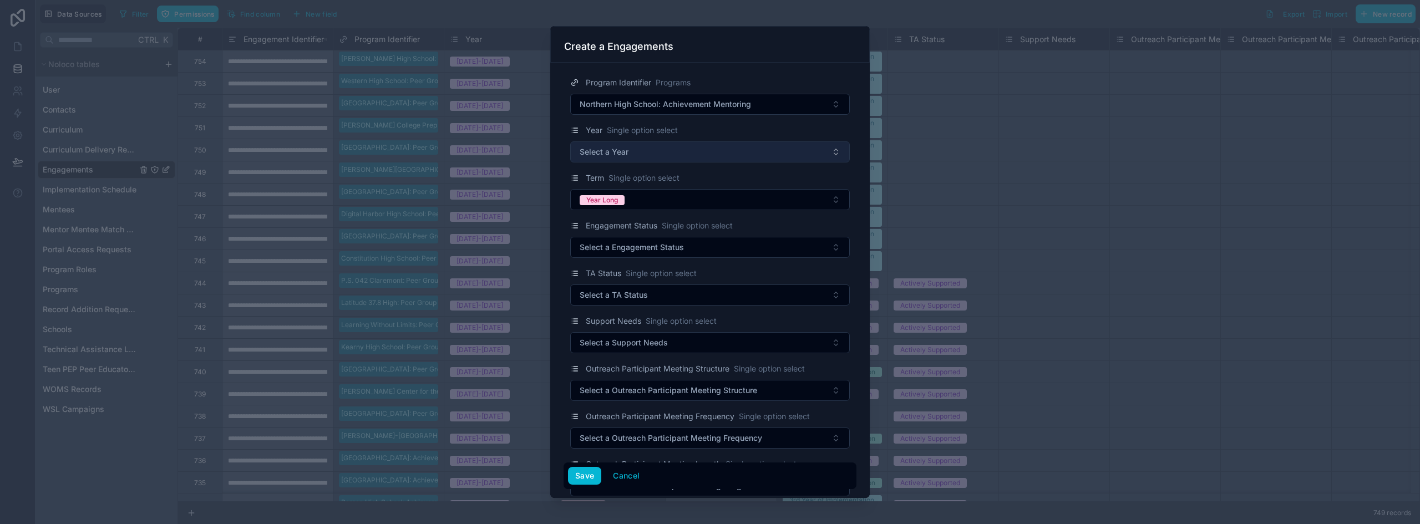
click at [643, 157] on button "Select a Year" at bounding box center [710, 151] width 280 height 21
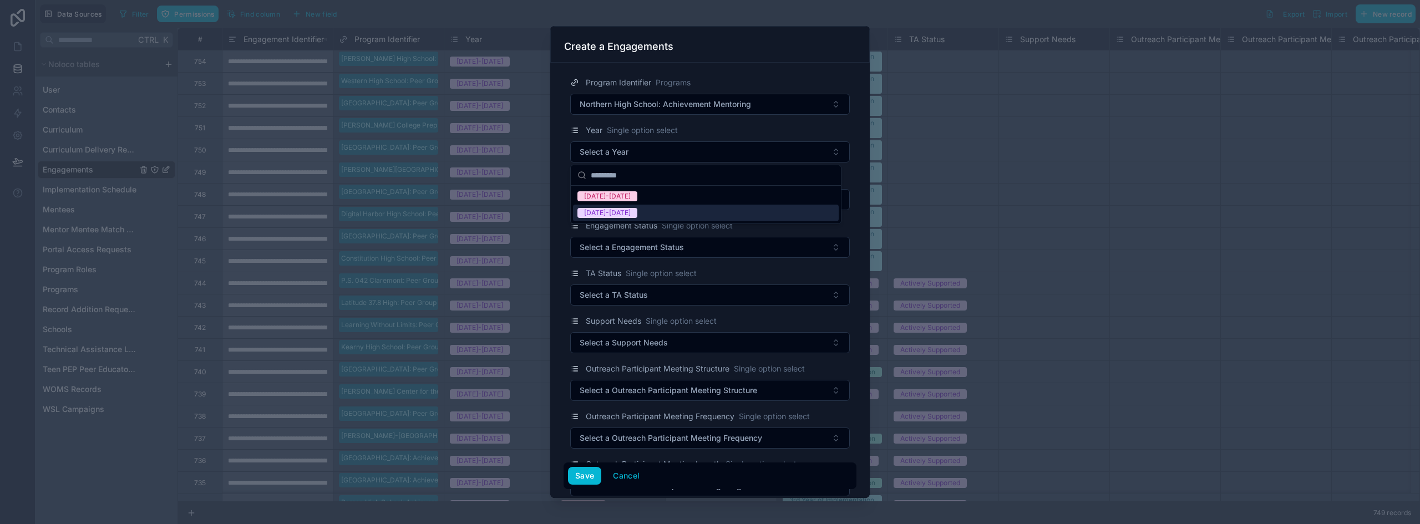
click at [624, 211] on span "[DATE]-[DATE]" at bounding box center [607, 213] width 60 height 10
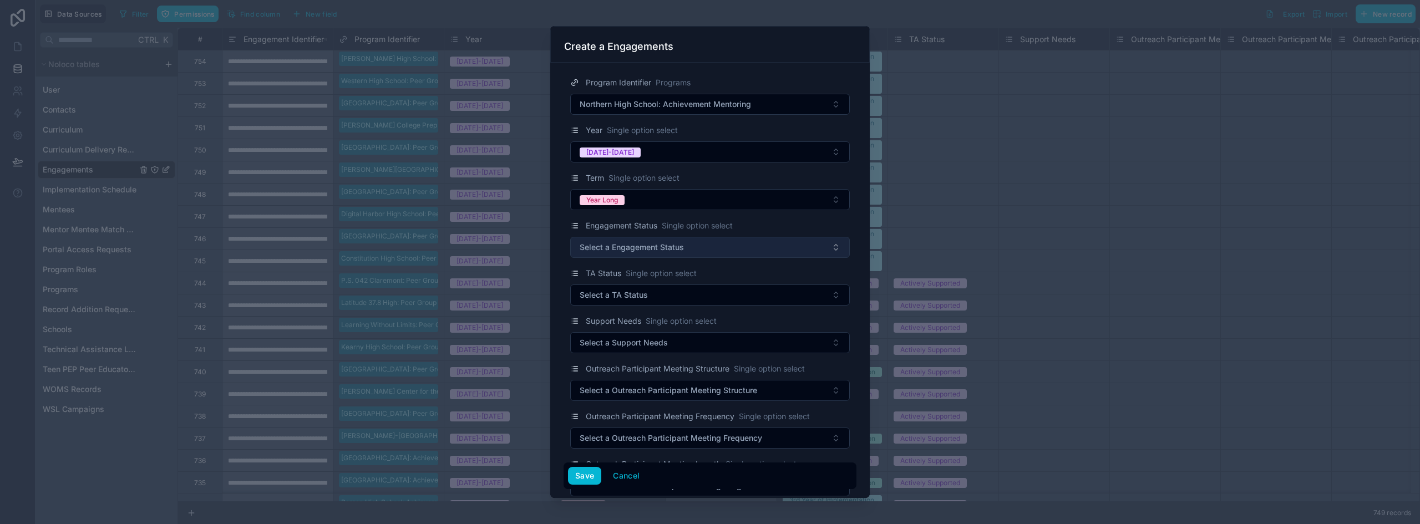
click at [630, 258] on button "Select a Engagement Status" at bounding box center [710, 247] width 280 height 21
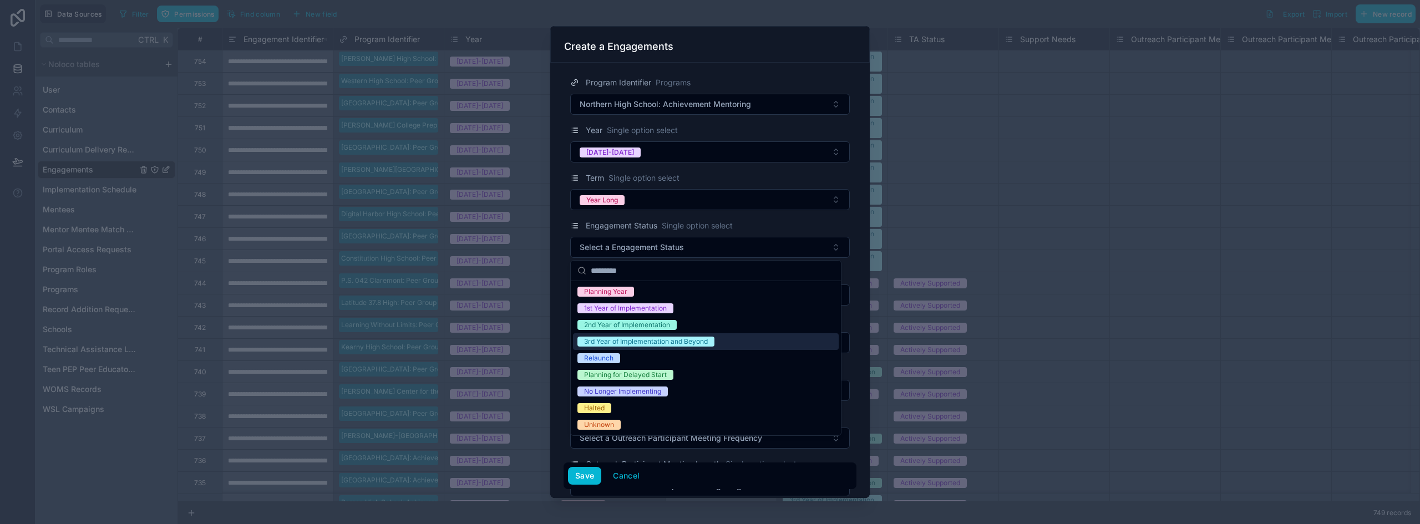
click at [613, 343] on div "3rd Year of Implementation and Beyond" at bounding box center [646, 342] width 124 height 10
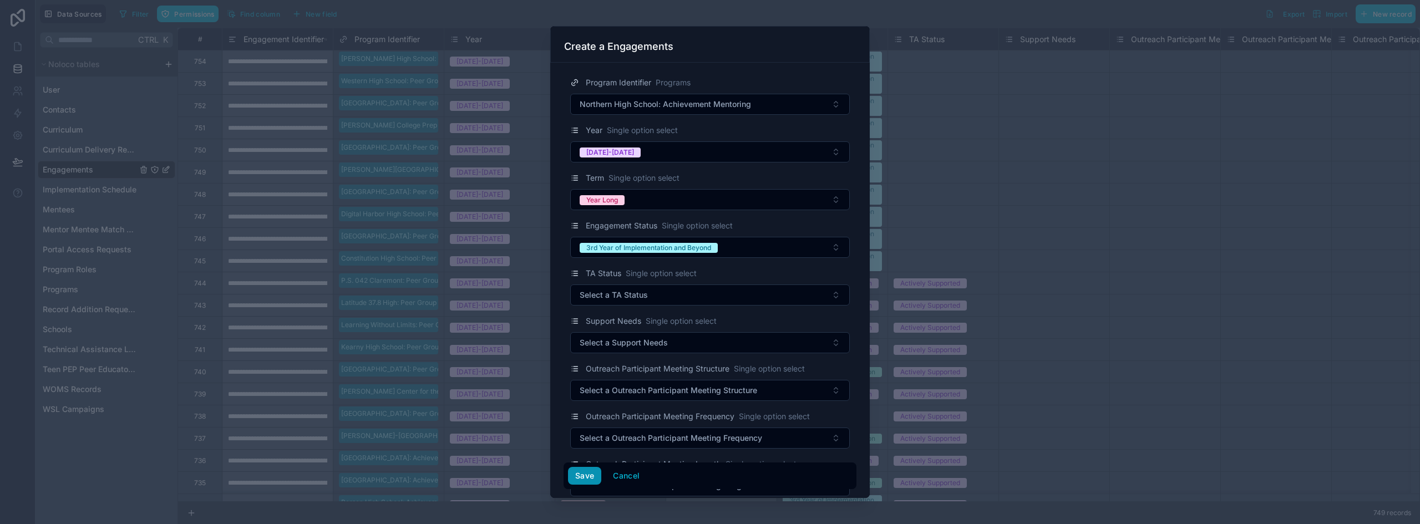
click at [585, 471] on button "Save" at bounding box center [584, 476] width 33 height 18
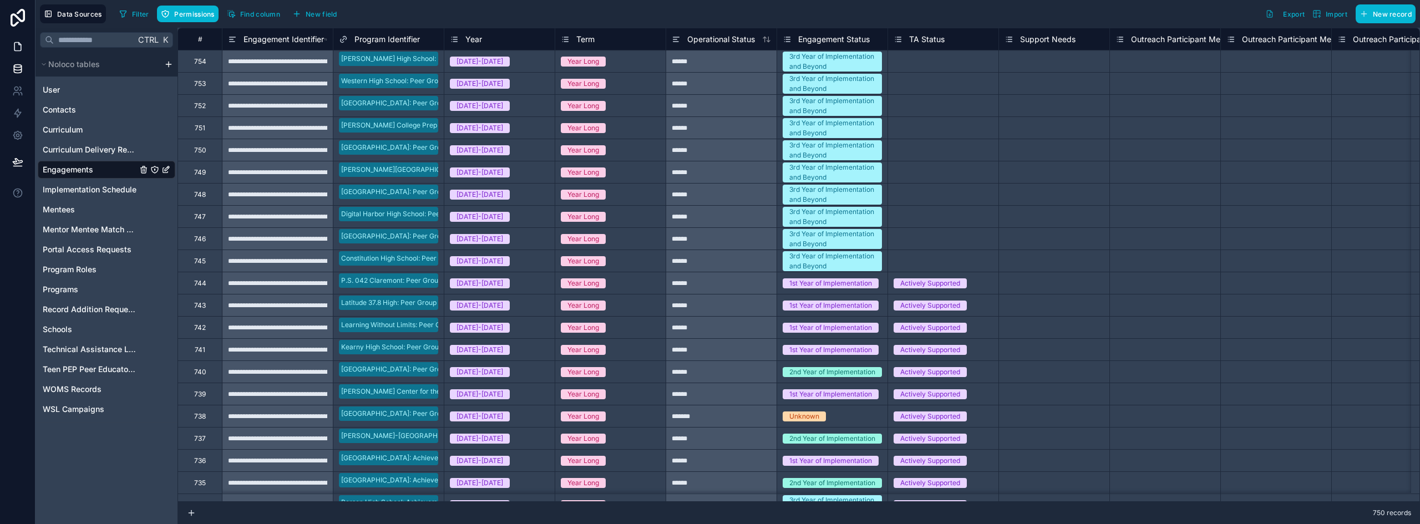
click at [19, 48] on icon at bounding box center [17, 46] width 11 height 11
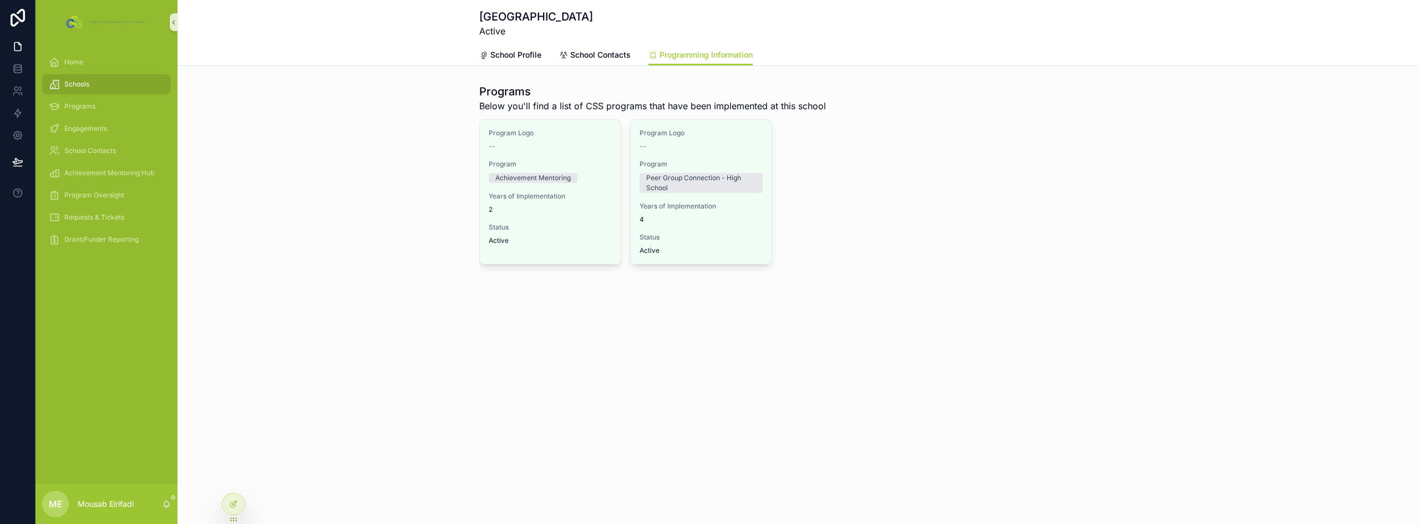
click at [351, 127] on div "Programs Below you'll find a list of CSS programs that have been implemented at…" at bounding box center [798, 177] width 1242 height 196
click at [55, 67] on icon "scrollable content" at bounding box center [54, 62] width 11 height 11
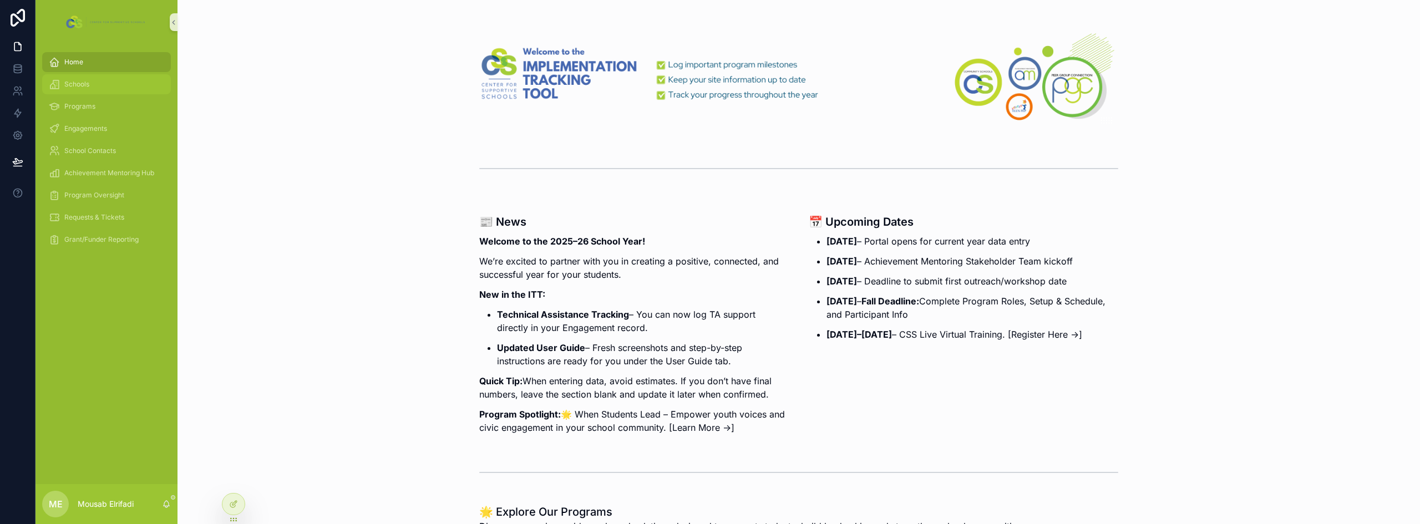
click at [98, 85] on div "Schools" at bounding box center [106, 84] width 115 height 18
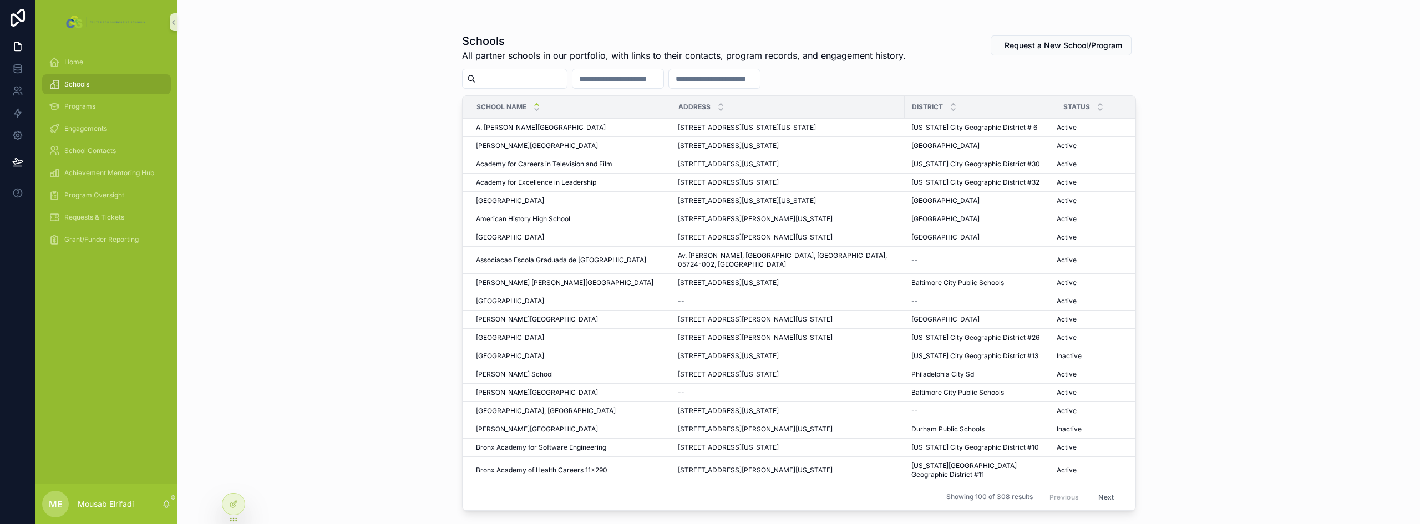
click at [556, 79] on input "scrollable content" at bounding box center [521, 79] width 91 height 16
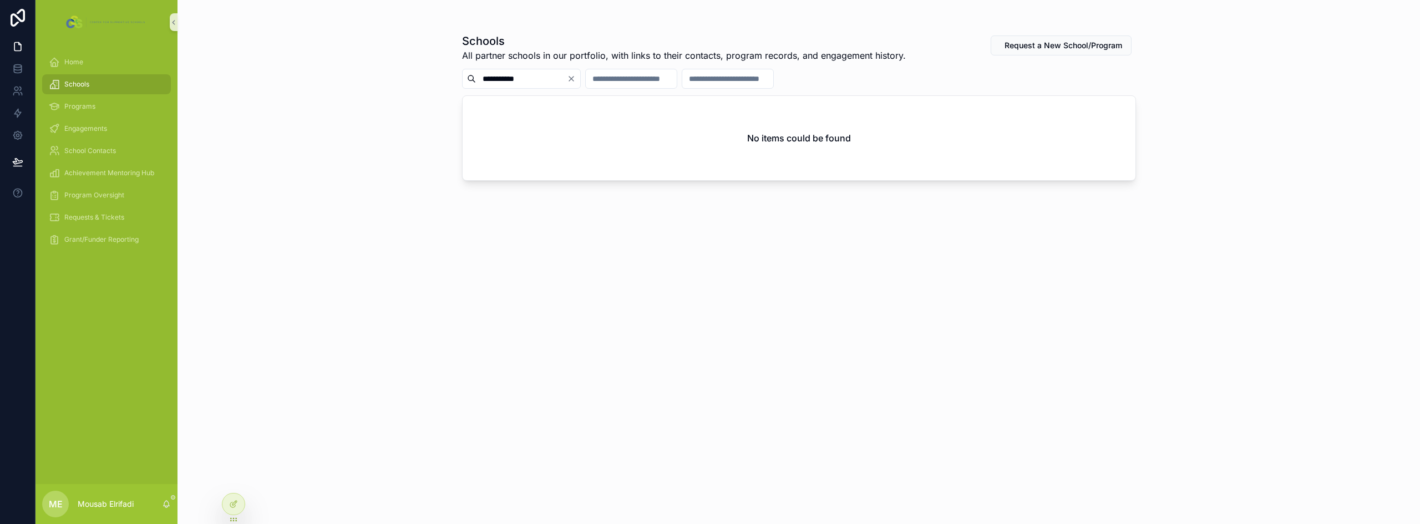
click at [323, 164] on div "**********" at bounding box center [798, 262] width 1242 height 524
click at [517, 77] on input "**********" at bounding box center [521, 79] width 91 height 16
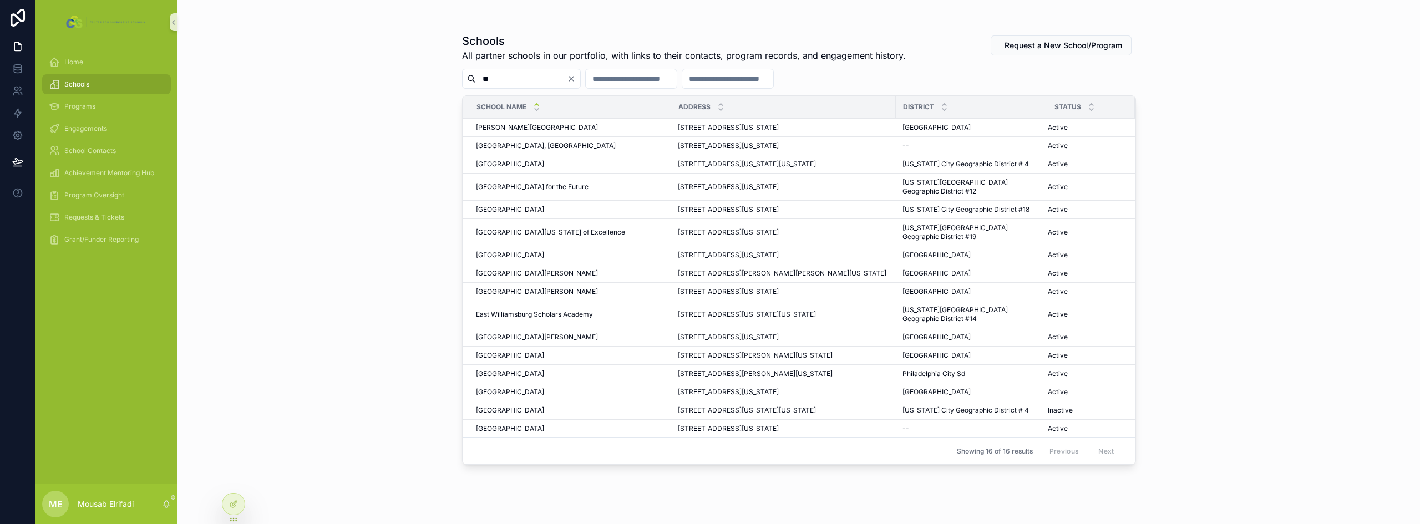
type input "*"
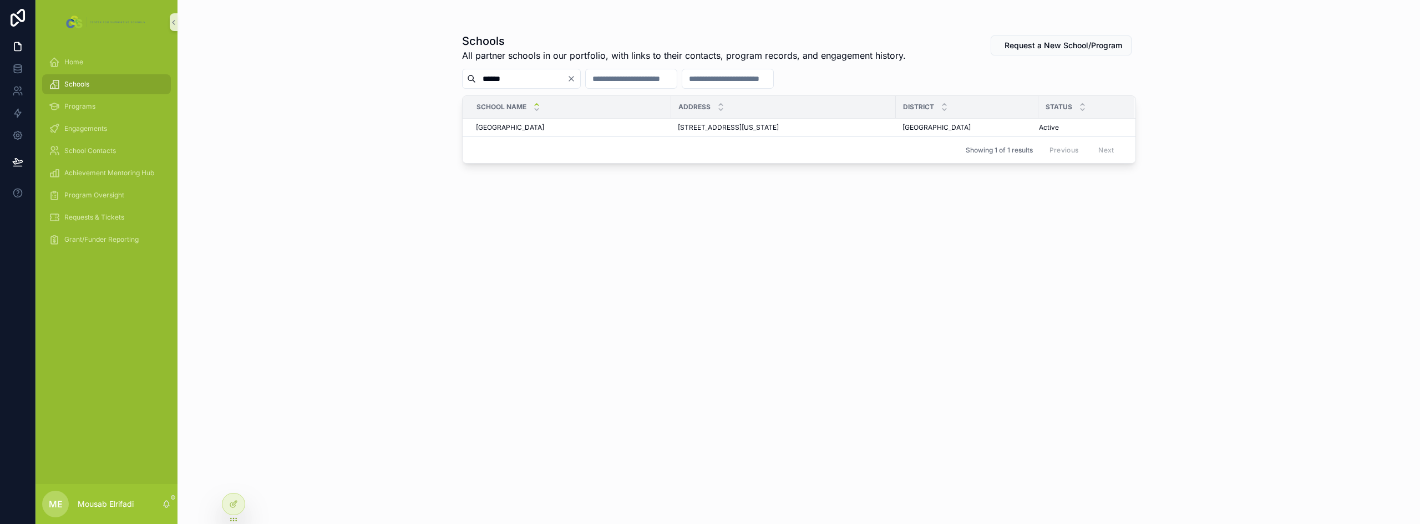
type input "******"
click at [403, 162] on div "Schools All partner schools in our portfolio, with links to their contacts, pro…" at bounding box center [798, 262] width 1242 height 524
drag, startPoint x: 20, startPoint y: 74, endPoint x: 3, endPoint y: 82, distance: 19.1
click at [20, 73] on icon at bounding box center [17, 68] width 11 height 11
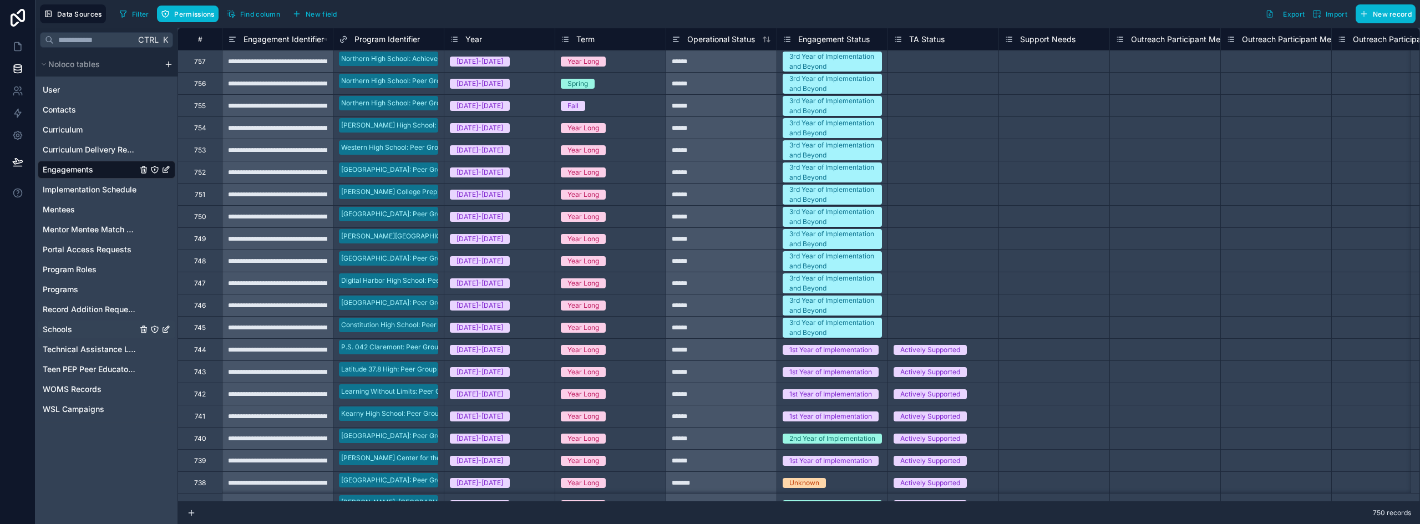
click at [65, 328] on span "Schools" at bounding box center [57, 329] width 29 height 11
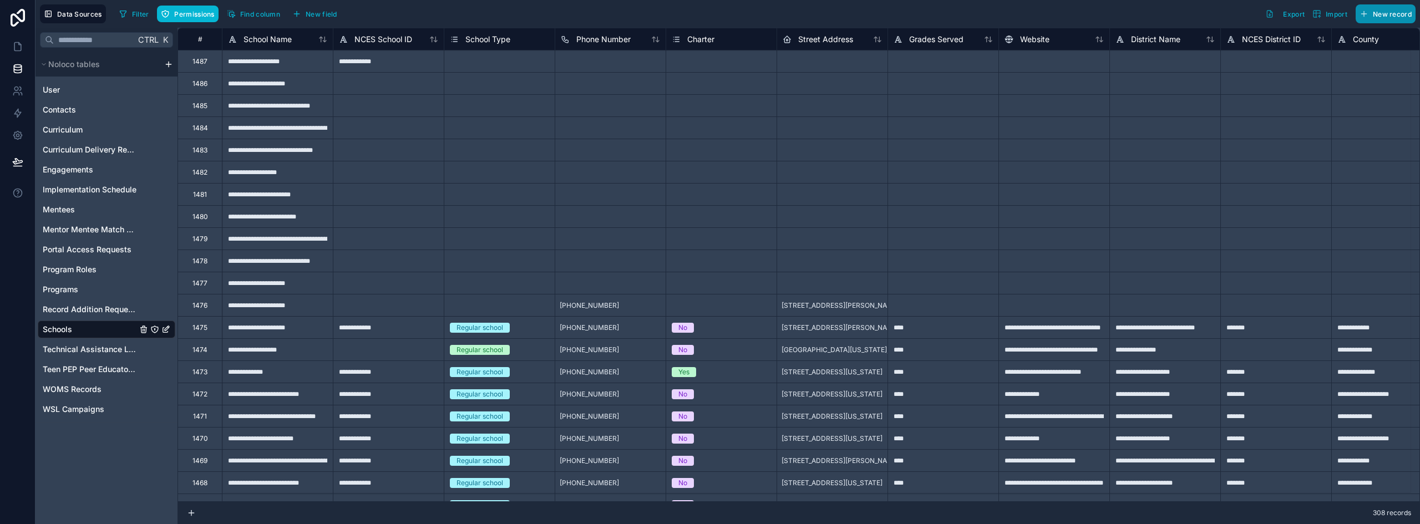
click at [1389, 16] on span "New record" at bounding box center [1392, 14] width 39 height 8
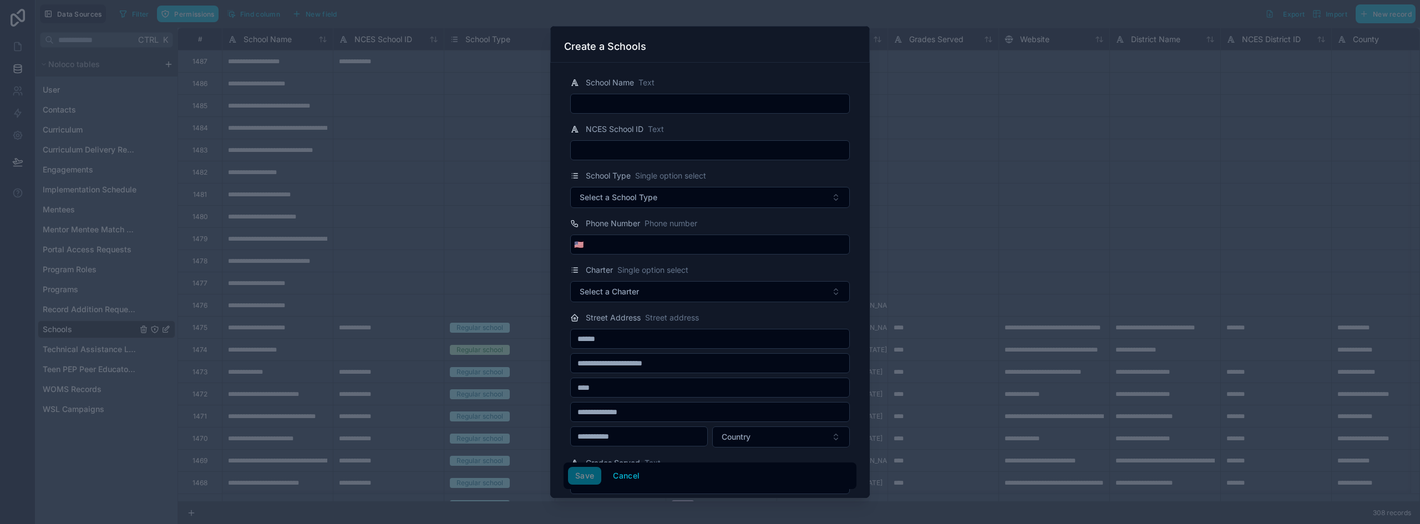
click at [695, 104] on input "text" at bounding box center [710, 104] width 278 height 16
paste input "**********"
type input "**********"
click at [588, 476] on button "Save" at bounding box center [584, 476] width 33 height 18
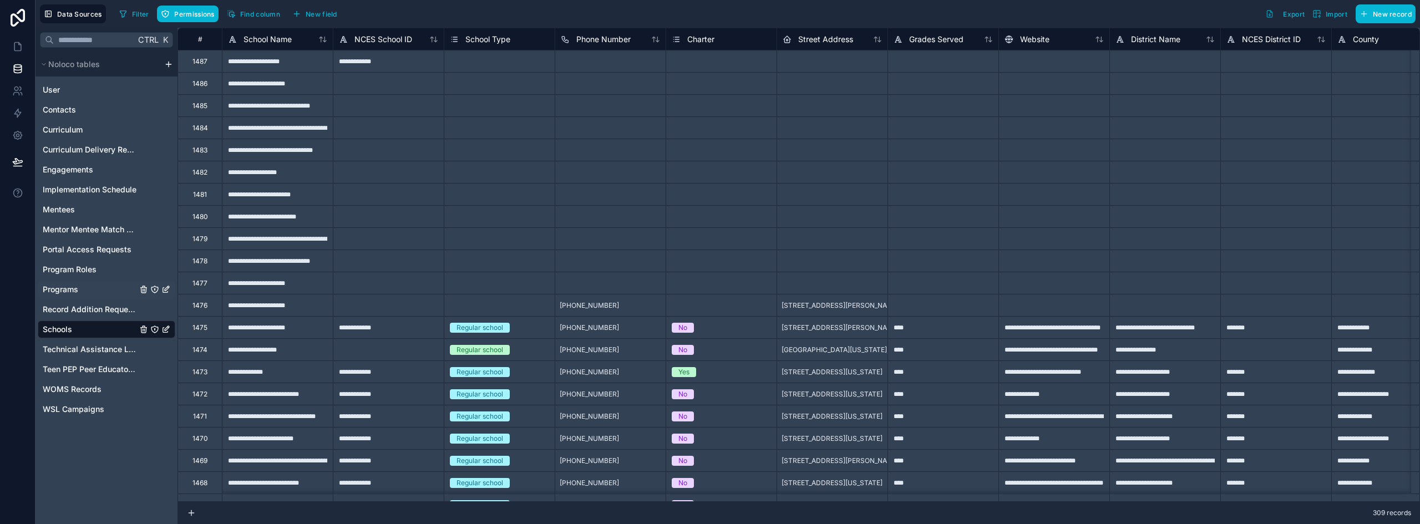
click at [70, 288] on span "Programs" at bounding box center [60, 289] width 35 height 11
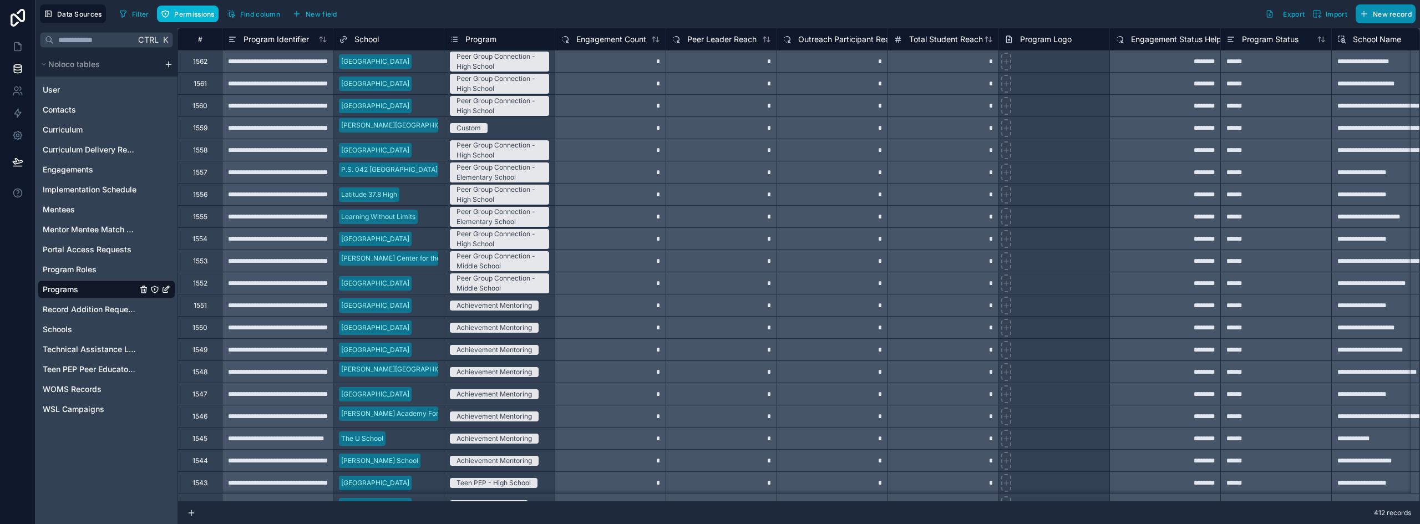
click at [1390, 16] on span "New record" at bounding box center [1392, 14] width 39 height 8
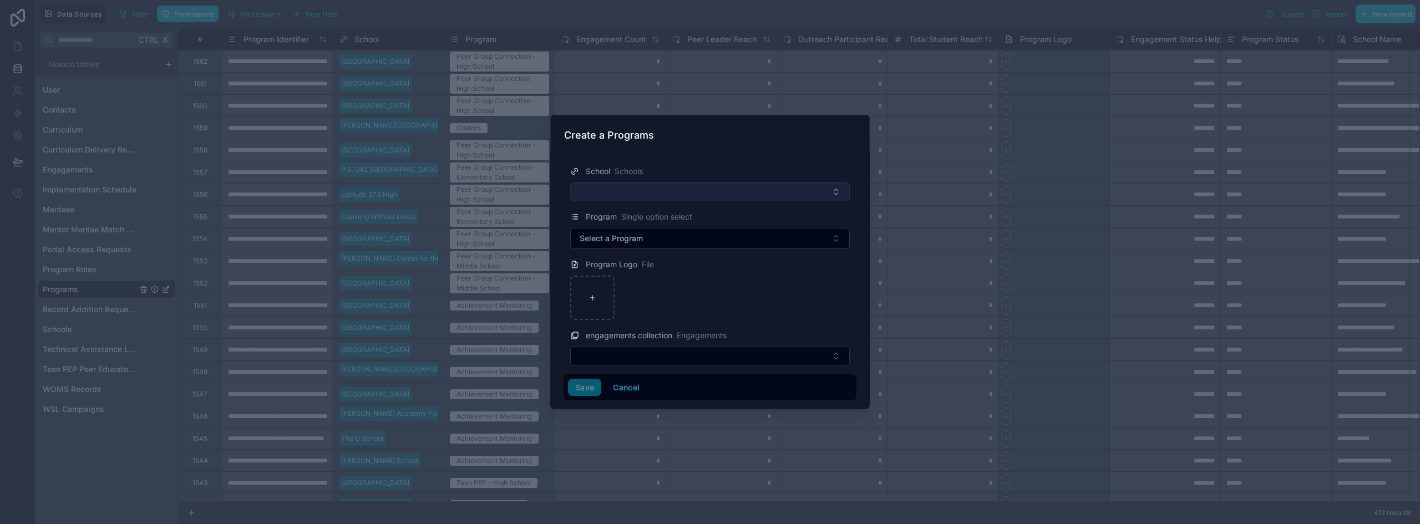
click at [642, 198] on button "Select Button" at bounding box center [710, 191] width 280 height 19
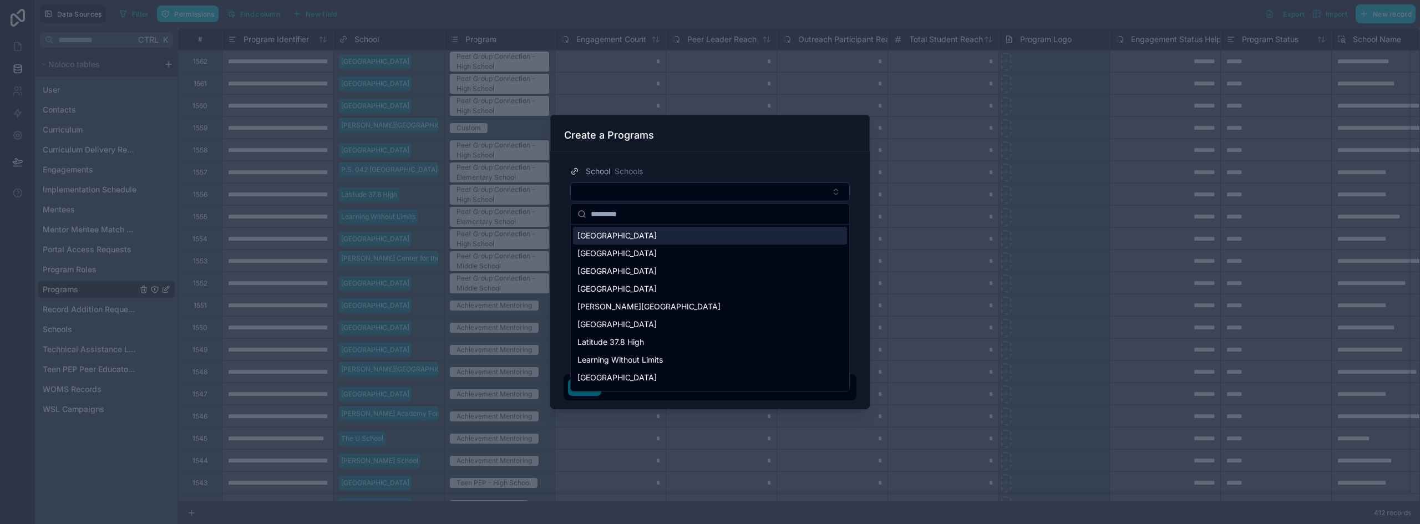
click at [630, 237] on span "[GEOGRAPHIC_DATA]" at bounding box center [616, 235] width 79 height 11
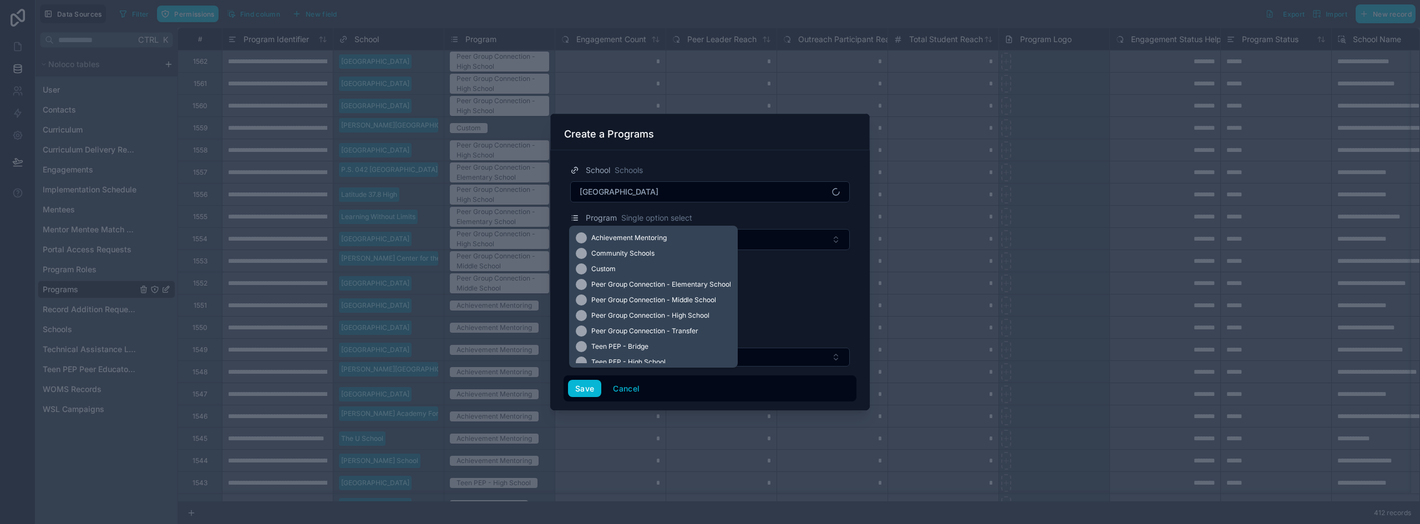
drag, startPoint x: 632, startPoint y: 223, endPoint x: 630, endPoint y: 236, distance: 12.9
click at [630, 236] on span "Achievement Mentoring" at bounding box center [628, 237] width 75 height 9
click at [657, 218] on span "Single option select" at bounding box center [656, 217] width 71 height 11
click at [812, 242] on button "Select a Program" at bounding box center [710, 239] width 280 height 21
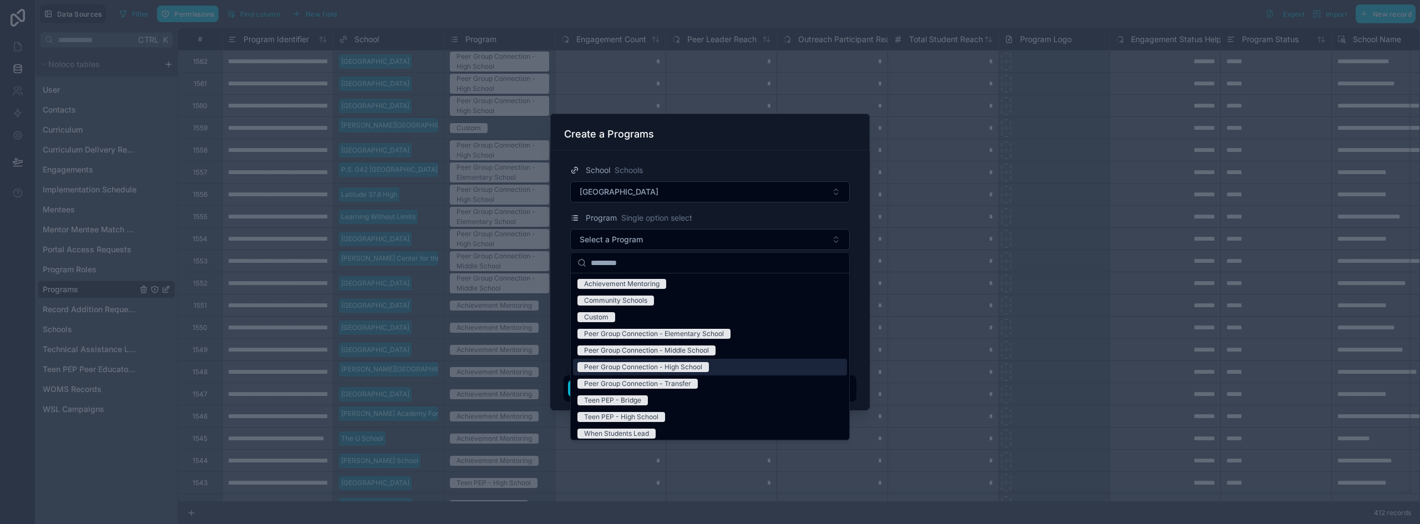
click at [682, 363] on div "Peer Group Connection - High School" at bounding box center [643, 367] width 118 height 10
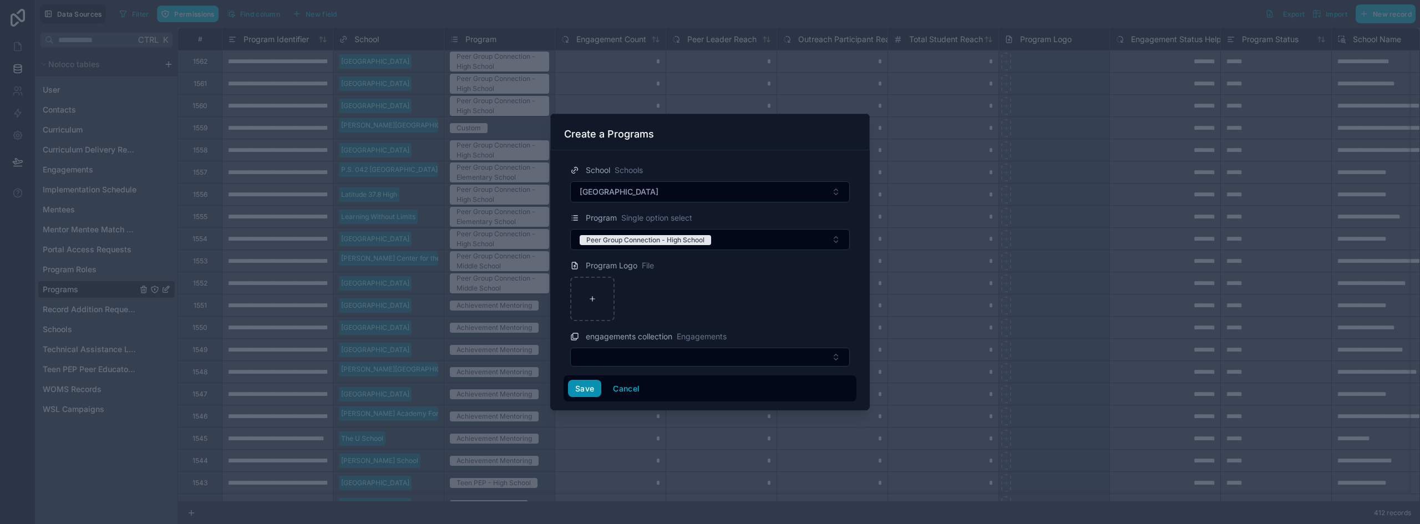
click at [576, 389] on button "Save" at bounding box center [584, 389] width 33 height 18
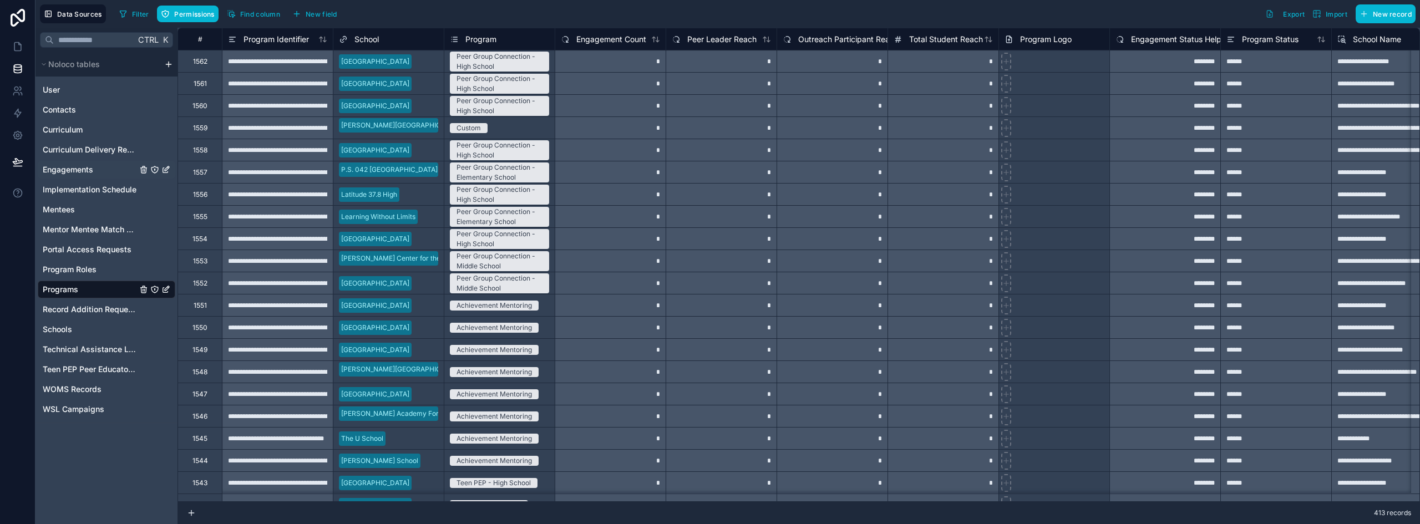
click at [85, 166] on span "Engagements" at bounding box center [68, 169] width 50 height 11
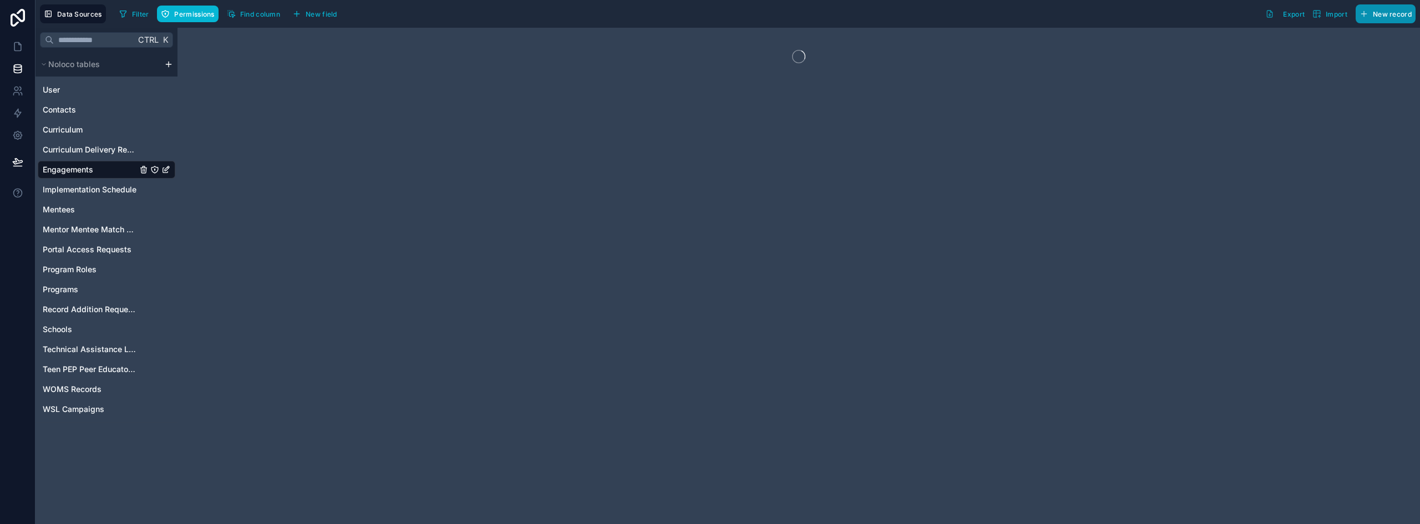
click at [1399, 11] on span "New record" at bounding box center [1392, 14] width 39 height 8
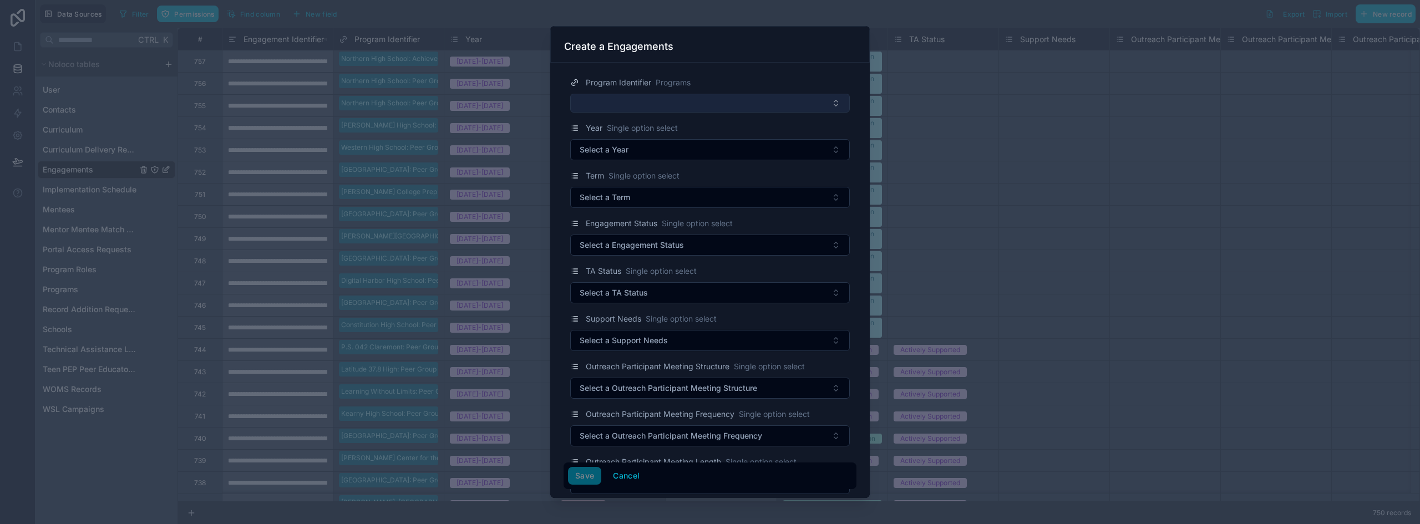
click at [651, 108] on button "Select Button" at bounding box center [710, 103] width 280 height 19
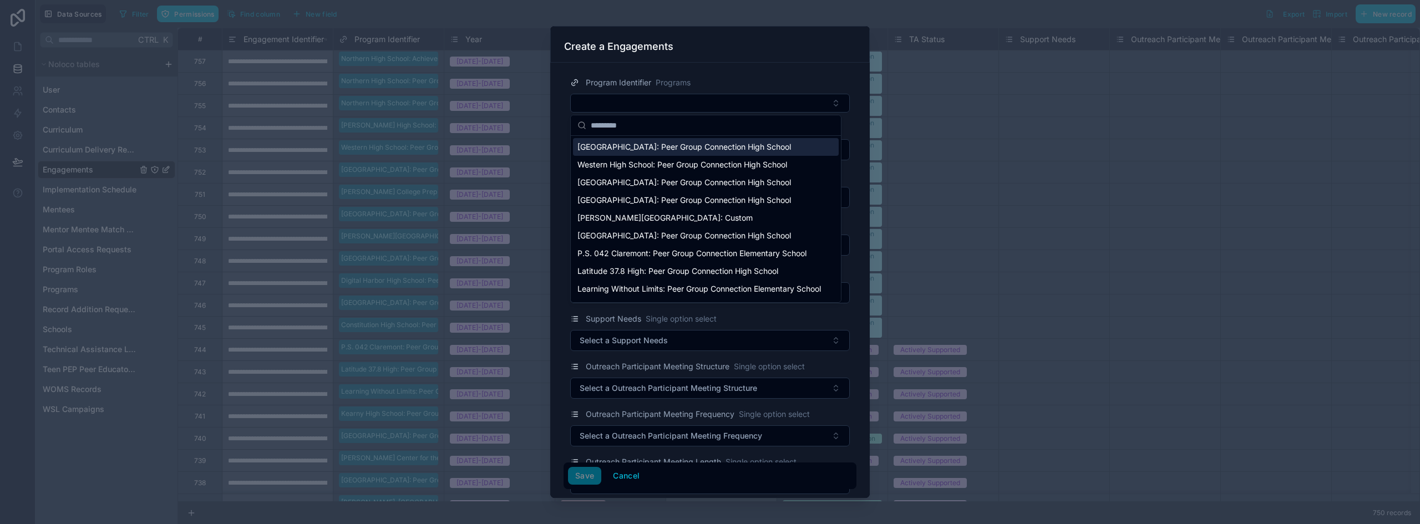
click at [642, 144] on span "[GEOGRAPHIC_DATA]: Peer Group Connection High School" at bounding box center [684, 146] width 214 height 11
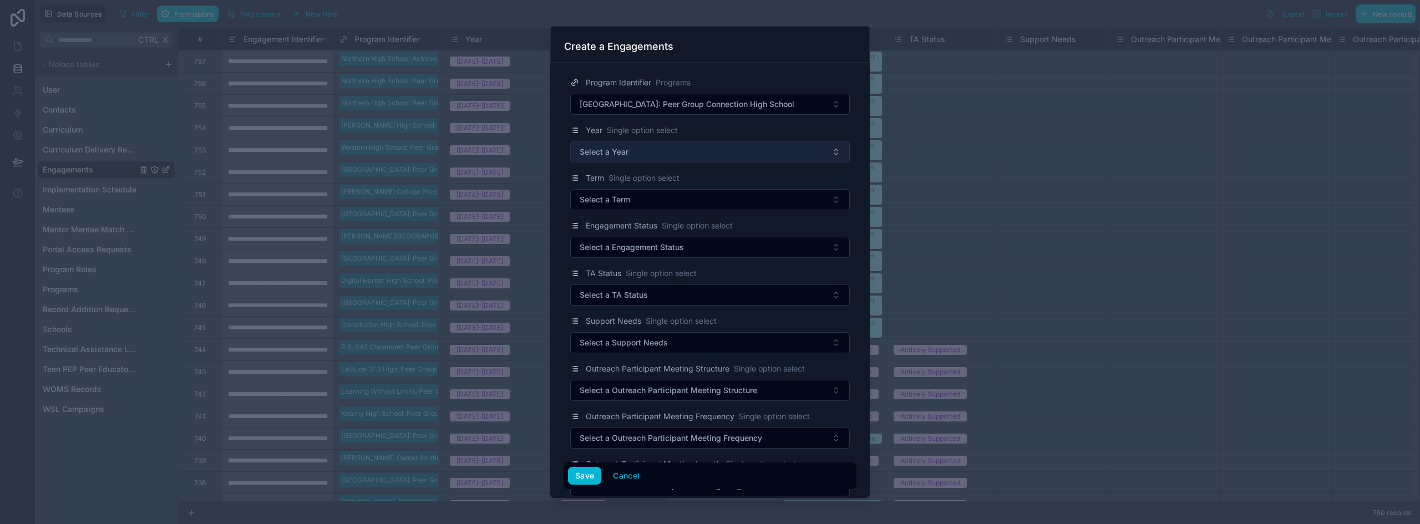
click at [613, 158] on button "Select a Year" at bounding box center [710, 151] width 280 height 21
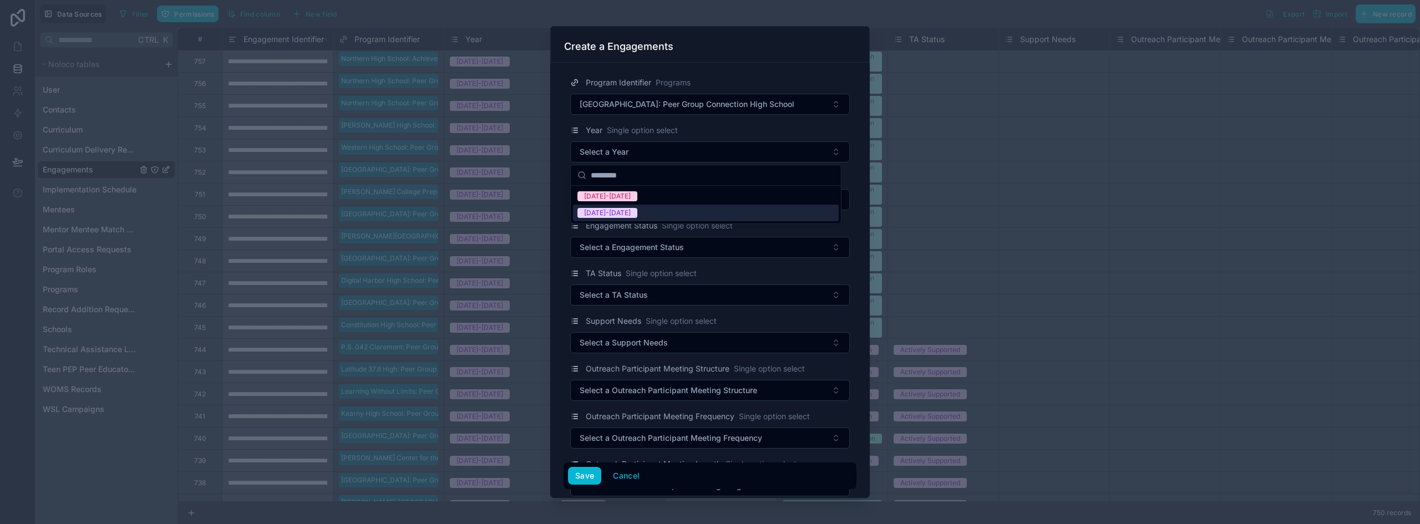
click at [611, 214] on div "[DATE]-[DATE]" at bounding box center [607, 213] width 47 height 10
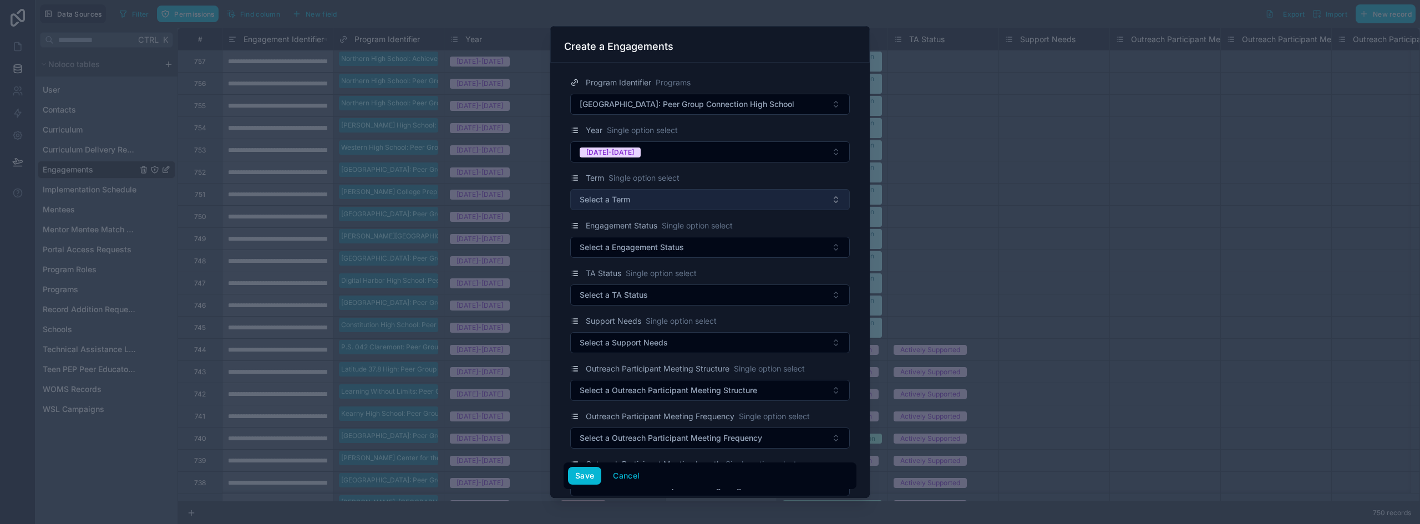
click at [613, 199] on span "Select a Term" at bounding box center [605, 199] width 50 height 11
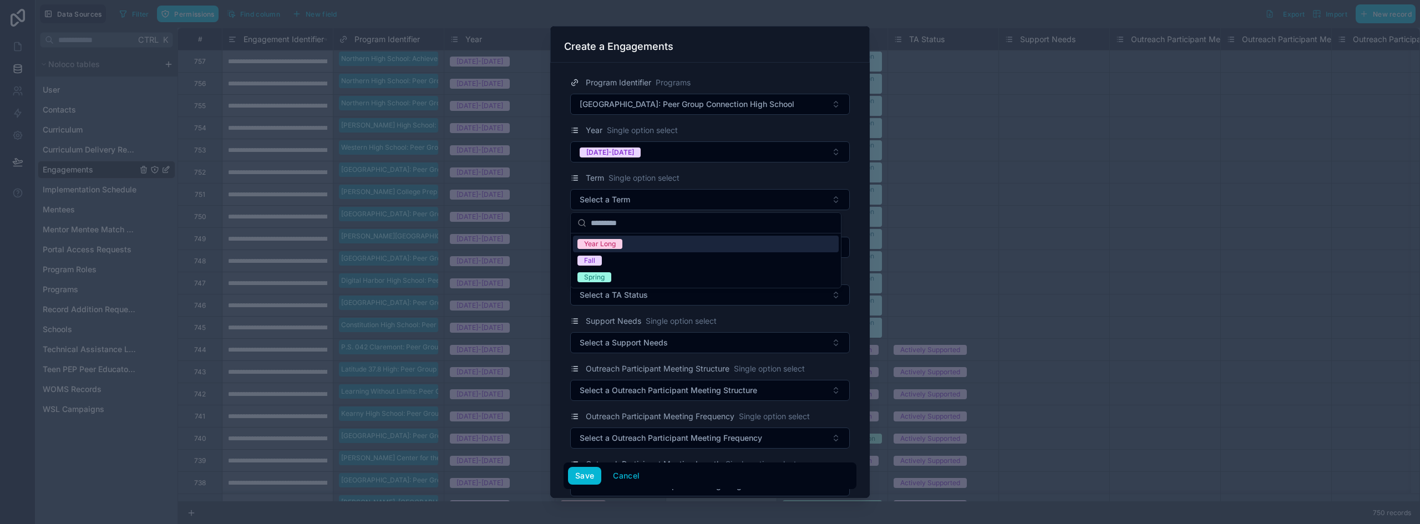
click at [614, 243] on div "Year Long" at bounding box center [600, 244] width 32 height 10
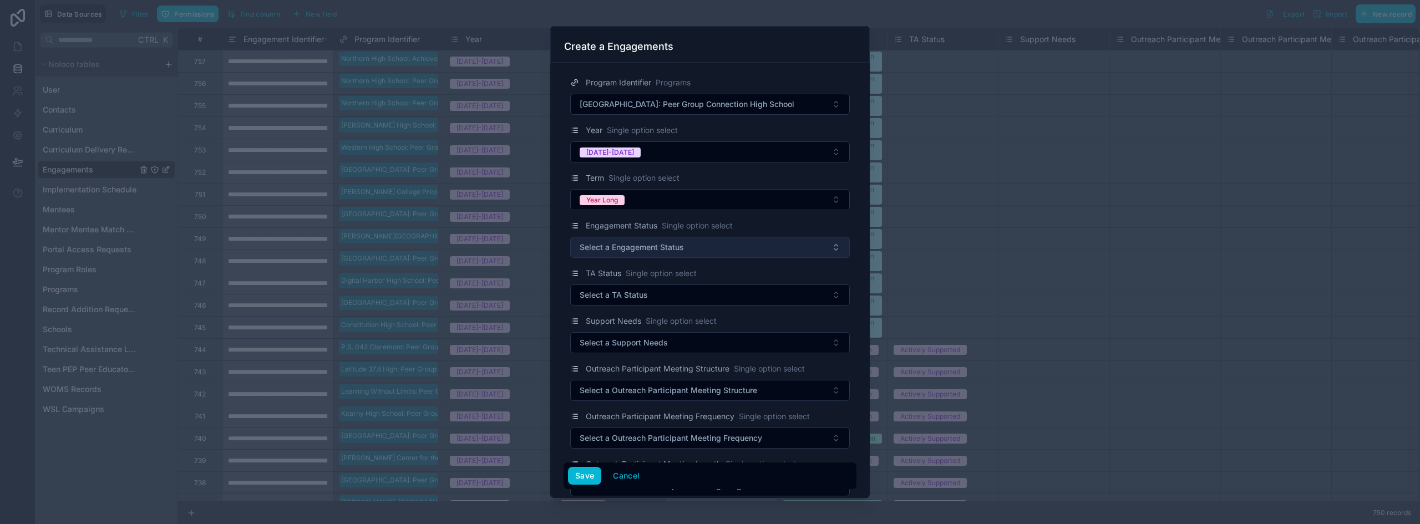
click at [618, 248] on span "Select a Engagement Status" at bounding box center [632, 247] width 104 height 11
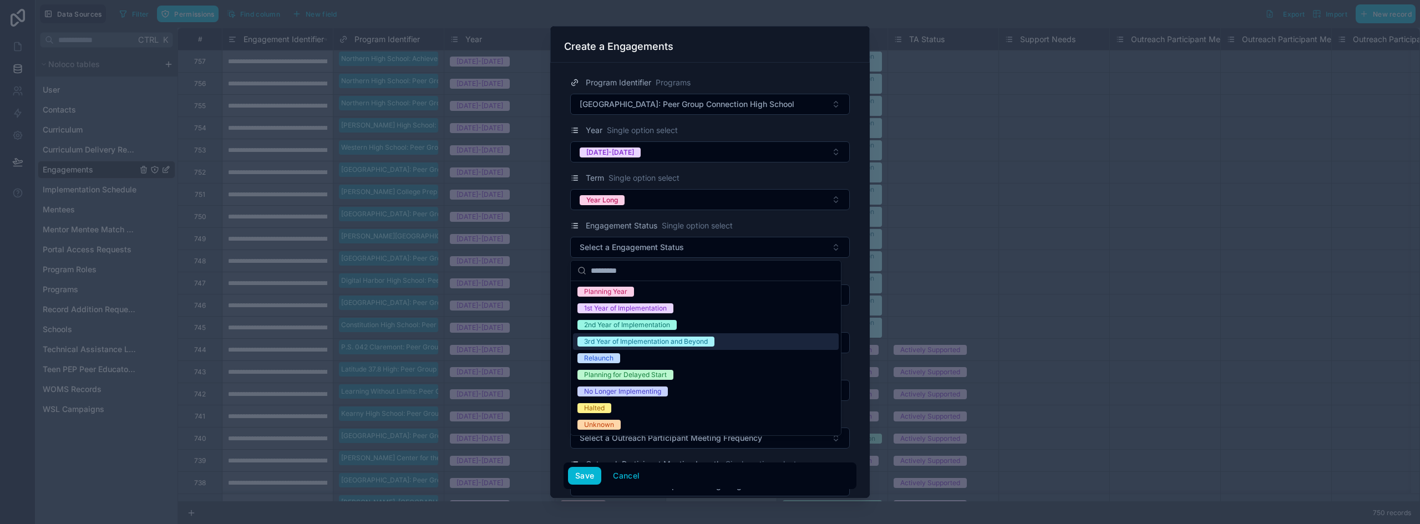
click at [606, 342] on div "3rd Year of Implementation and Beyond" at bounding box center [646, 342] width 124 height 10
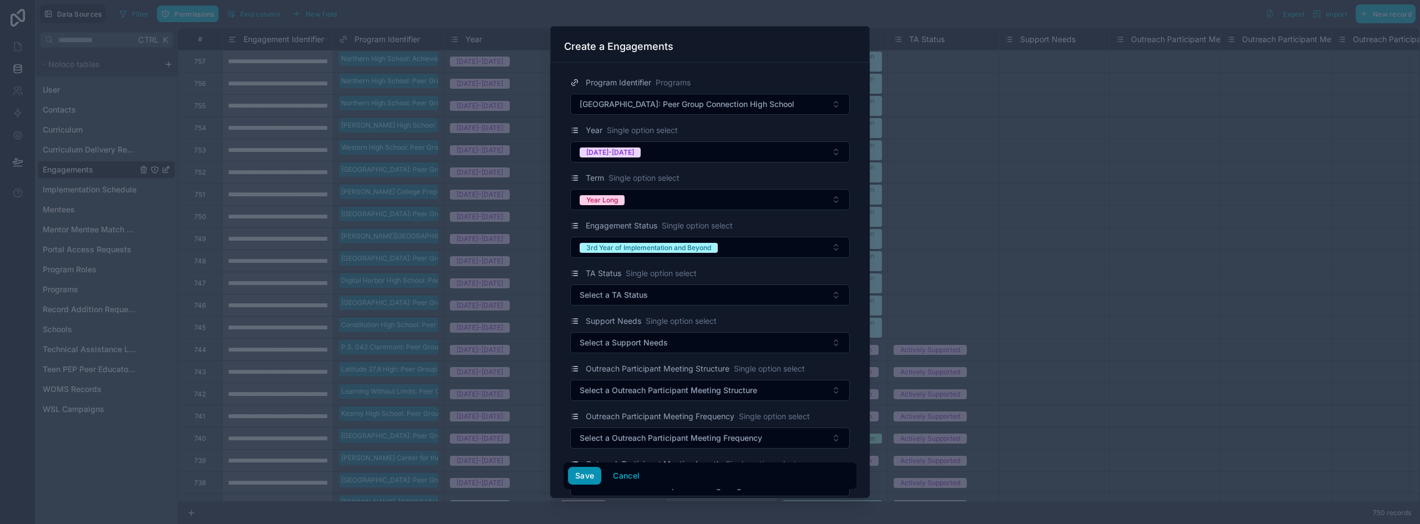
click at [579, 471] on button "Save" at bounding box center [584, 476] width 33 height 18
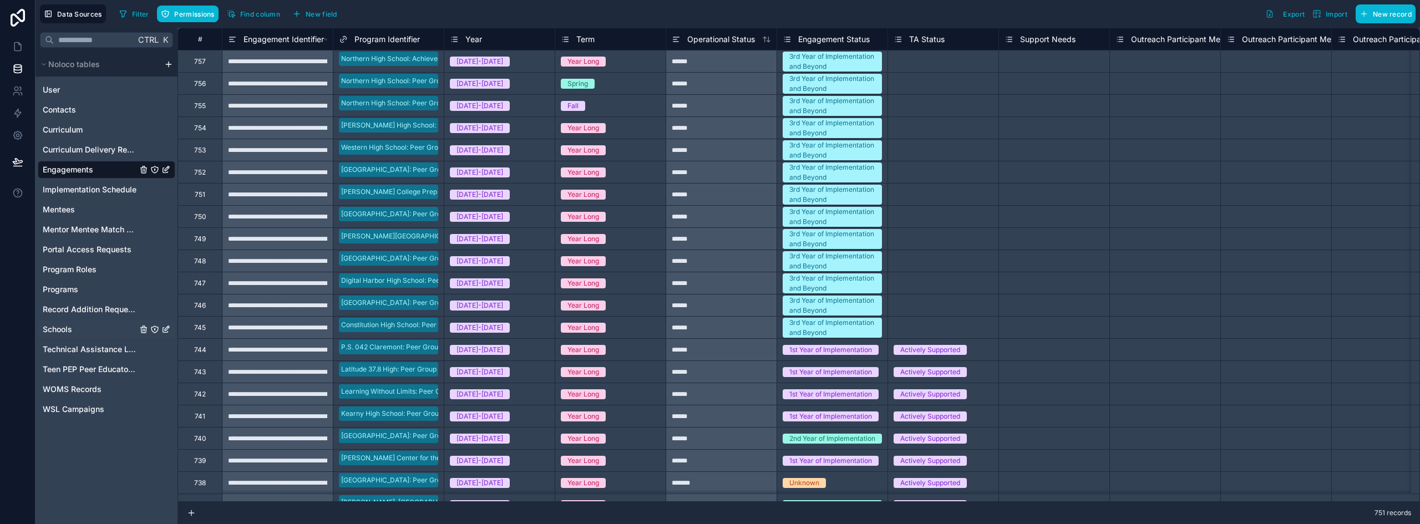
click at [64, 330] on span "Schools" at bounding box center [57, 329] width 29 height 11
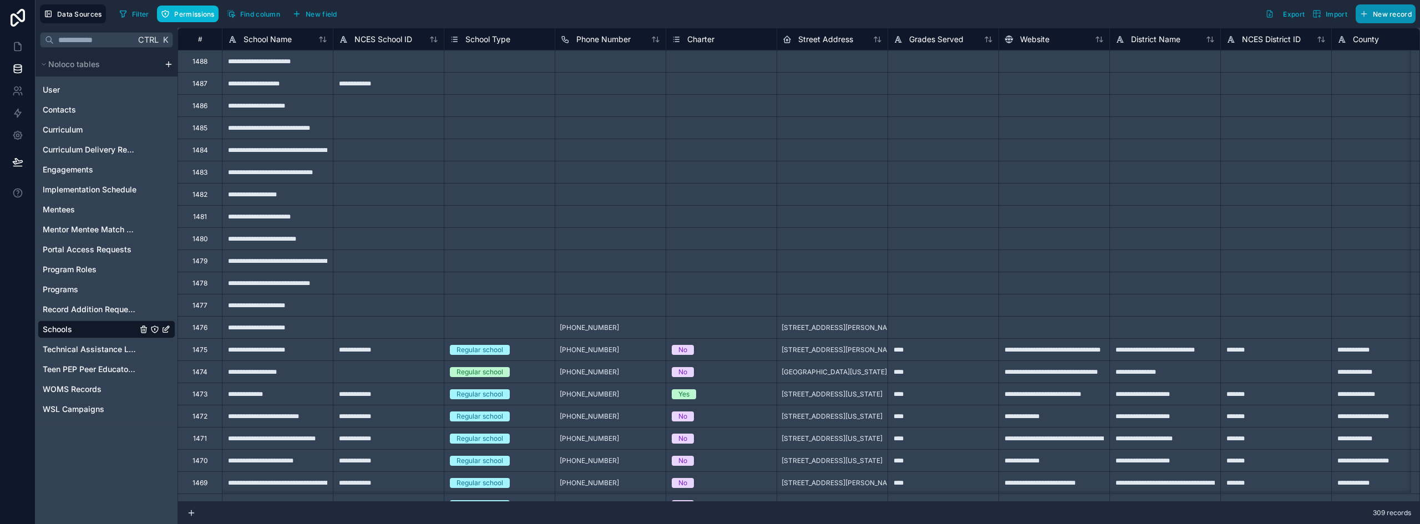
click at [1382, 12] on span "New record" at bounding box center [1392, 14] width 39 height 8
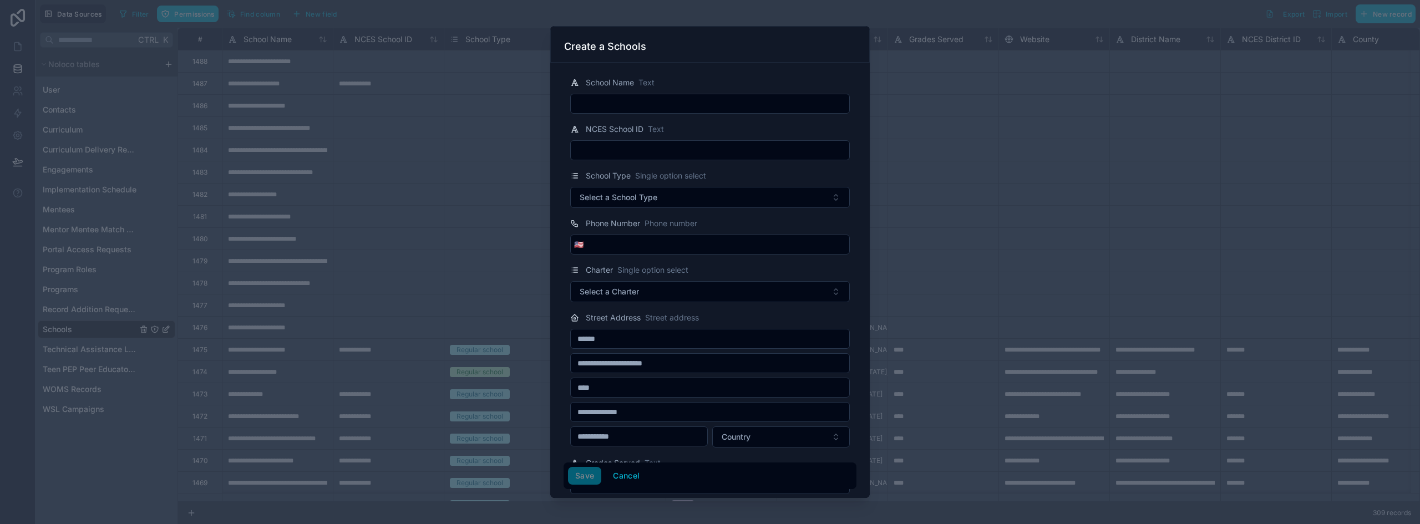
click at [661, 103] on input "text" at bounding box center [710, 104] width 278 height 16
paste input "**********"
type input "**********"
click at [585, 474] on button "Save" at bounding box center [584, 476] width 33 height 18
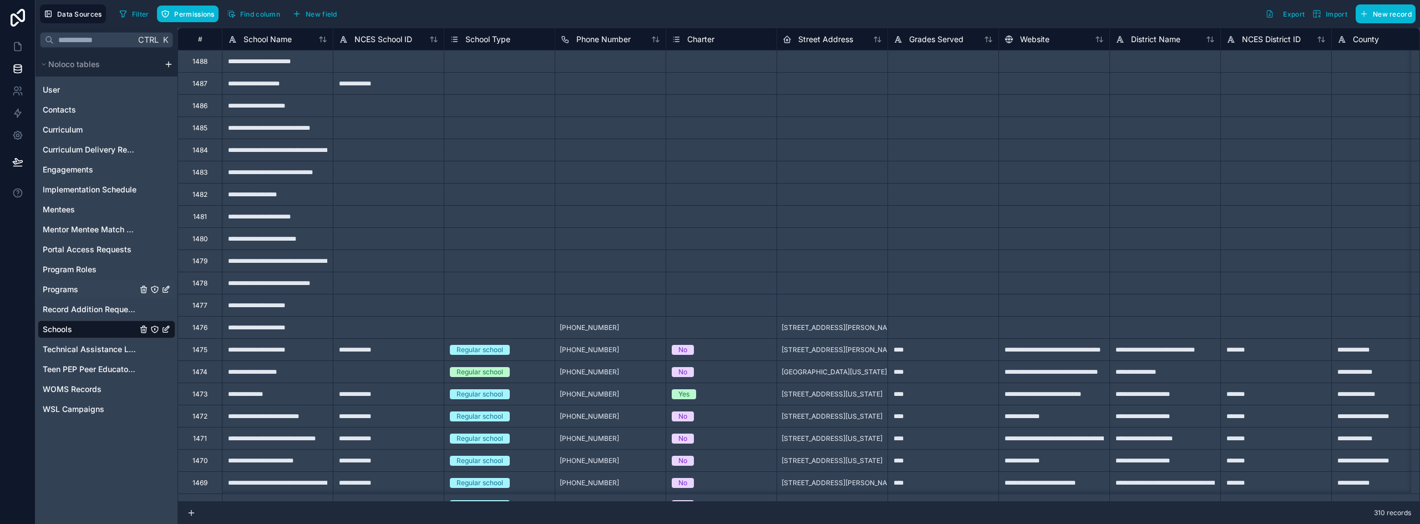
click at [78, 291] on span "Programs" at bounding box center [60, 289] width 35 height 11
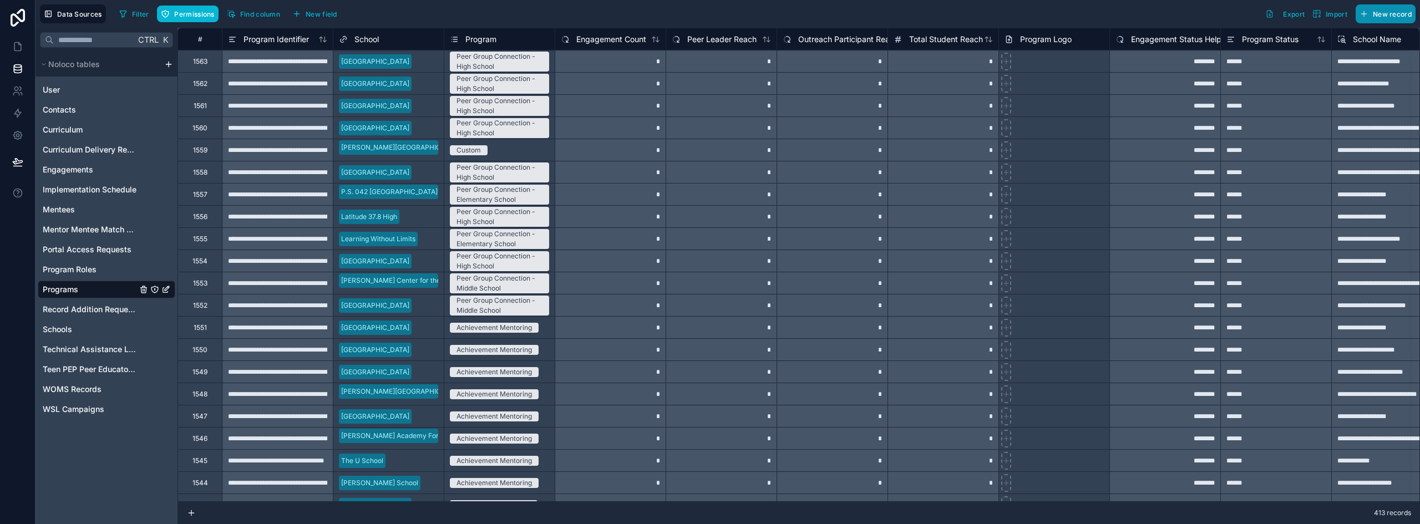
click at [1394, 13] on span "New record" at bounding box center [1392, 14] width 39 height 8
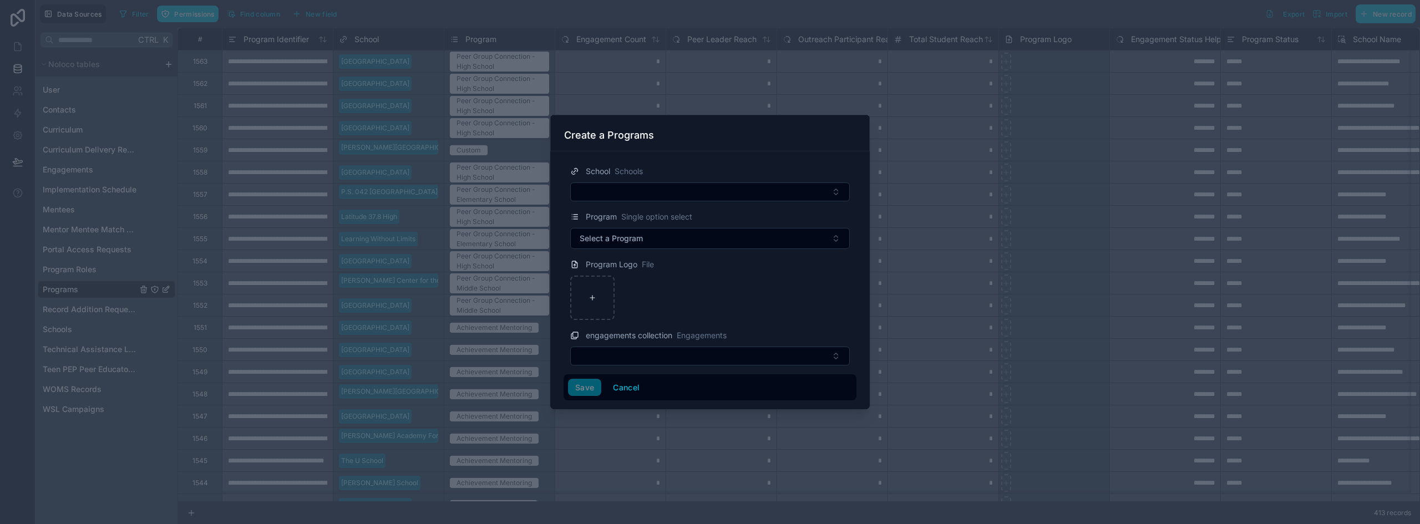
click at [676, 202] on form "School Schools Program Single option select Select a Program Program Logo File …" at bounding box center [710, 278] width 293 height 245
click at [674, 197] on button "Select Button" at bounding box center [710, 191] width 280 height 19
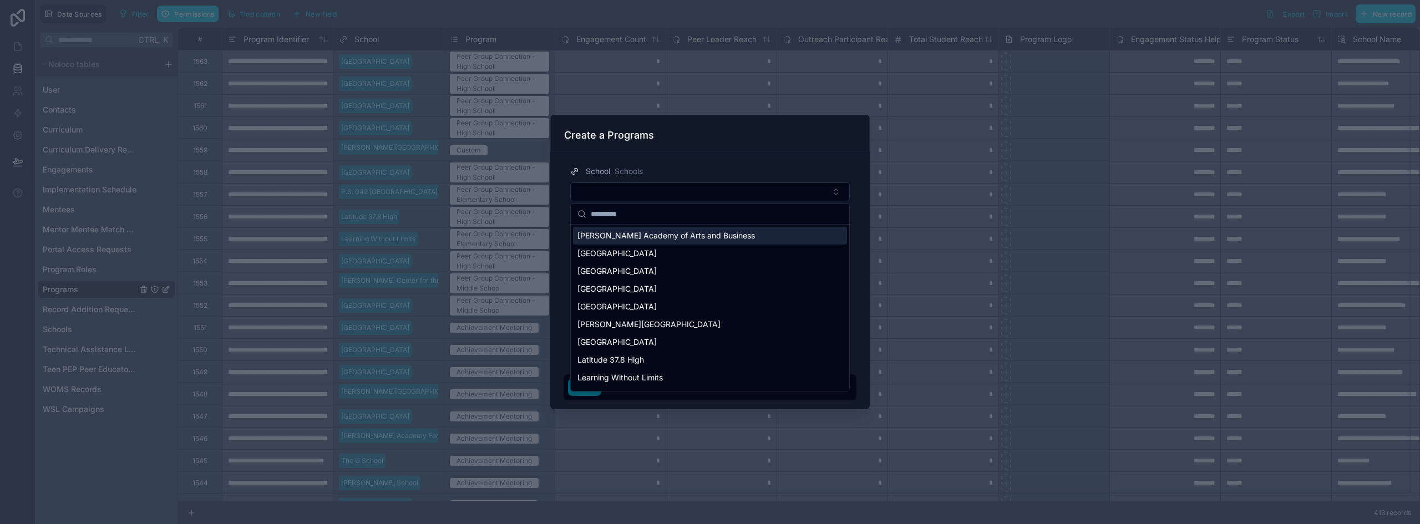
click at [651, 237] on span "[PERSON_NAME] Academy of Arts and Business" at bounding box center [665, 235] width 177 height 11
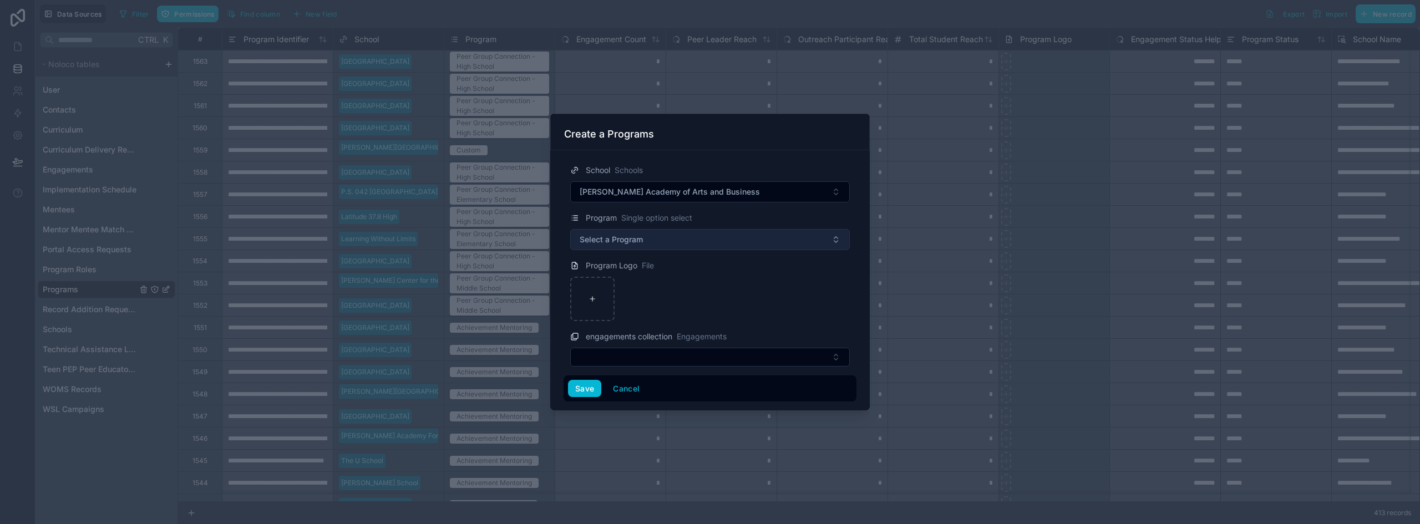
click at [634, 240] on span "Select a Program" at bounding box center [611, 239] width 63 height 11
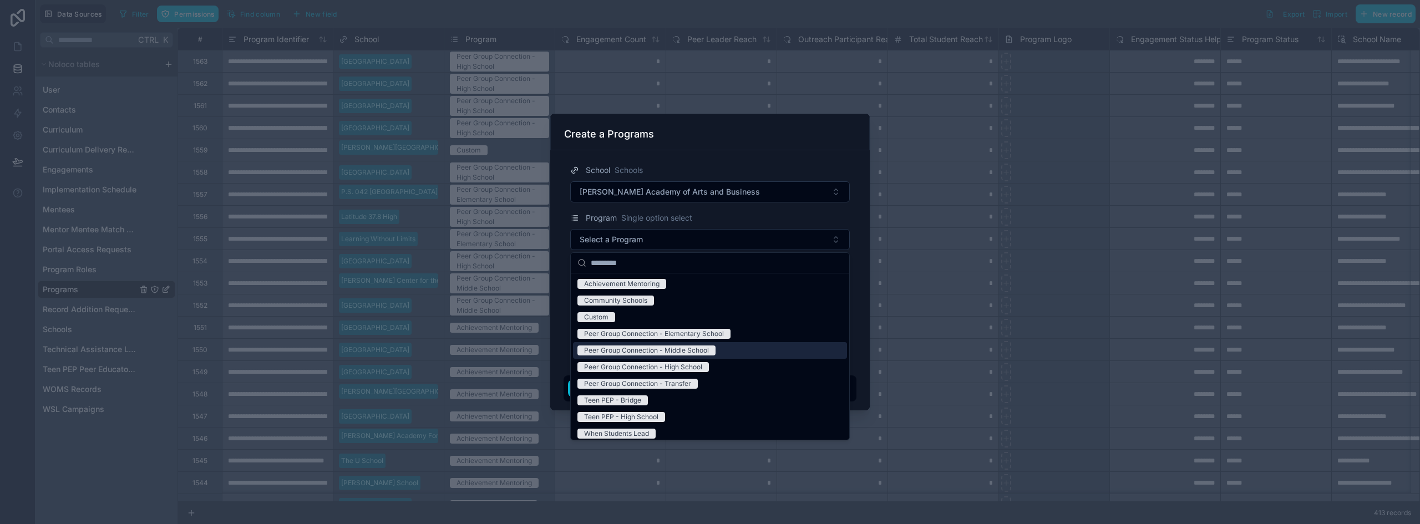
click at [667, 354] on div "Peer Group Connection - Middle School" at bounding box center [646, 351] width 125 height 10
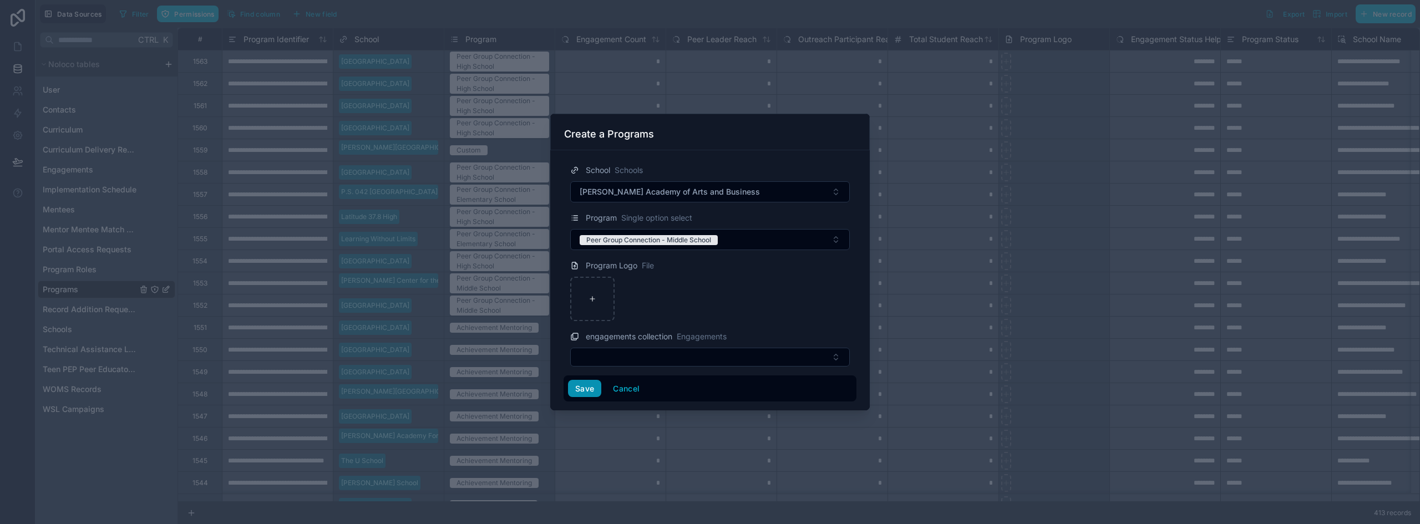
click at [582, 385] on button "Save" at bounding box center [584, 389] width 33 height 18
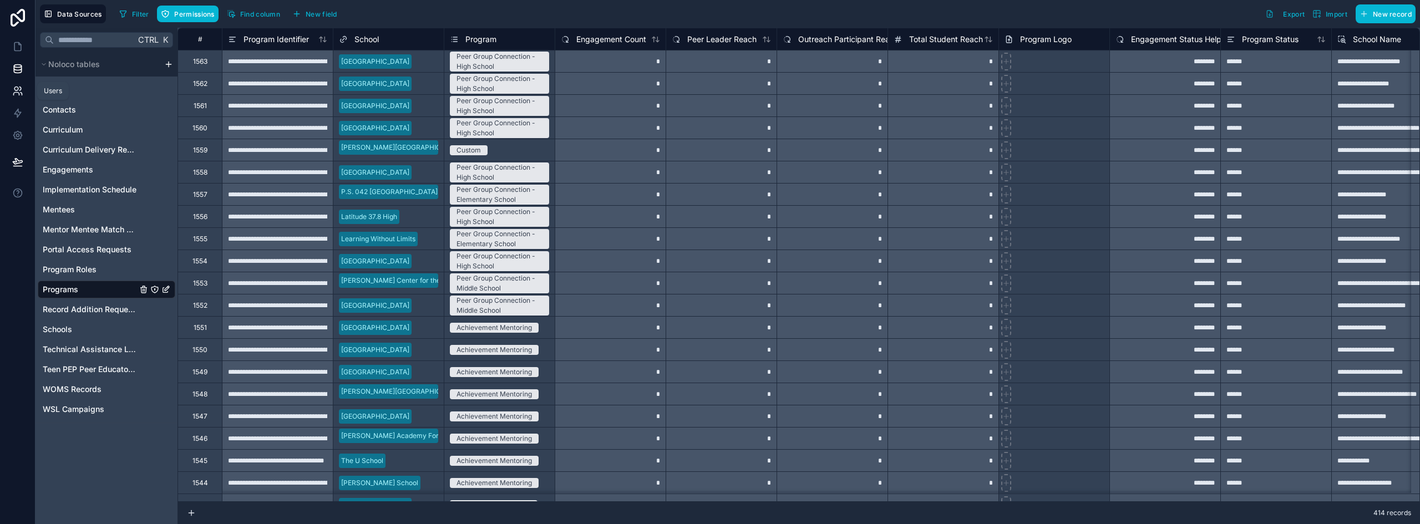
click at [18, 88] on icon at bounding box center [16, 89] width 4 height 4
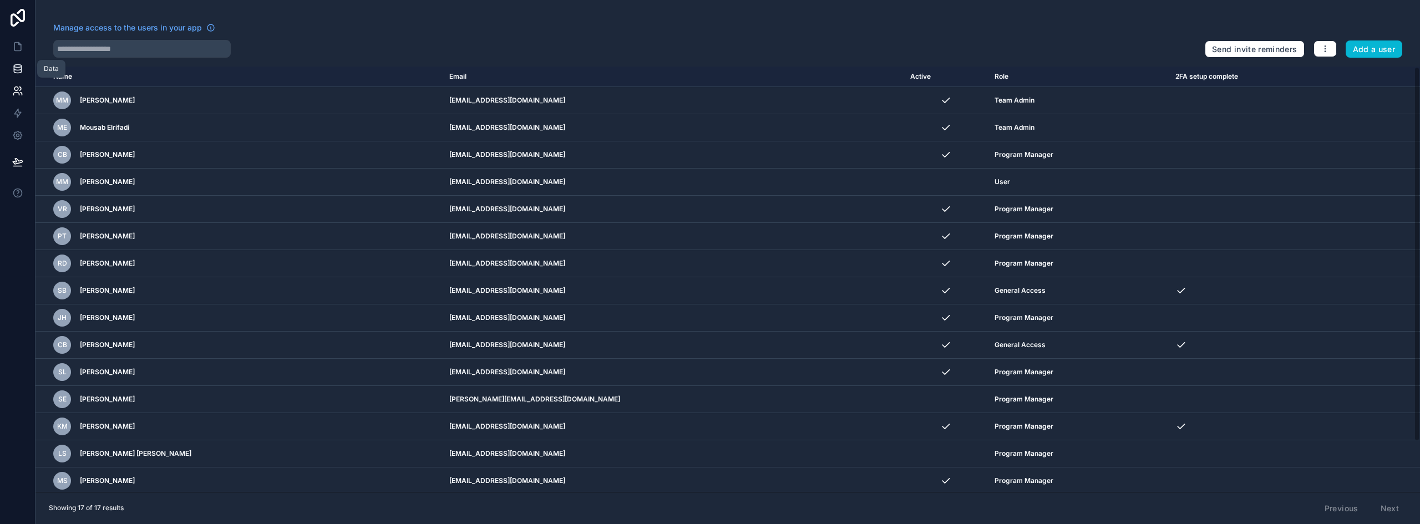
click at [19, 75] on link at bounding box center [17, 69] width 35 height 22
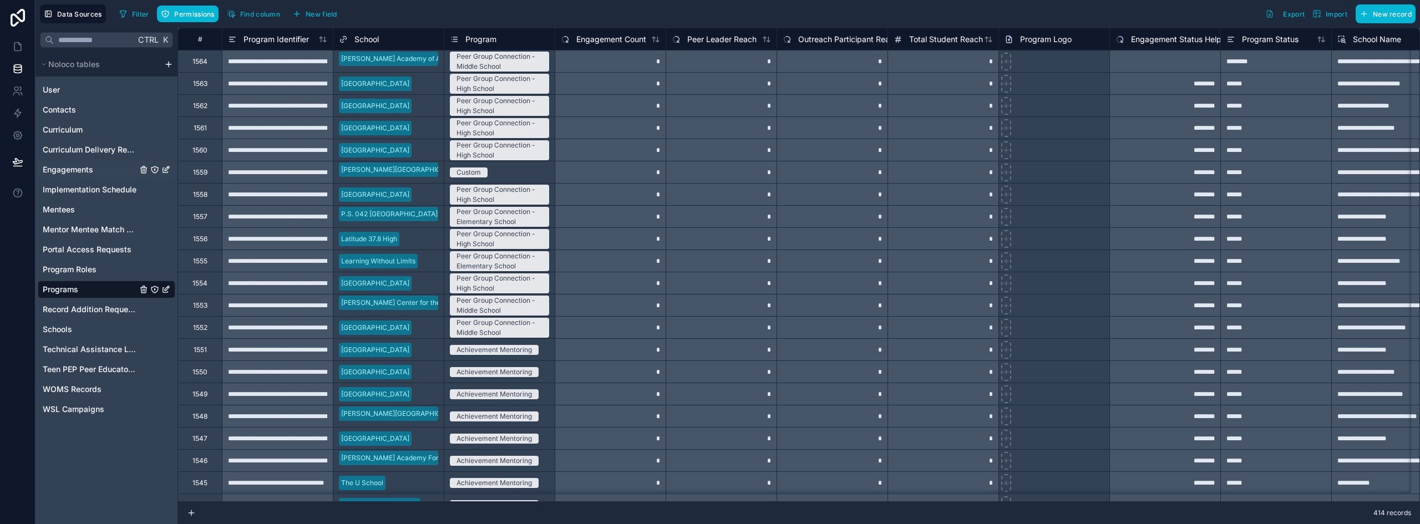
click at [71, 174] on span "Engagements" at bounding box center [68, 169] width 50 height 11
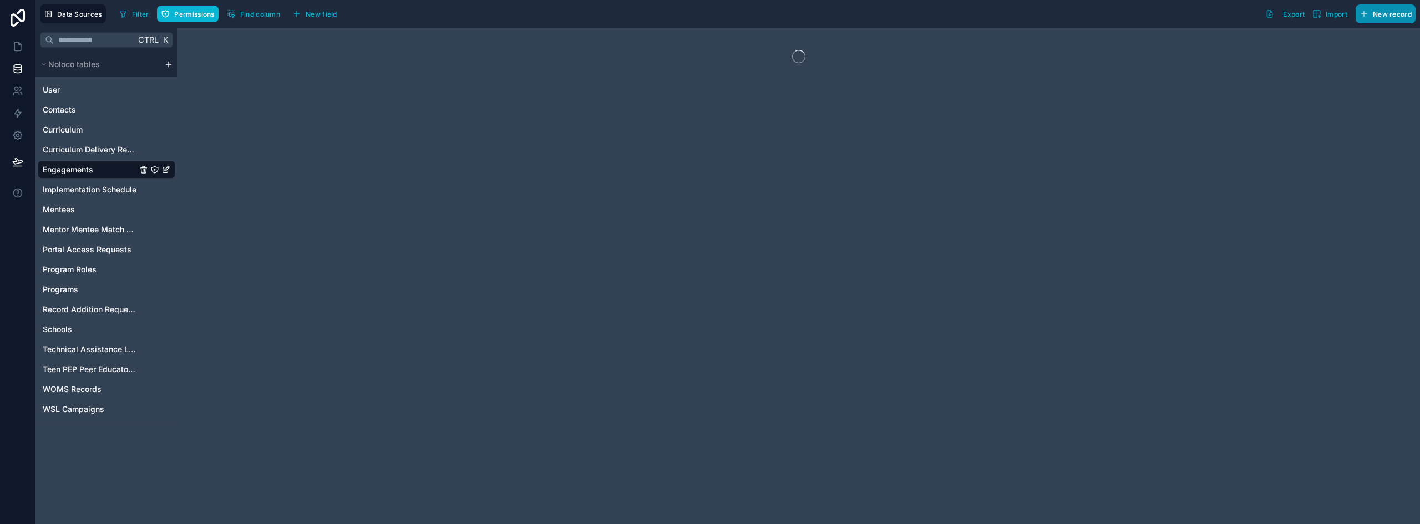
click at [1396, 10] on span "New record" at bounding box center [1392, 14] width 39 height 8
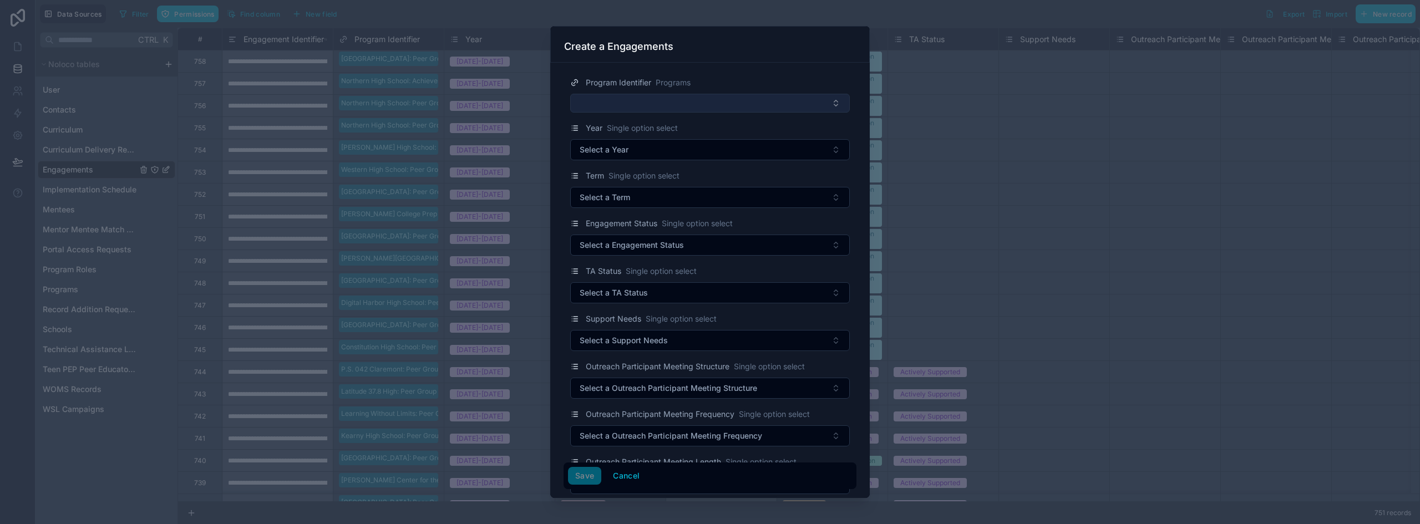
click at [659, 99] on button "Select Button" at bounding box center [710, 103] width 280 height 19
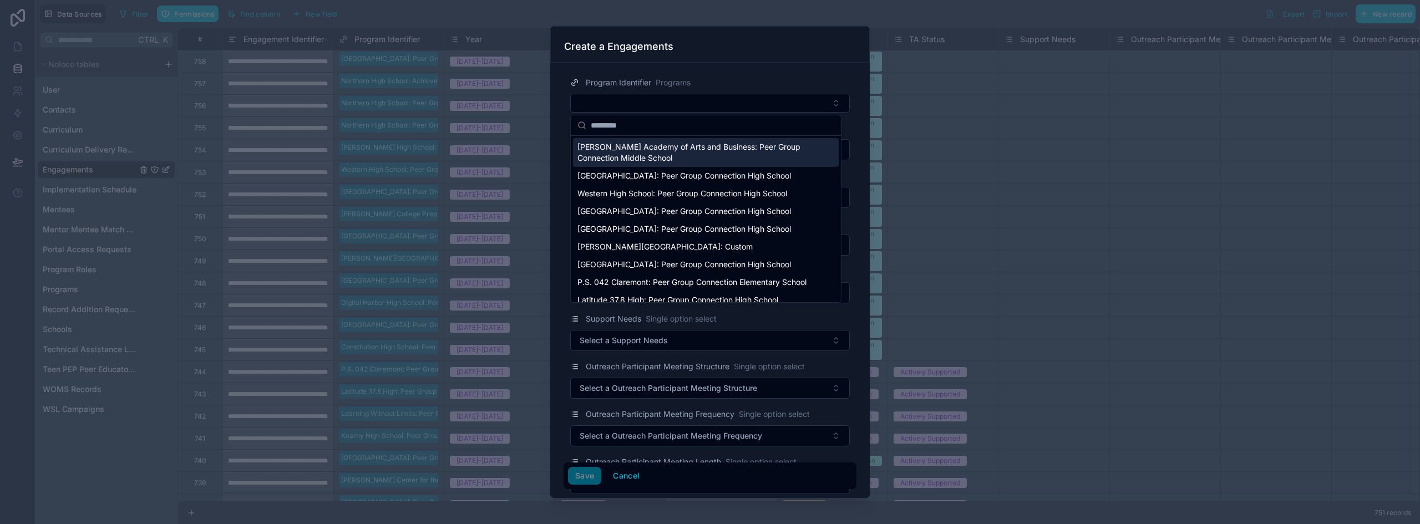
click at [647, 148] on span "[PERSON_NAME] Academy of Arts and Business: Peer Group Connection Middle School" at bounding box center [698, 152] width 243 height 22
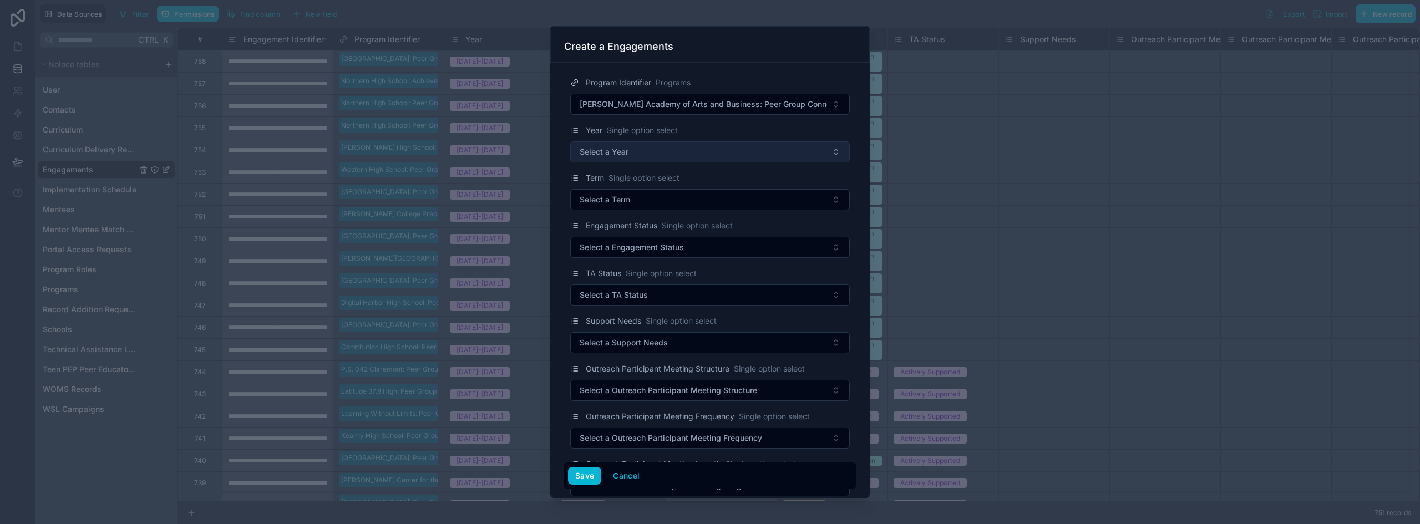
click at [634, 153] on button "Select a Year" at bounding box center [710, 151] width 280 height 21
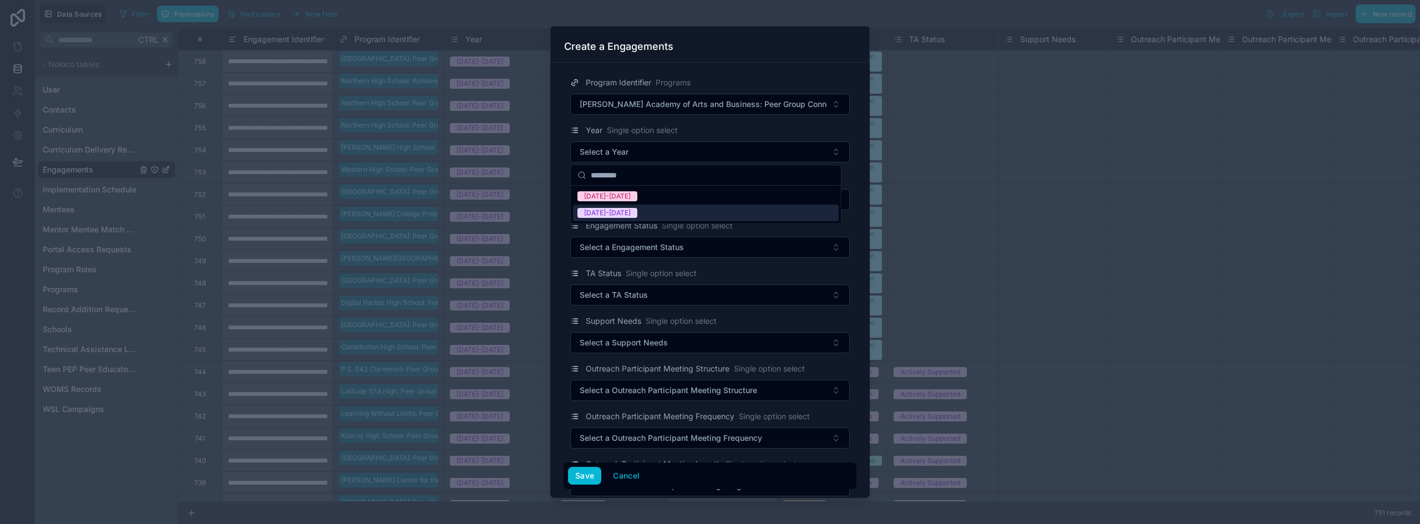
click at [611, 215] on div "[DATE]-[DATE]" at bounding box center [607, 213] width 47 height 10
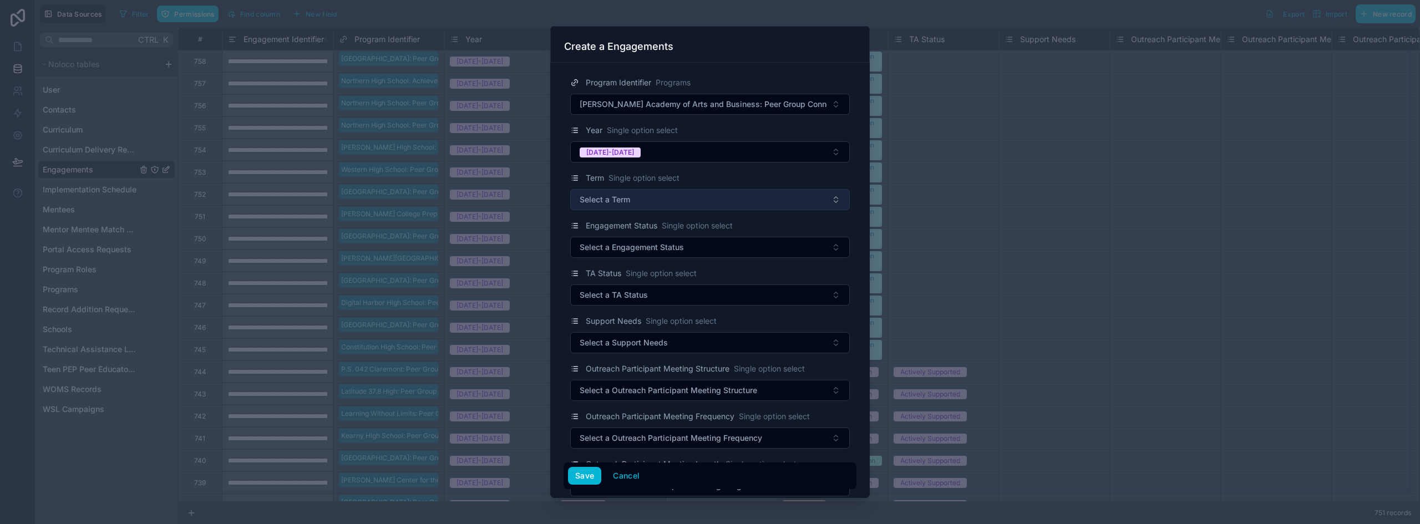
click at [614, 207] on button "Select a Term" at bounding box center [710, 199] width 280 height 21
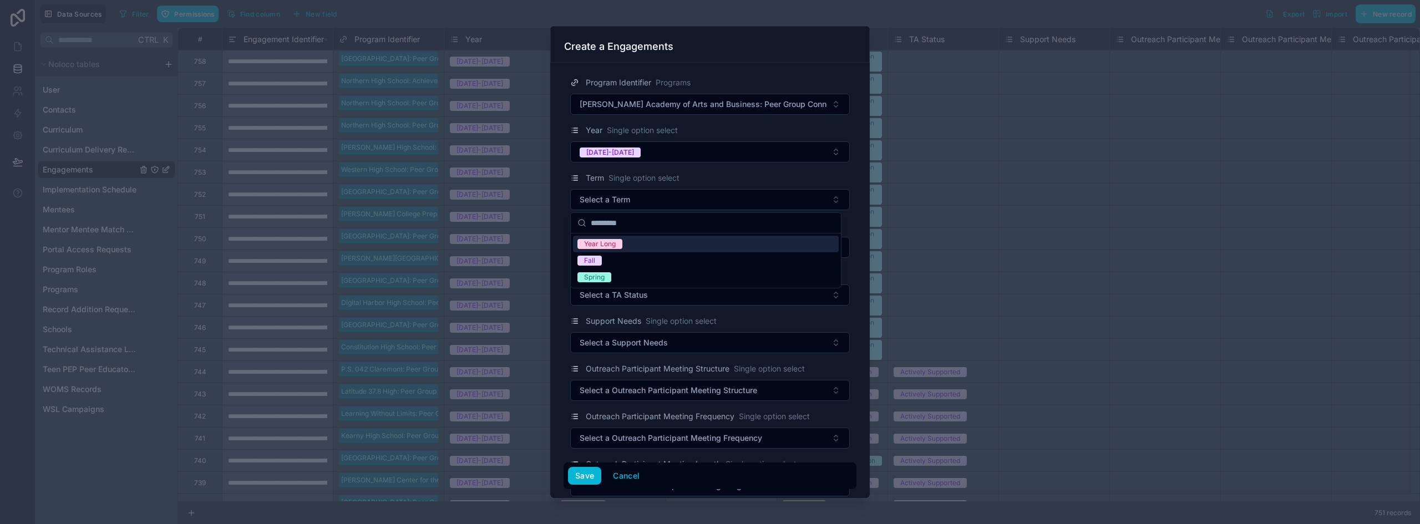
click at [616, 247] on div "Year Long" at bounding box center [600, 244] width 32 height 10
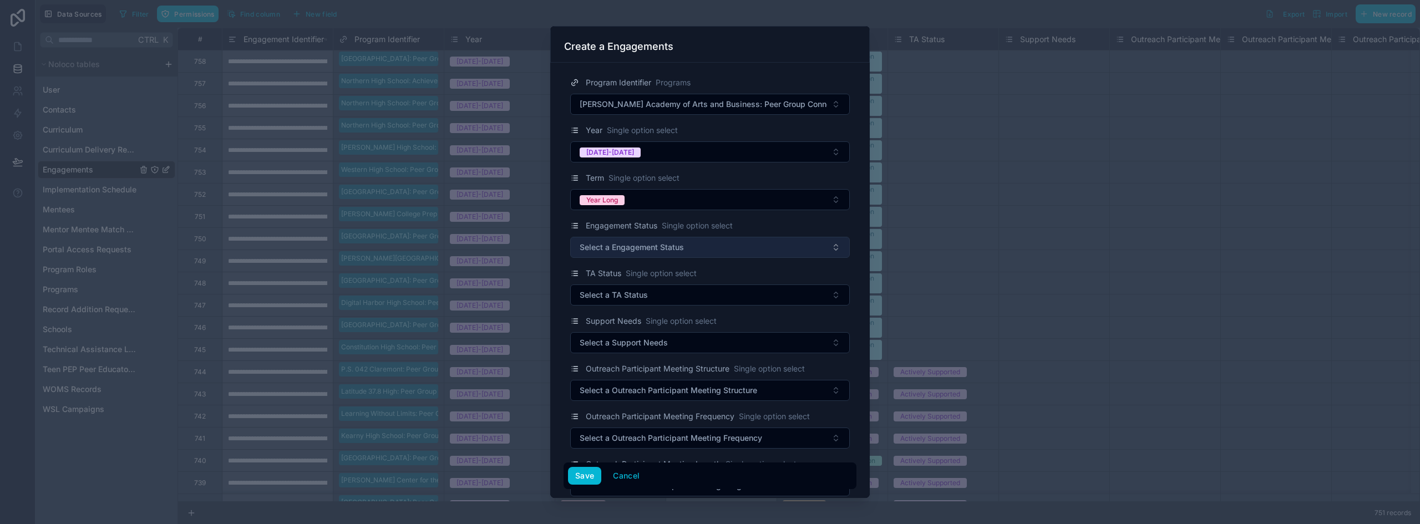
click at [617, 245] on span "Select a Engagement Status" at bounding box center [632, 247] width 104 height 11
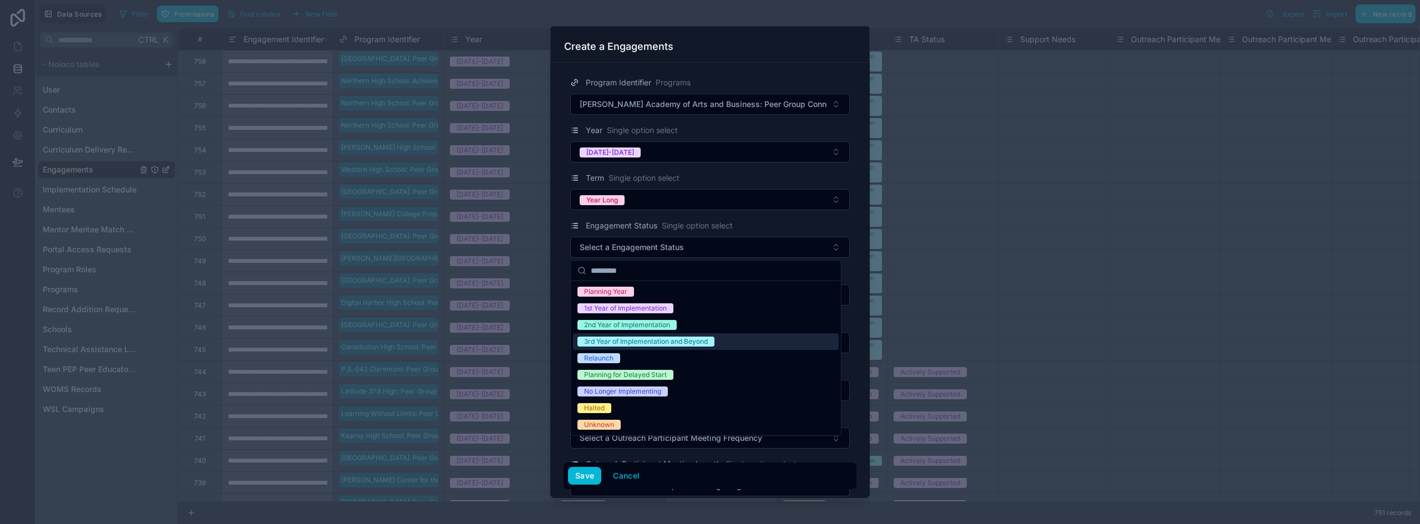
click at [621, 344] on div "3rd Year of Implementation and Beyond" at bounding box center [646, 342] width 124 height 10
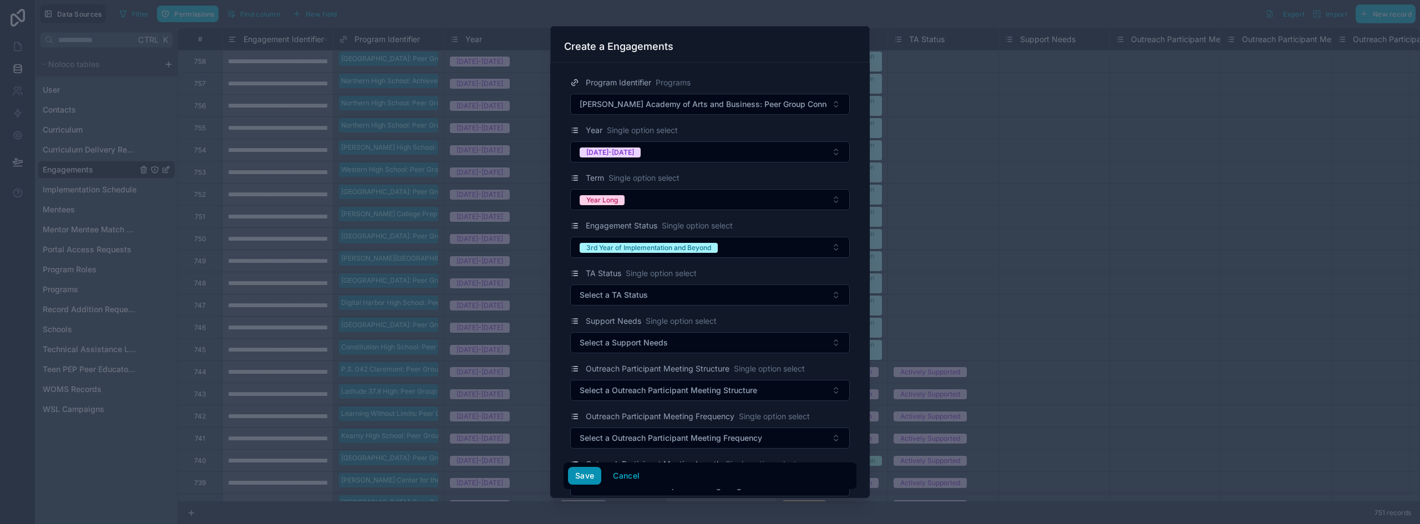
click at [580, 474] on button "Save" at bounding box center [584, 476] width 33 height 18
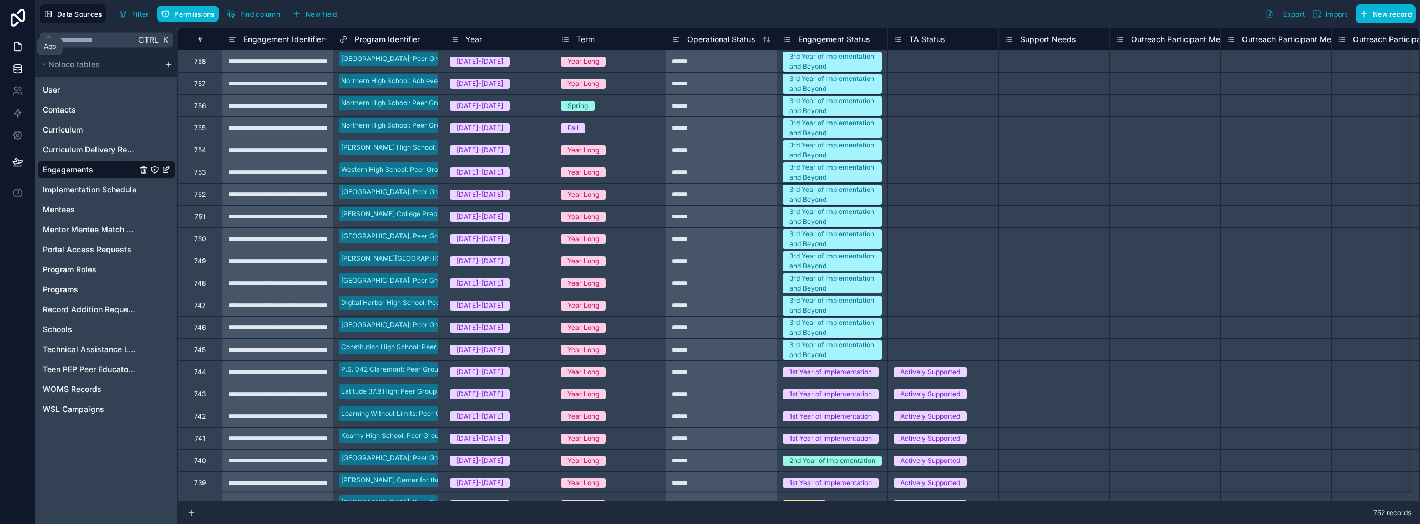
click at [14, 46] on icon at bounding box center [17, 47] width 7 height 8
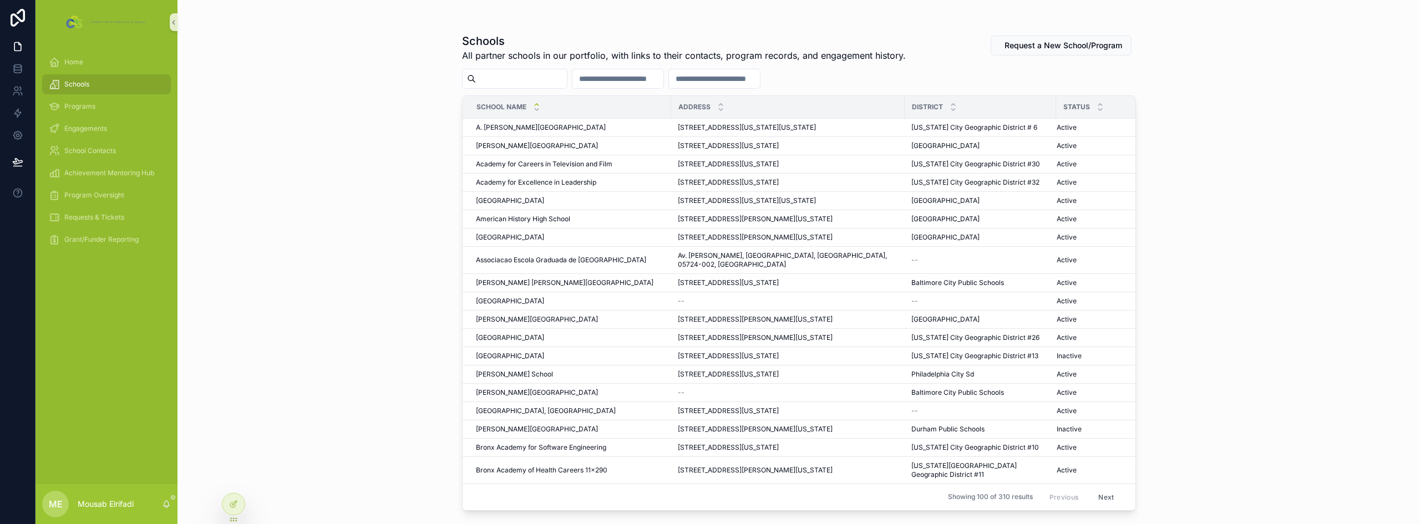
click at [562, 77] on input "scrollable content" at bounding box center [521, 79] width 91 height 16
paste input "**********"
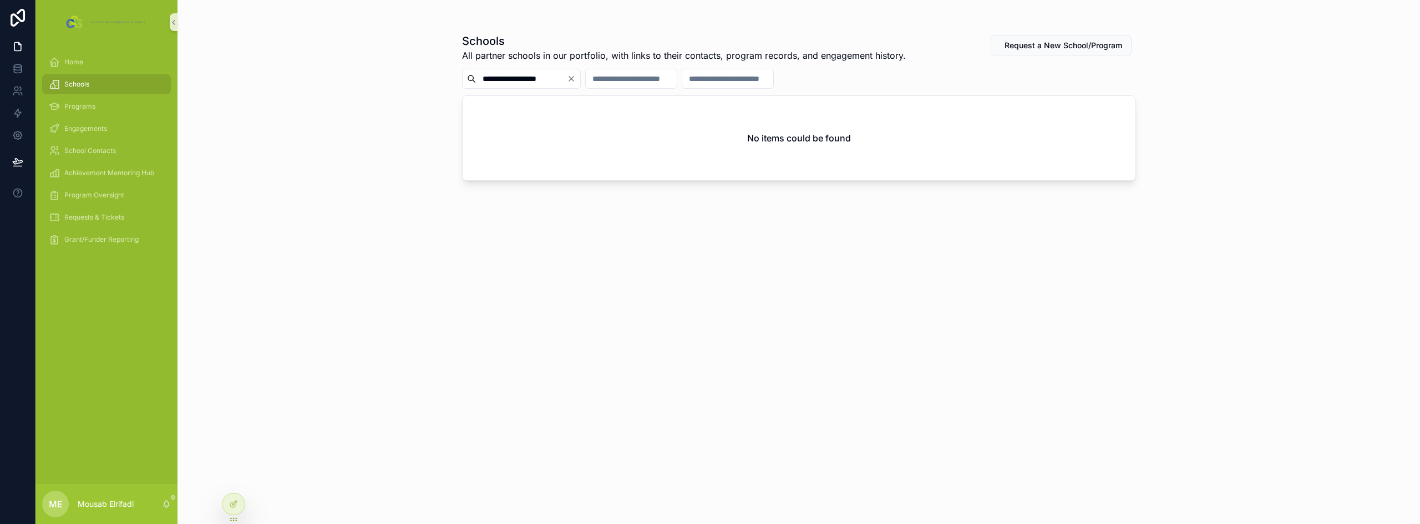
type input "**********"
click at [356, 113] on div "**********" at bounding box center [798, 262] width 1242 height 524
click at [17, 70] on icon at bounding box center [17, 68] width 7 height 4
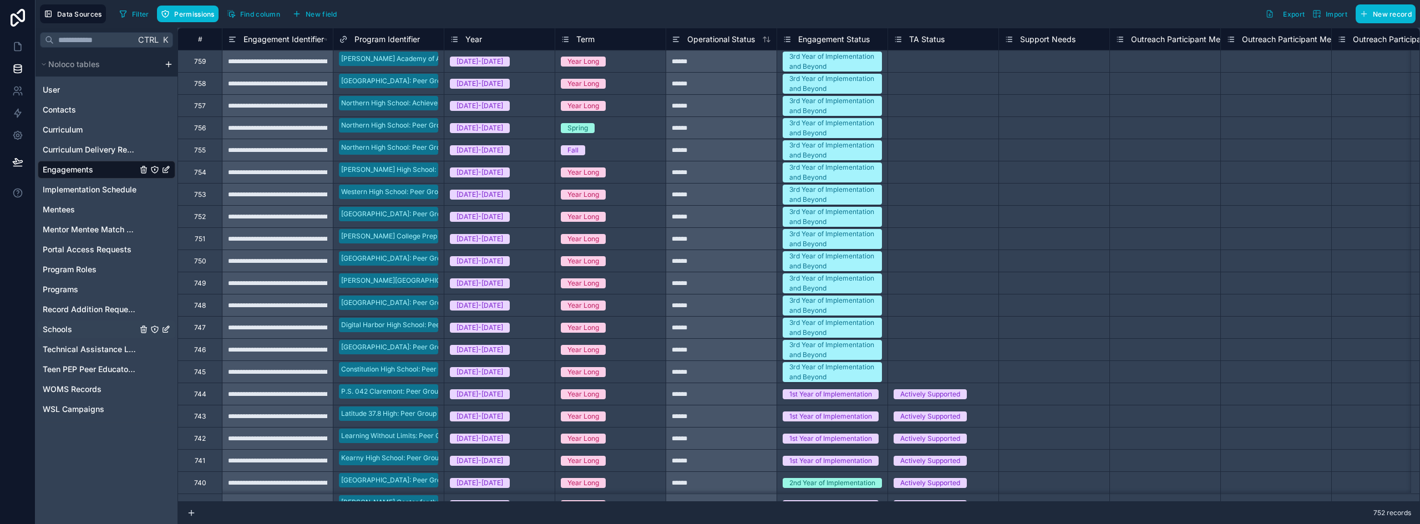
click at [59, 327] on span "Schools" at bounding box center [57, 329] width 29 height 11
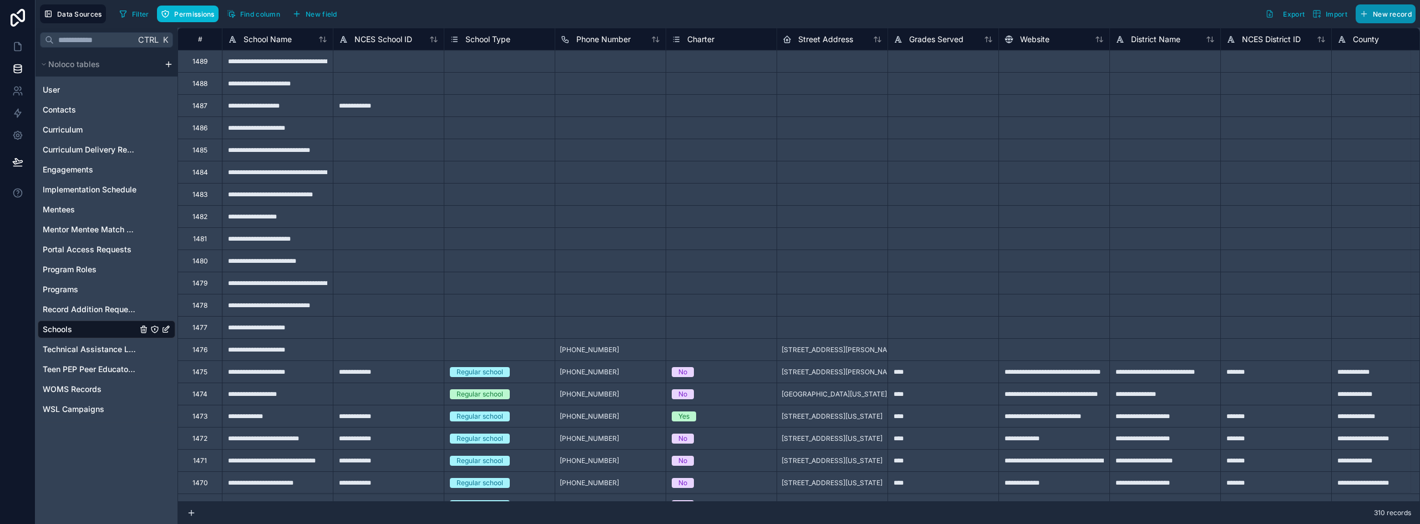
click at [1381, 16] on span "New record" at bounding box center [1392, 14] width 39 height 8
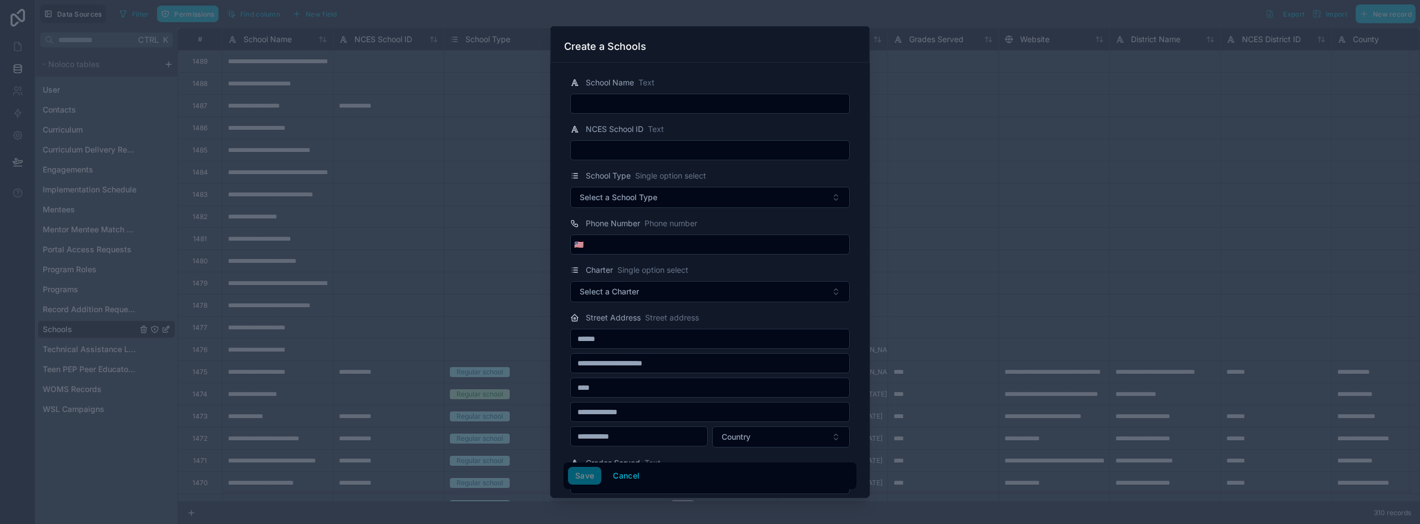
click at [671, 100] on input "text" at bounding box center [710, 104] width 278 height 16
paste input "**********"
type input "**********"
click at [587, 481] on button "Save" at bounding box center [584, 476] width 33 height 18
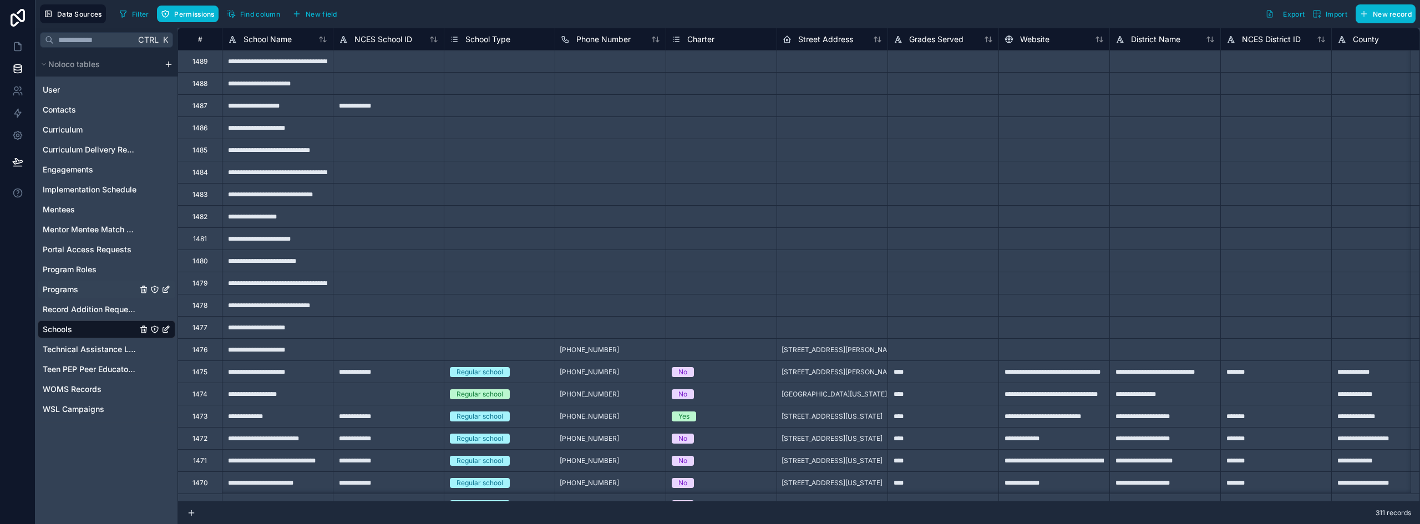
click at [81, 293] on link "Programs" at bounding box center [90, 289] width 94 height 11
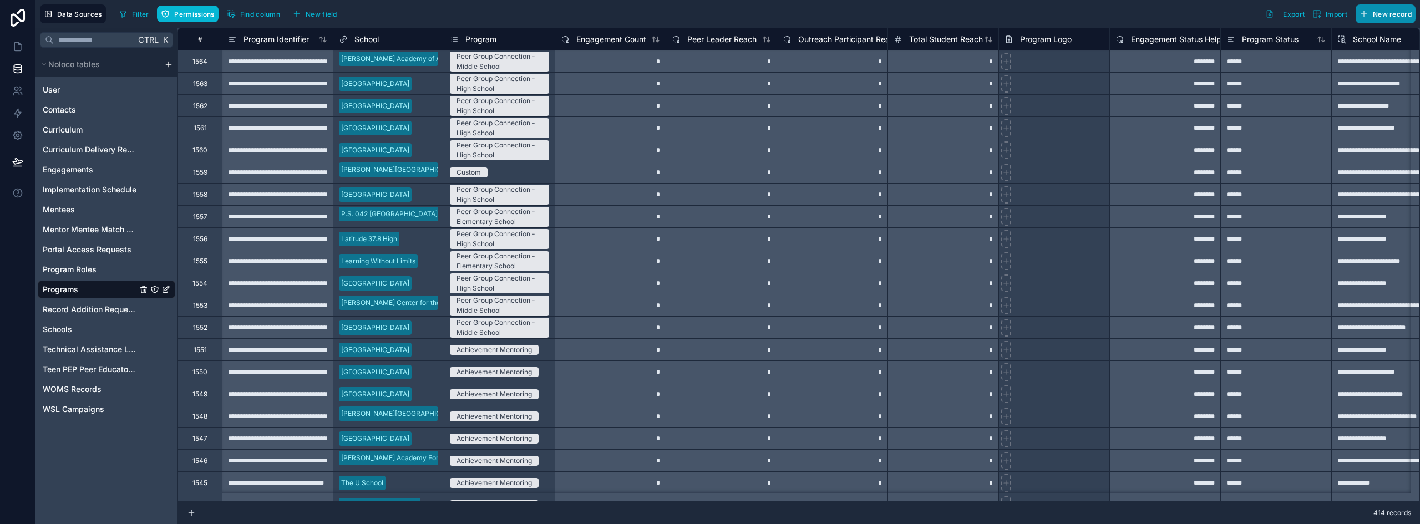
click at [1375, 11] on span "New record" at bounding box center [1392, 14] width 39 height 8
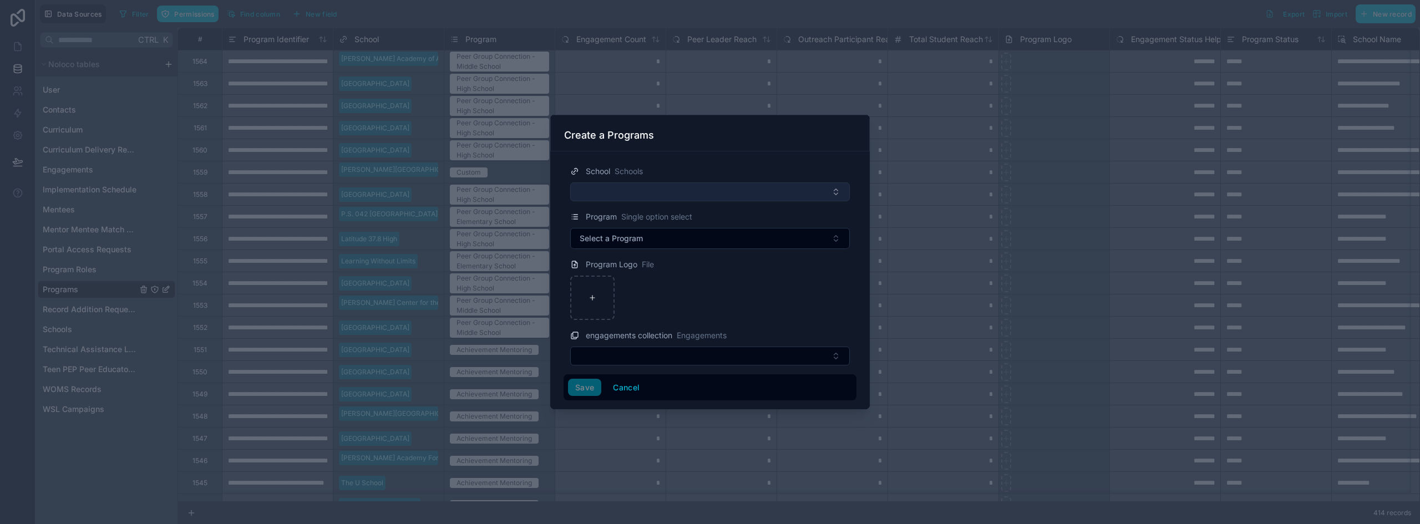
click at [620, 196] on button "Select Button" at bounding box center [710, 191] width 280 height 19
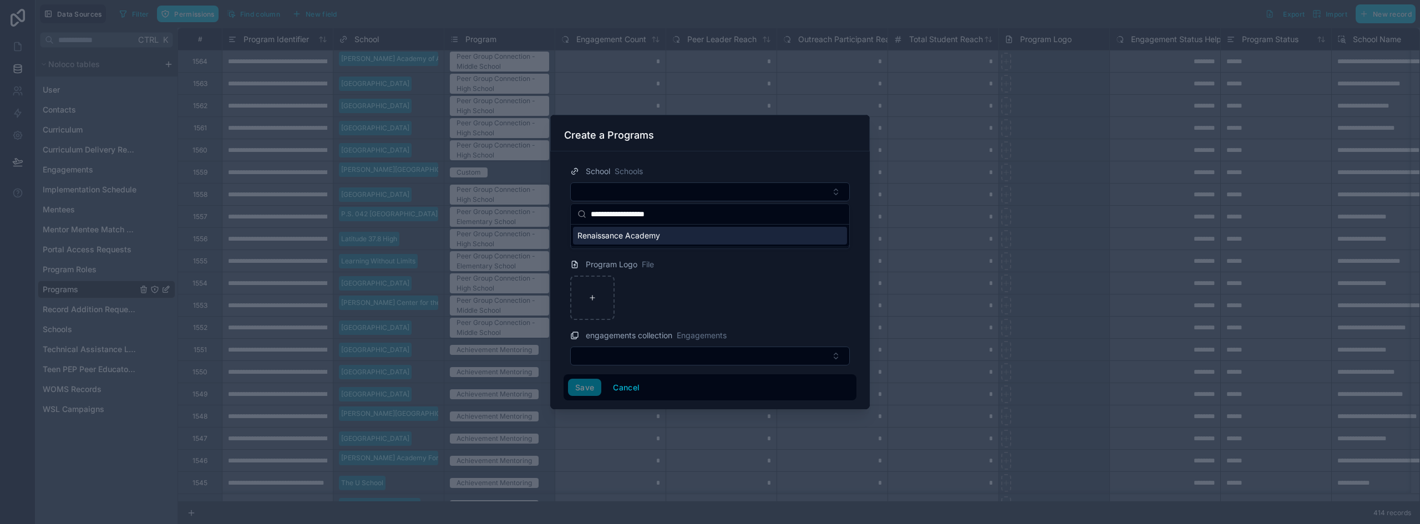
type input "**********"
click at [652, 235] on span "Renaissance Academy" at bounding box center [618, 235] width 83 height 11
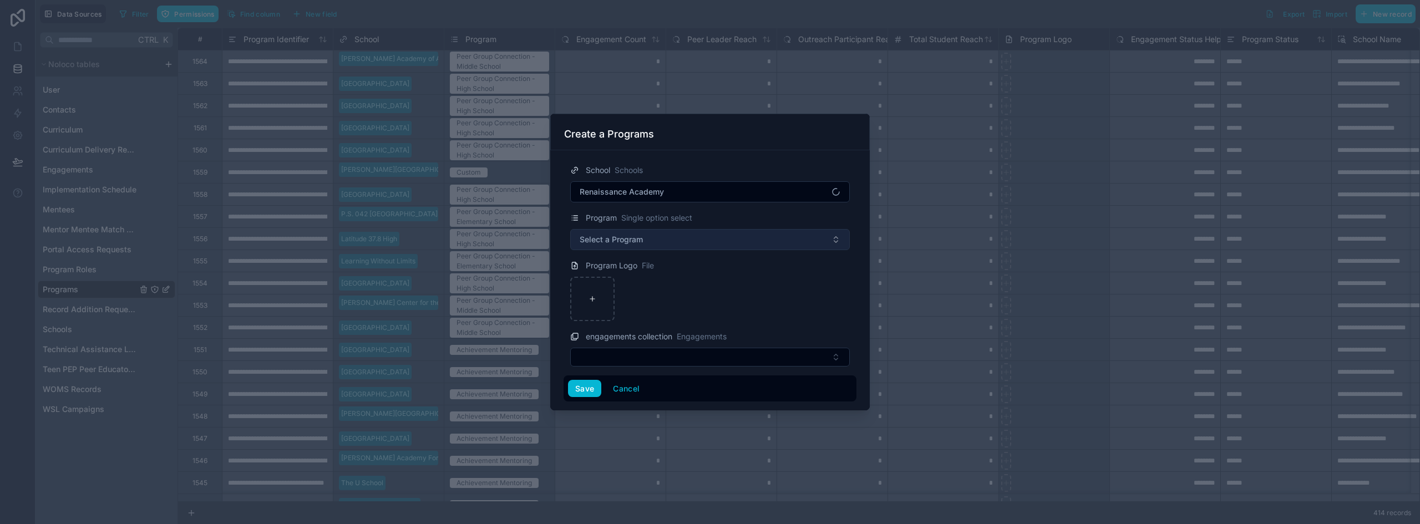
click at [643, 244] on button "Select a Program" at bounding box center [710, 239] width 280 height 21
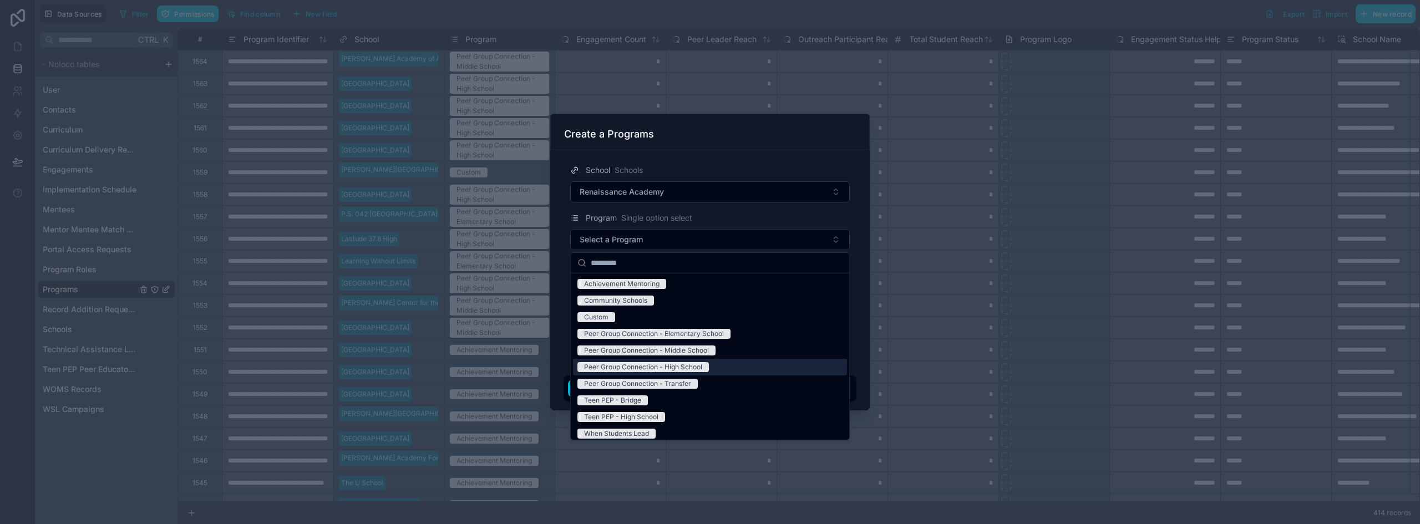
click at [695, 370] on div "Peer Group Connection - High School" at bounding box center [643, 367] width 118 height 10
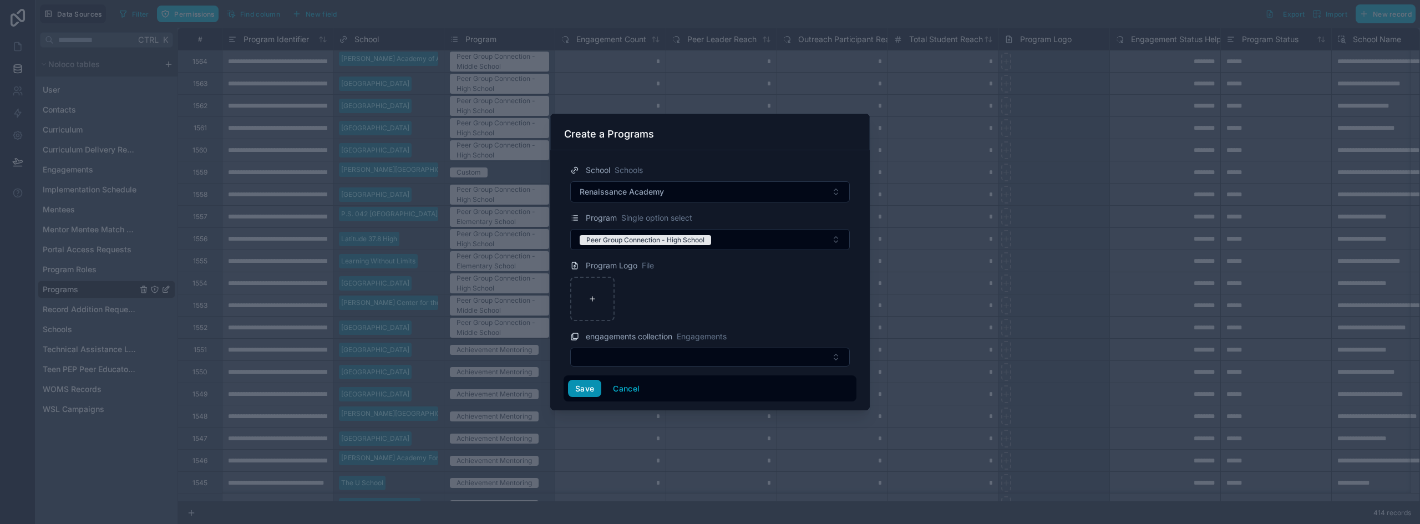
click at [583, 390] on button "Save" at bounding box center [584, 389] width 33 height 18
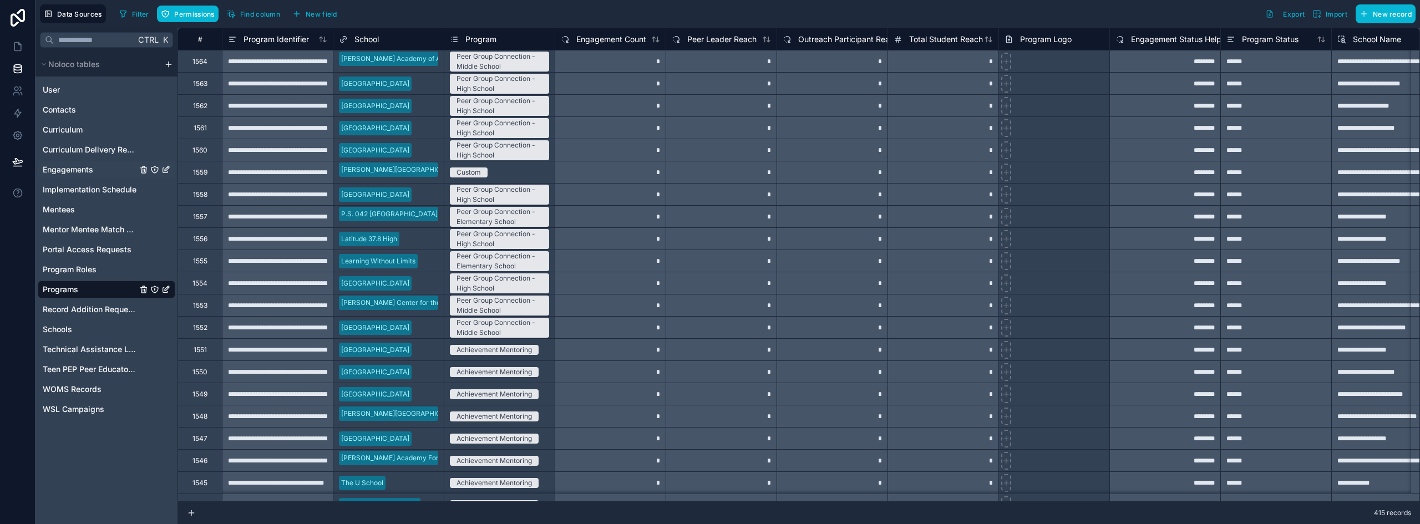
click at [70, 172] on span "Engagements" at bounding box center [68, 169] width 50 height 11
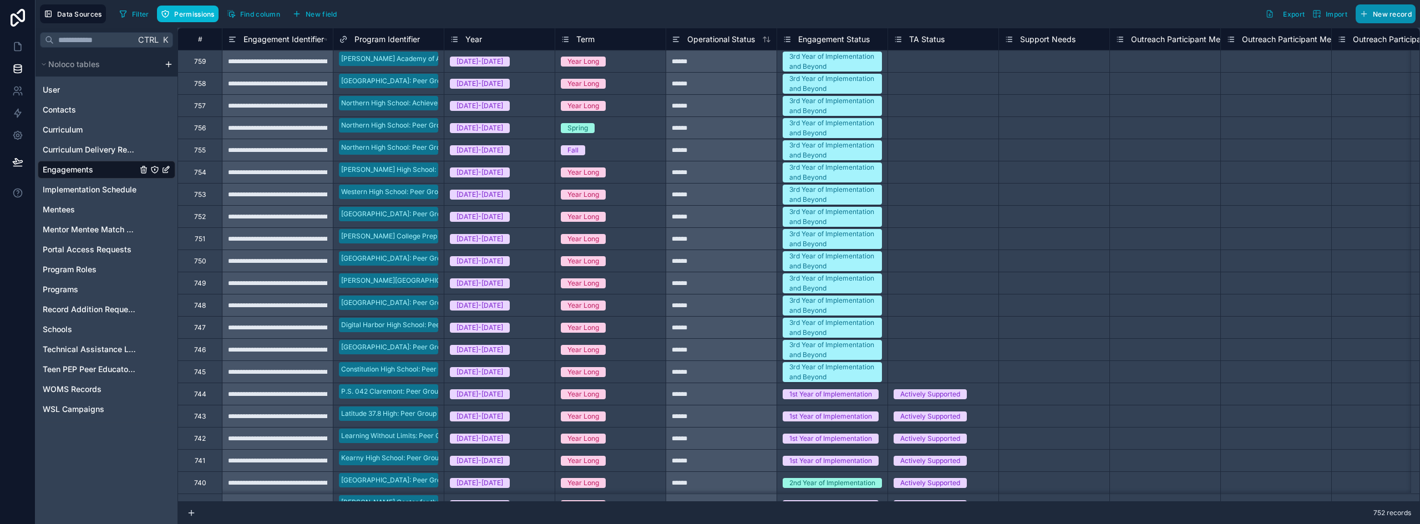
click at [1389, 13] on span "New record" at bounding box center [1392, 14] width 39 height 8
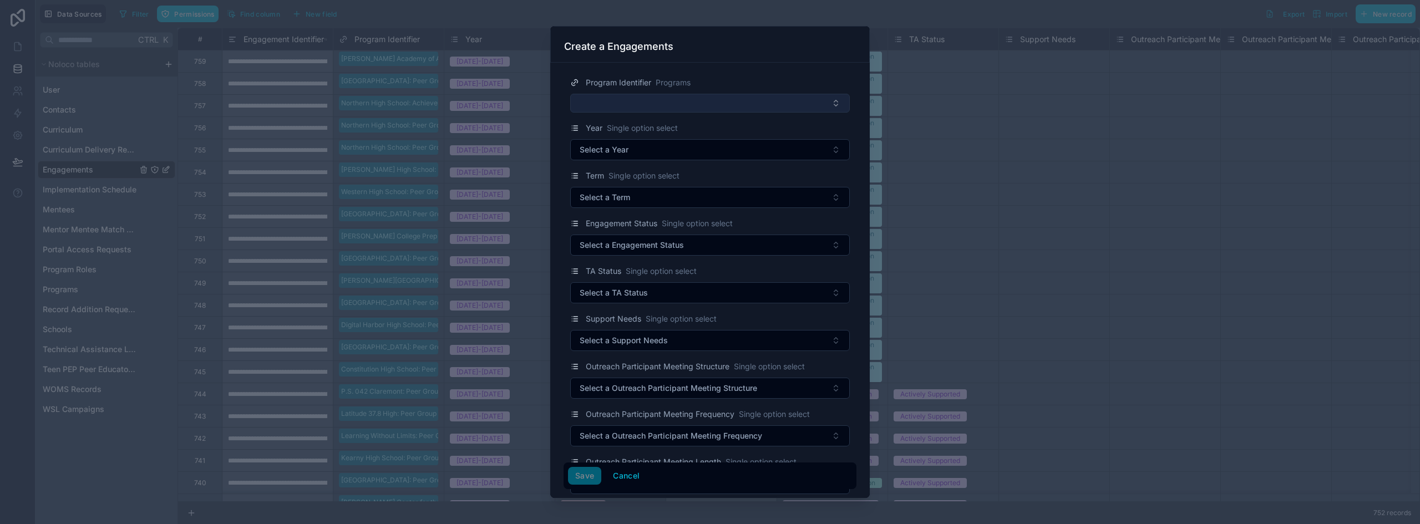
click at [649, 95] on button "Select Button" at bounding box center [710, 103] width 280 height 19
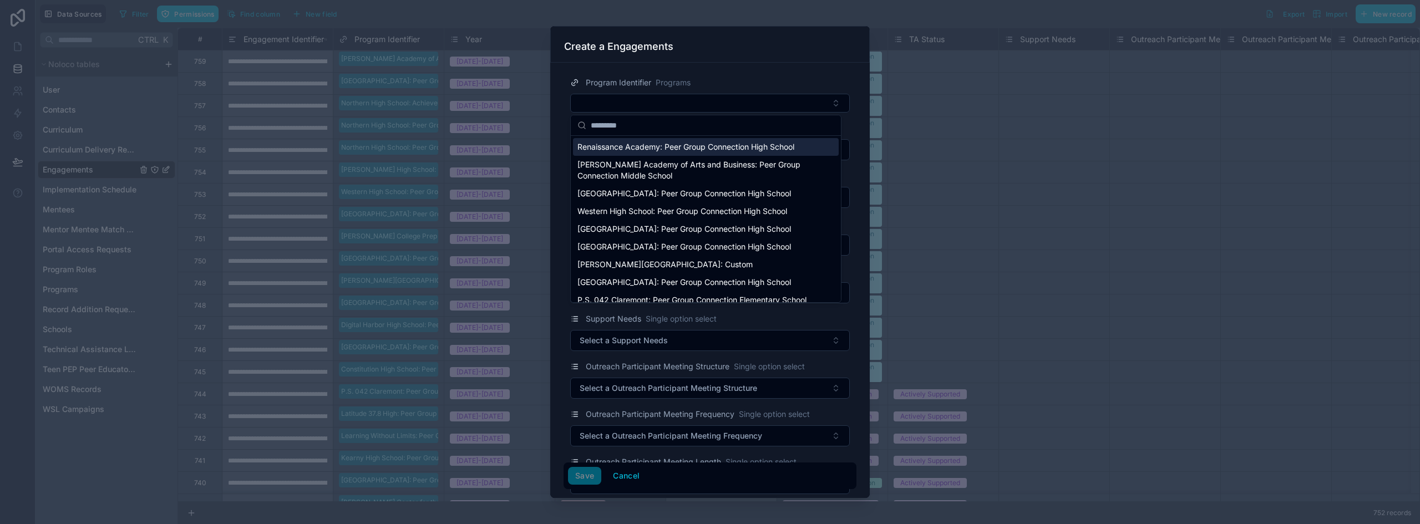
click at [631, 144] on span "Renaissance Academy: Peer Group Connection High School" at bounding box center [685, 146] width 217 height 11
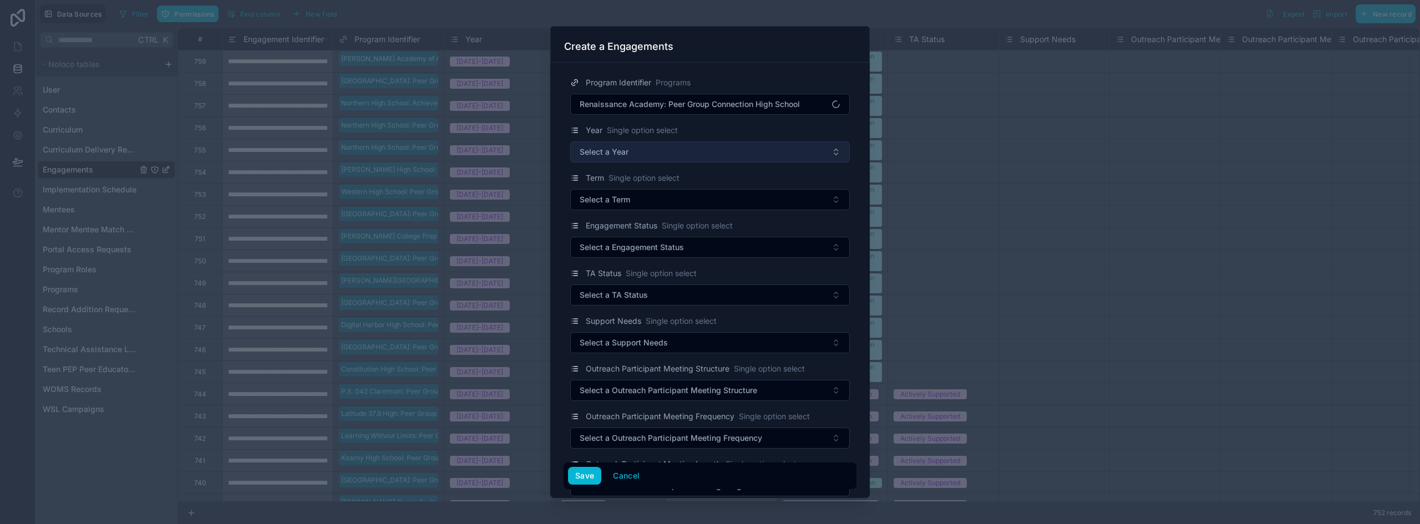
click at [628, 153] on span "Select a Year" at bounding box center [604, 151] width 49 height 11
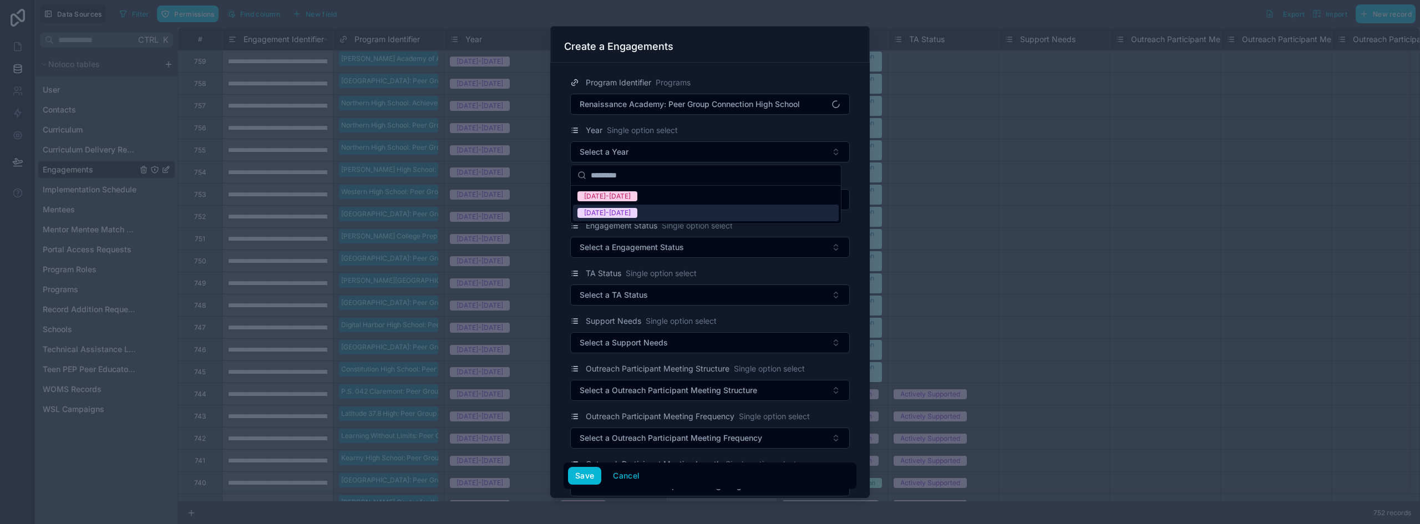
click at [620, 214] on span "[DATE]-[DATE]" at bounding box center [607, 213] width 60 height 10
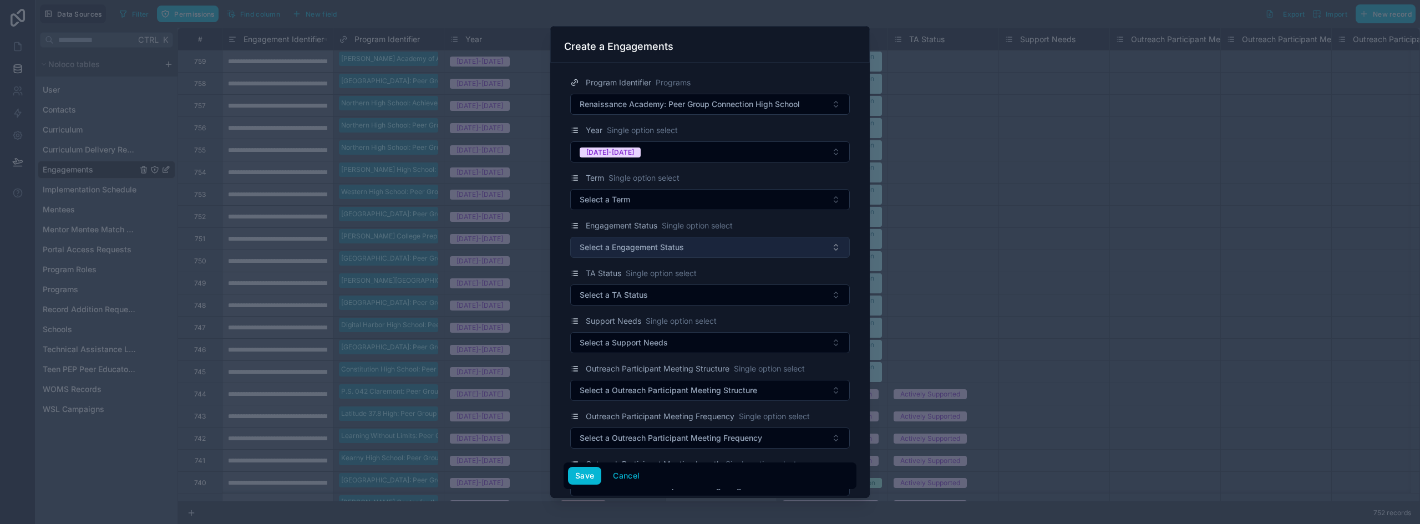
click at [623, 256] on button "Select a Engagement Status" at bounding box center [710, 247] width 280 height 21
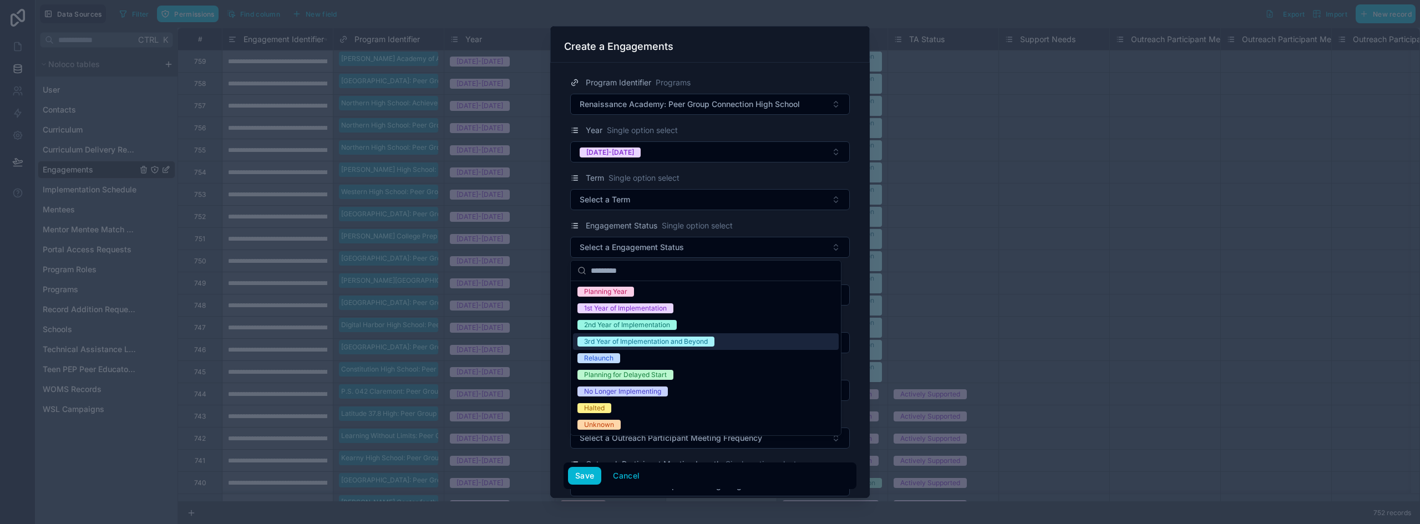
click at [631, 343] on div "3rd Year of Implementation and Beyond" at bounding box center [646, 342] width 124 height 10
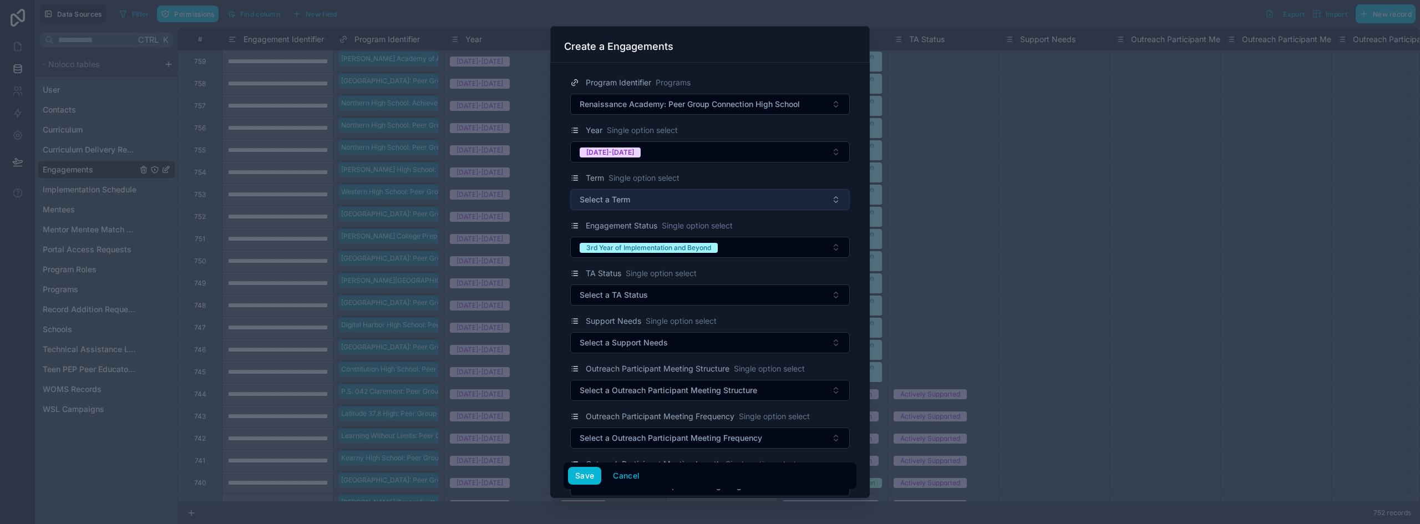
click at [628, 196] on span "Select a Term" at bounding box center [605, 199] width 50 height 11
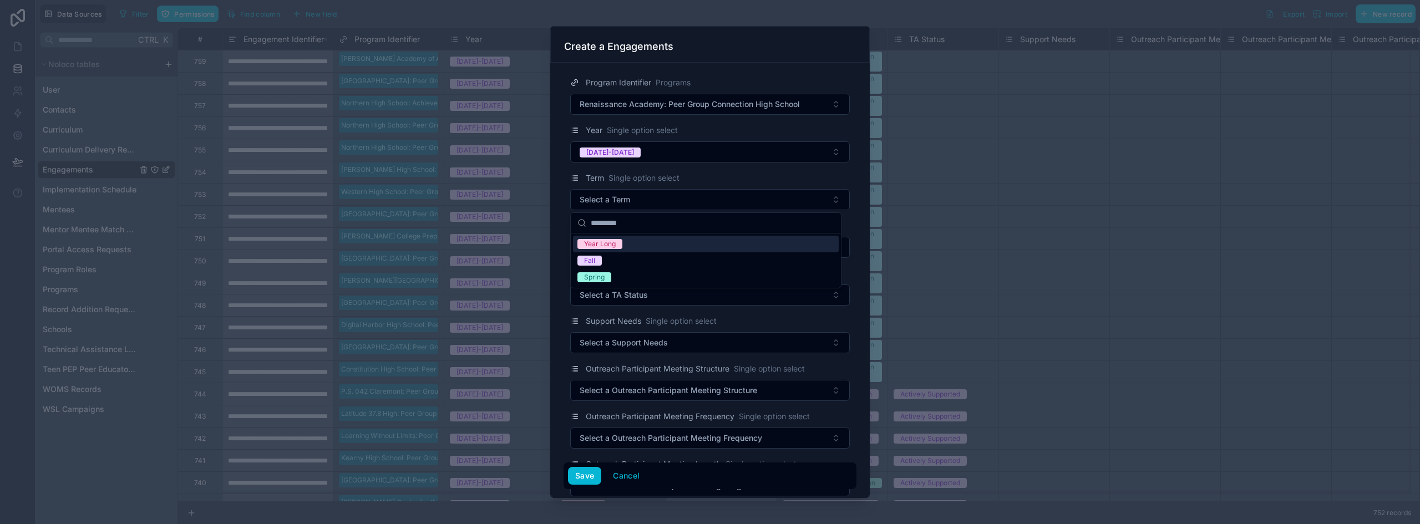
click at [602, 239] on div "Year Long" at bounding box center [600, 244] width 32 height 10
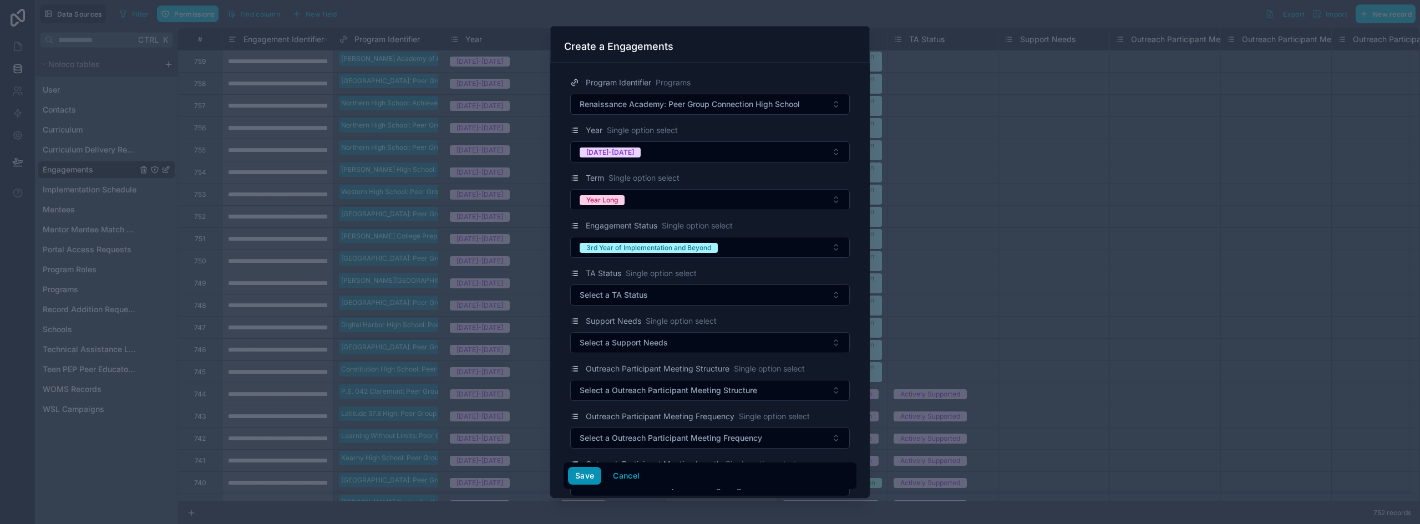
click at [591, 478] on button "Save" at bounding box center [584, 476] width 33 height 18
